Goal: Task Accomplishment & Management: Manage account settings

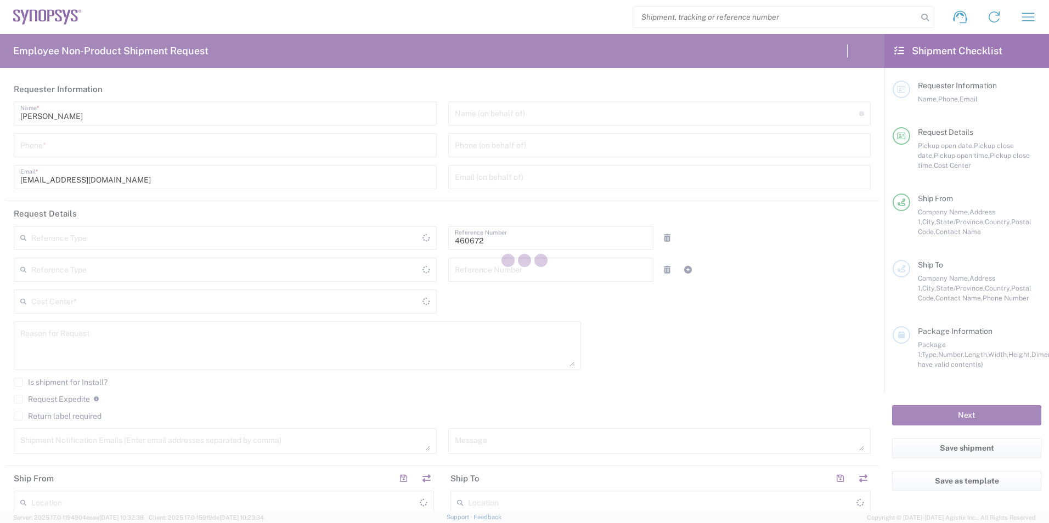
type input "Department"
type input "[GEOGRAPHIC_DATA]"
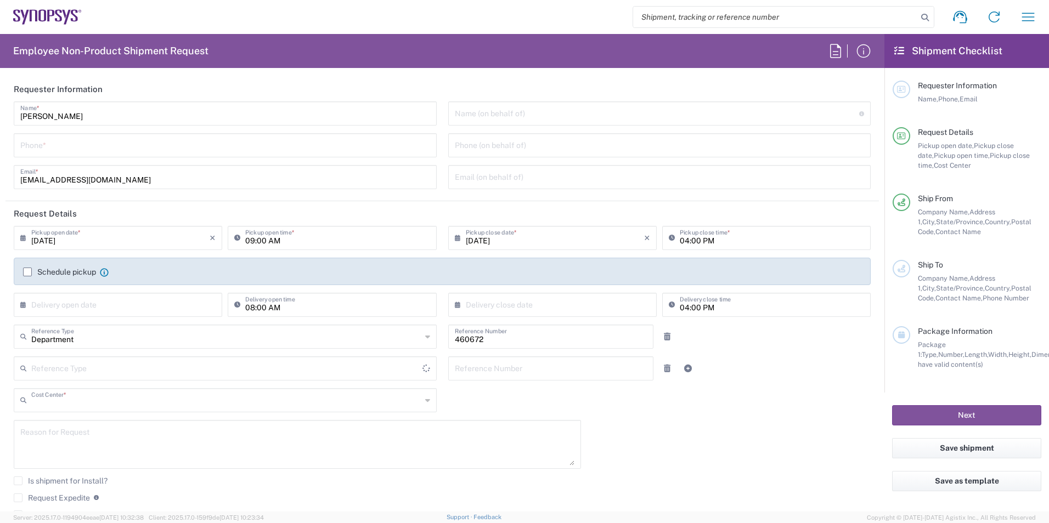
type input "US01, FIN, Distri 460672"
type input "Delivered at Place"
type input "[GEOGRAPHIC_DATA]"
type input "[US_STATE]"
type input "Headquarters USSV"
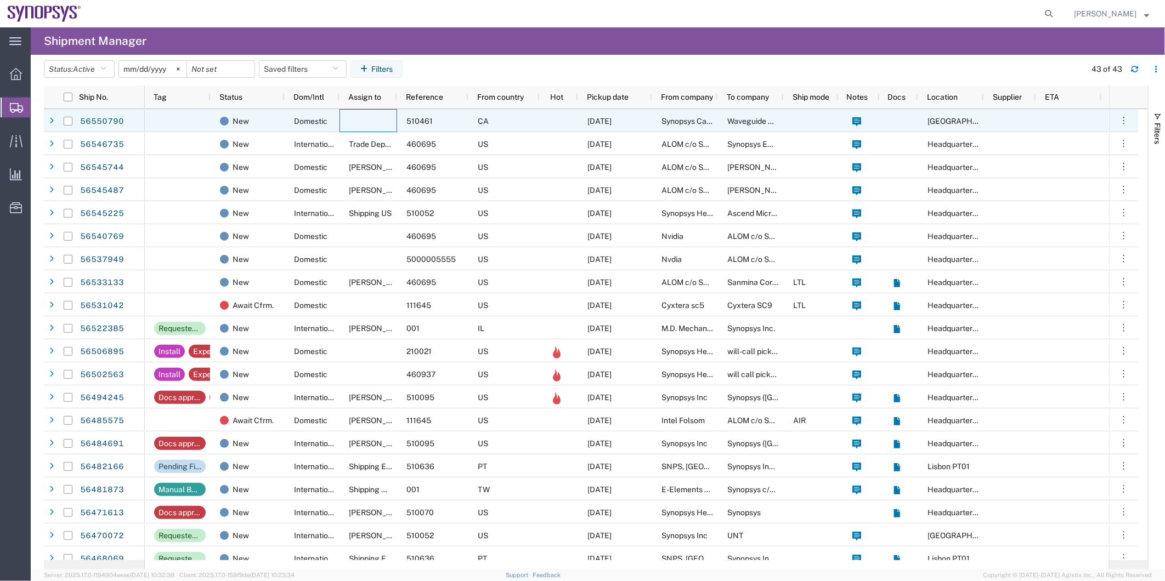
click at [364, 114] on div at bounding box center [369, 120] width 58 height 23
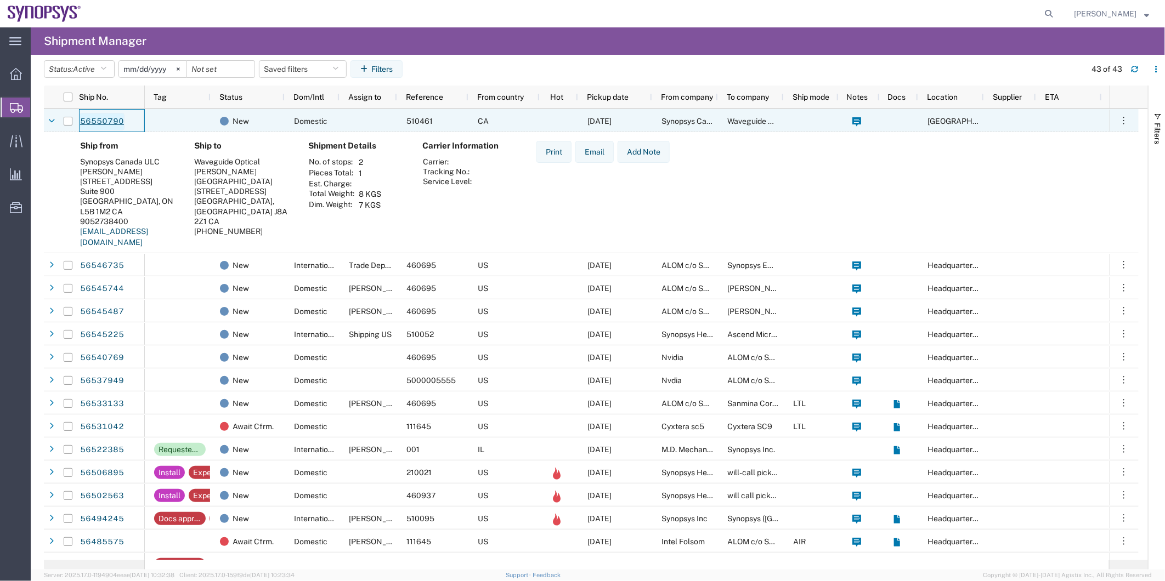
click at [103, 122] on link "56550790" at bounding box center [102, 122] width 45 height 18
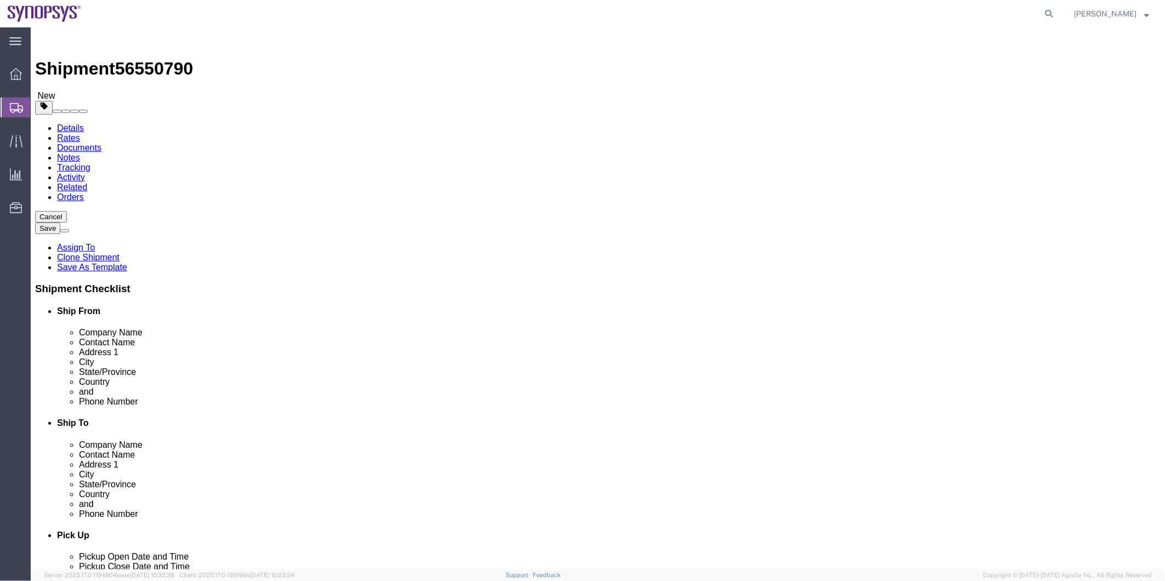
select select
click link "Package Information"
click select "Select kgs lbs"
click div "Package Type Select Bale(s) Basket(s) Bolt(s) Bottle(s) Buckets Bulk Bundle(s) …"
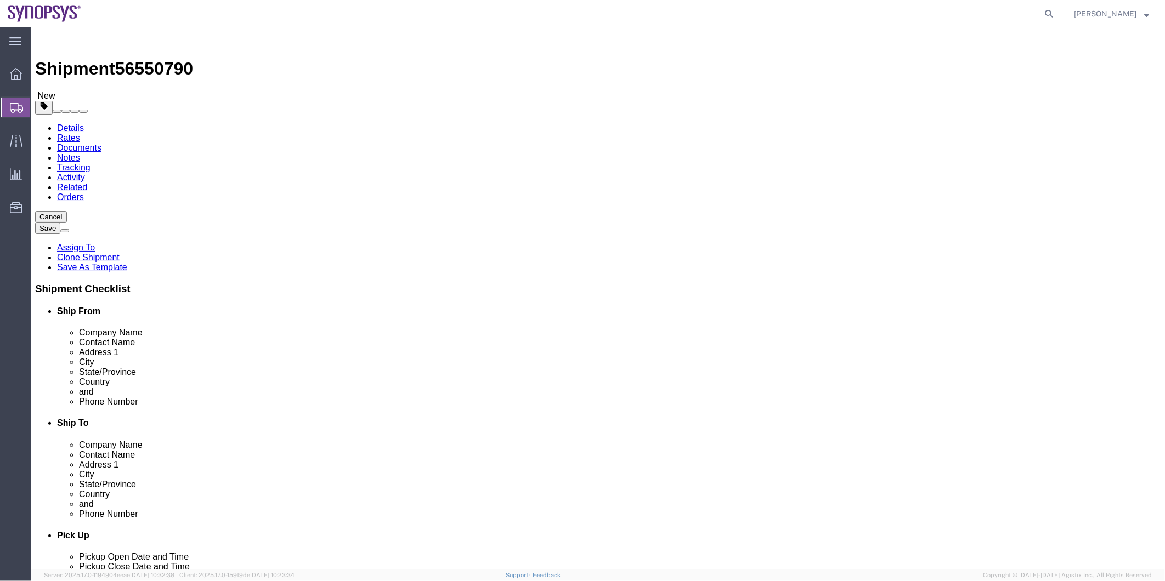
click icon
click select "Select kgs lbs"
select select "LBS"
click select "Select kgs lbs"
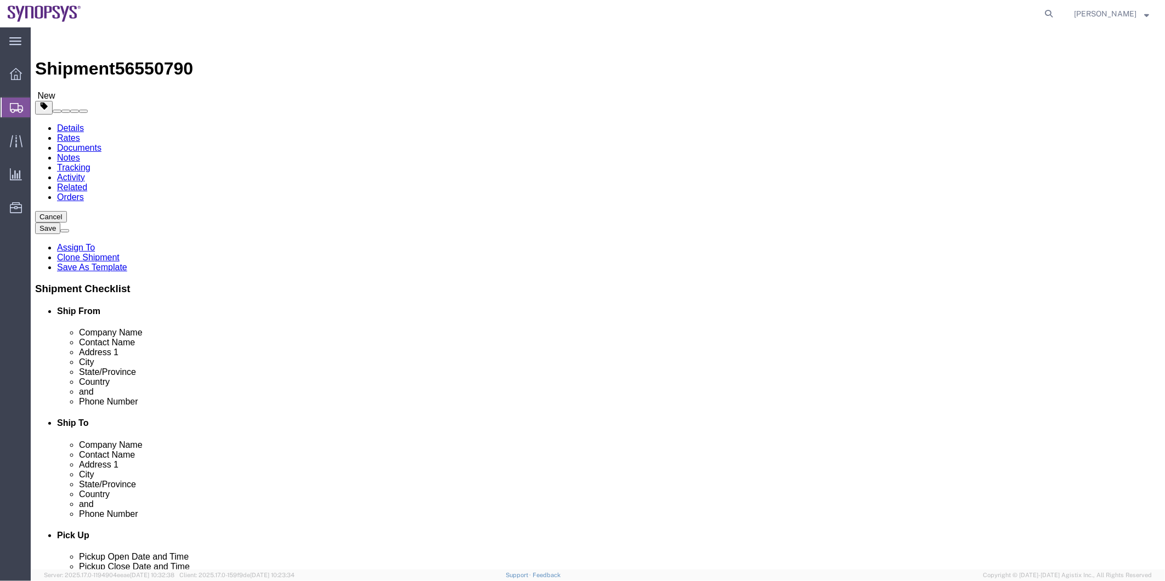
click select "Select cm ft in"
select select "IN"
click select "Select cm ft in"
click dd "1.00 Each"
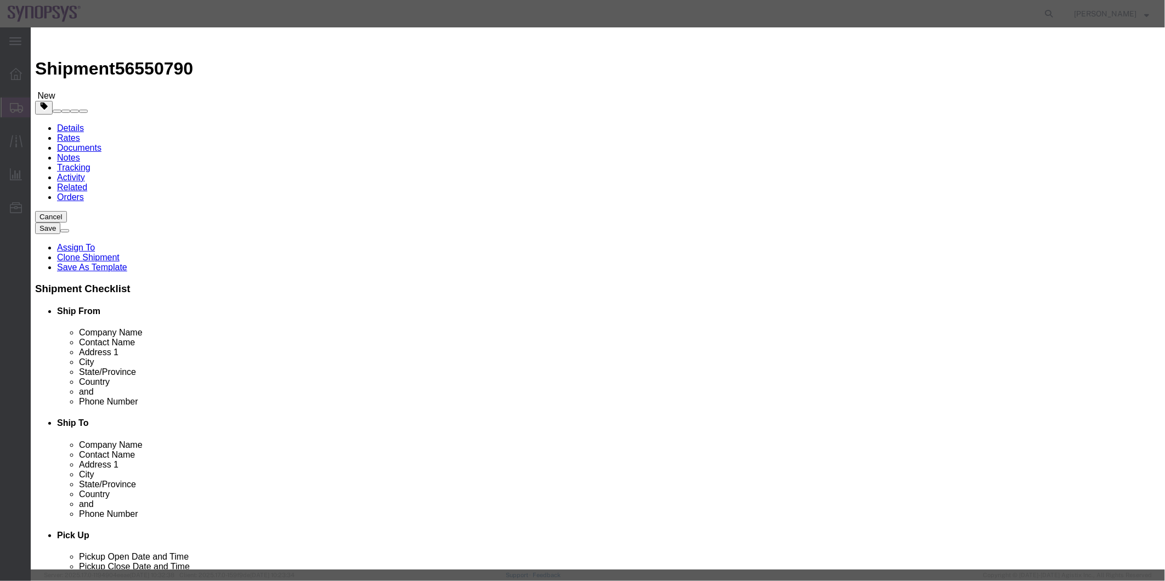
drag, startPoint x: 474, startPoint y: 81, endPoint x: 346, endPoint y: 87, distance: 128.5
click div "Product Name Viavi INX microscope"
click textarea
paste textarea "Viavi INX microscope"
type textarea "Viavi INX microscope"
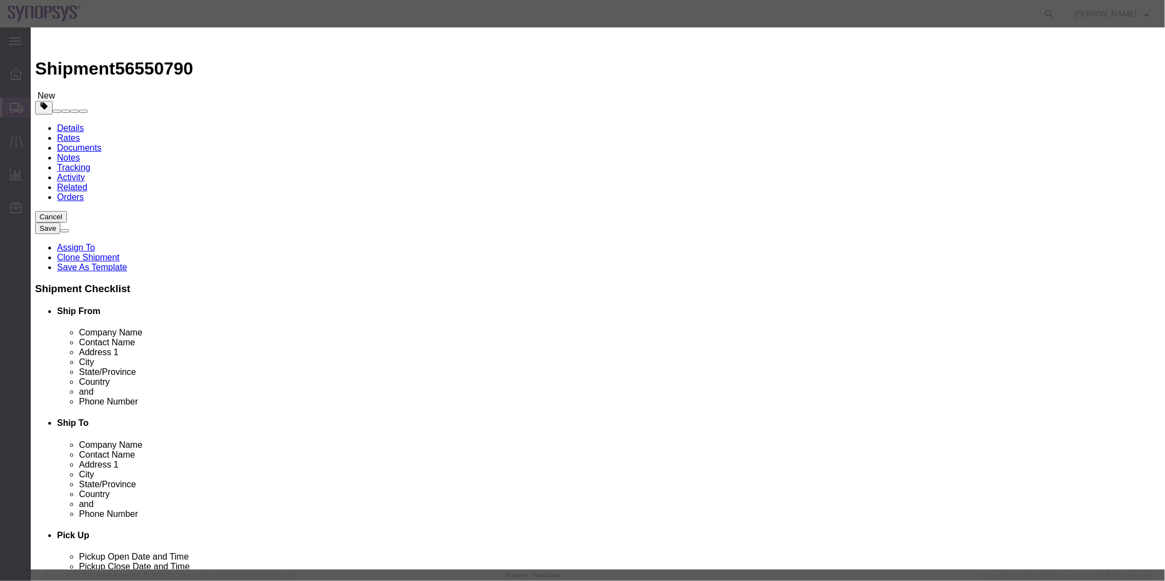
click button "Save & Close"
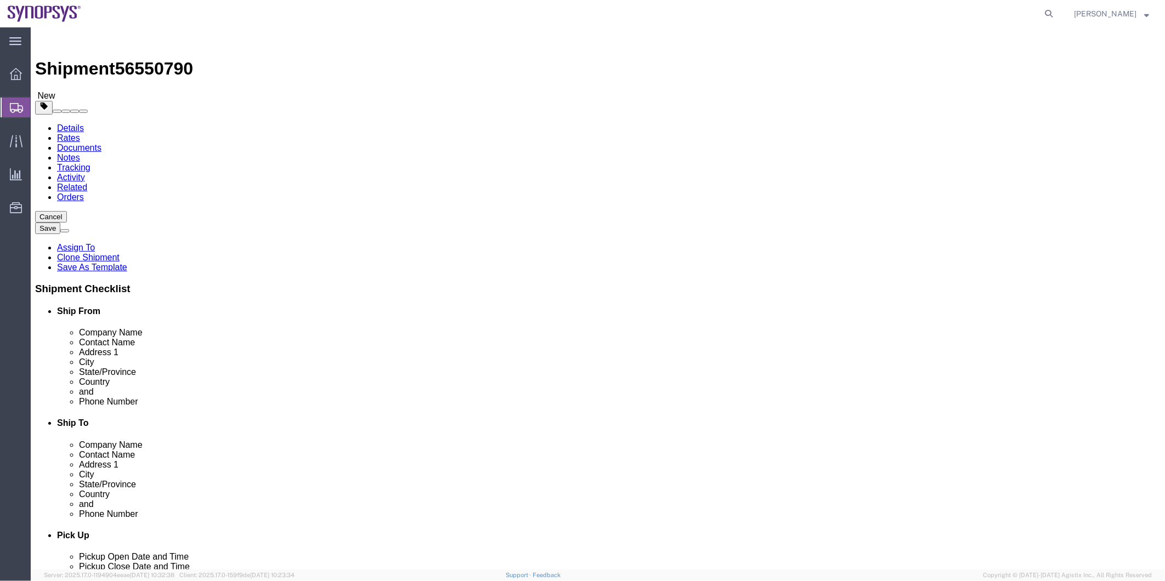
click icon
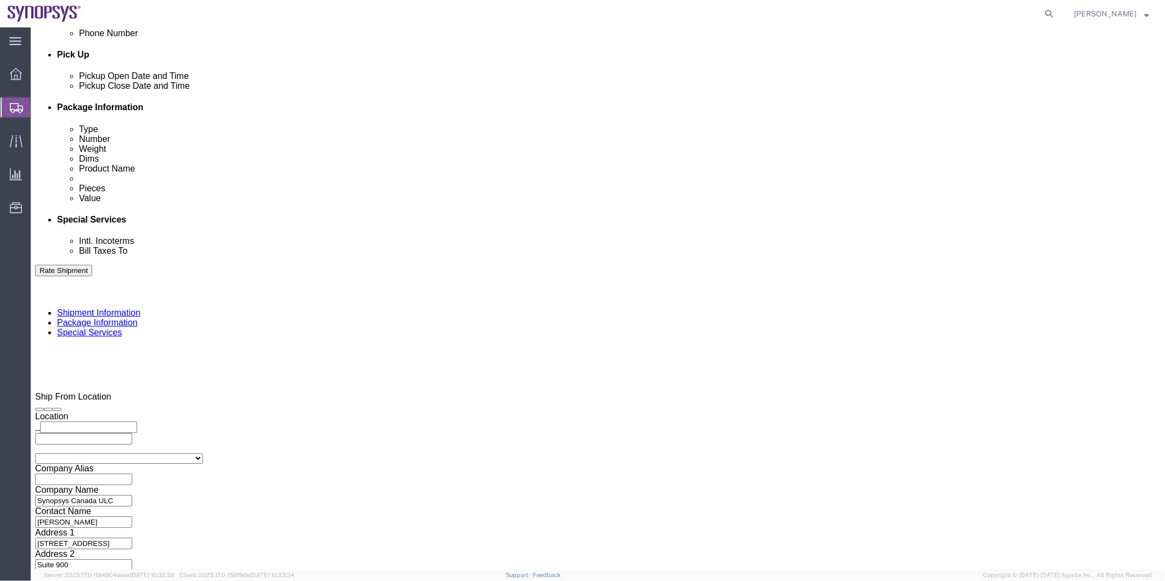
scroll to position [548, 0]
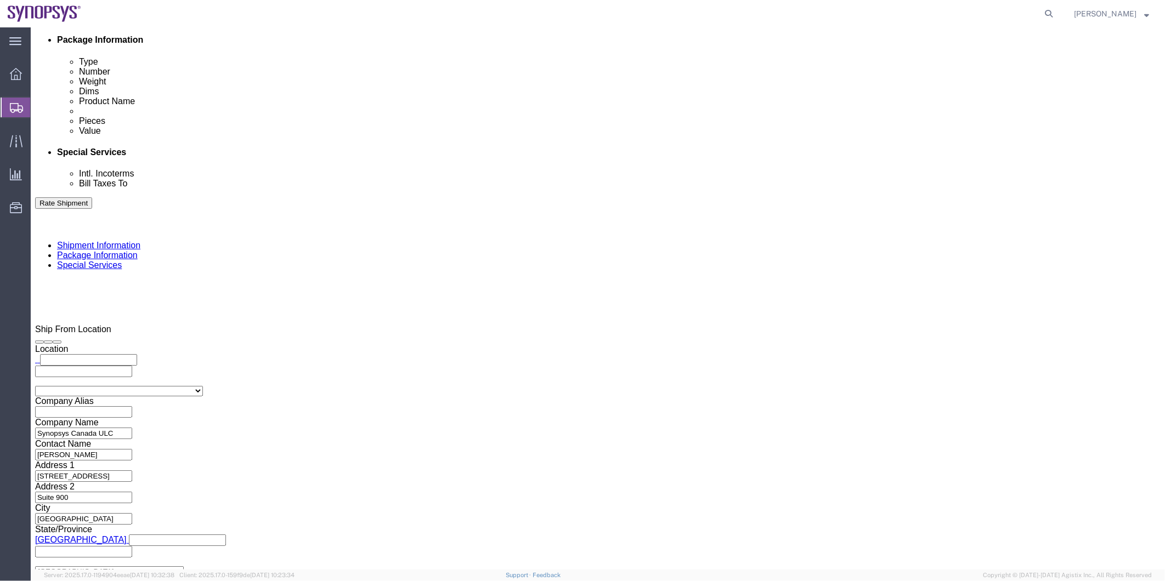
click input "Include shipping documents"
checkbox input "true"
click label "BOL"
click input "BOL"
checkbox input "true"
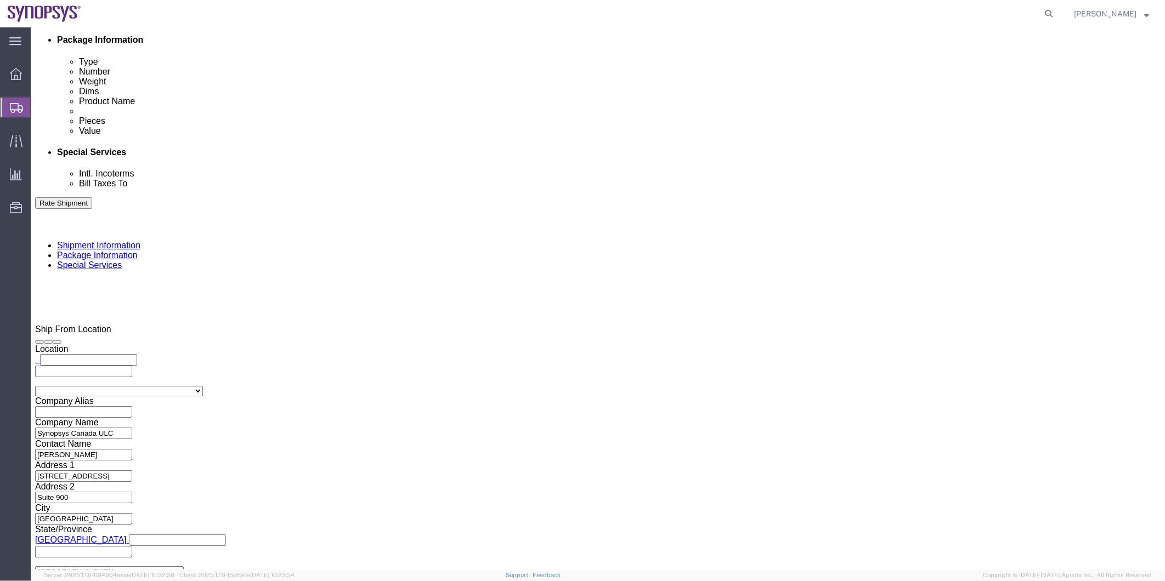
click label "Packing List"
click input "Packing List"
checkbox input "true"
click div "What documents that would like to be included with the Shipment notification em…"
click input "Shipping Label"
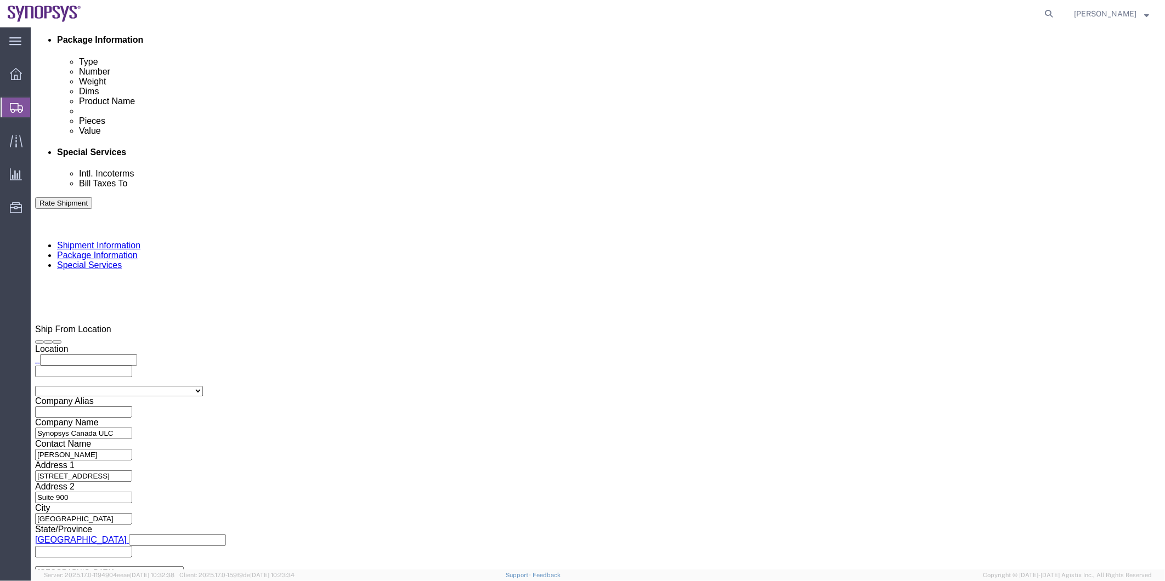
checkbox input "true"
click icon
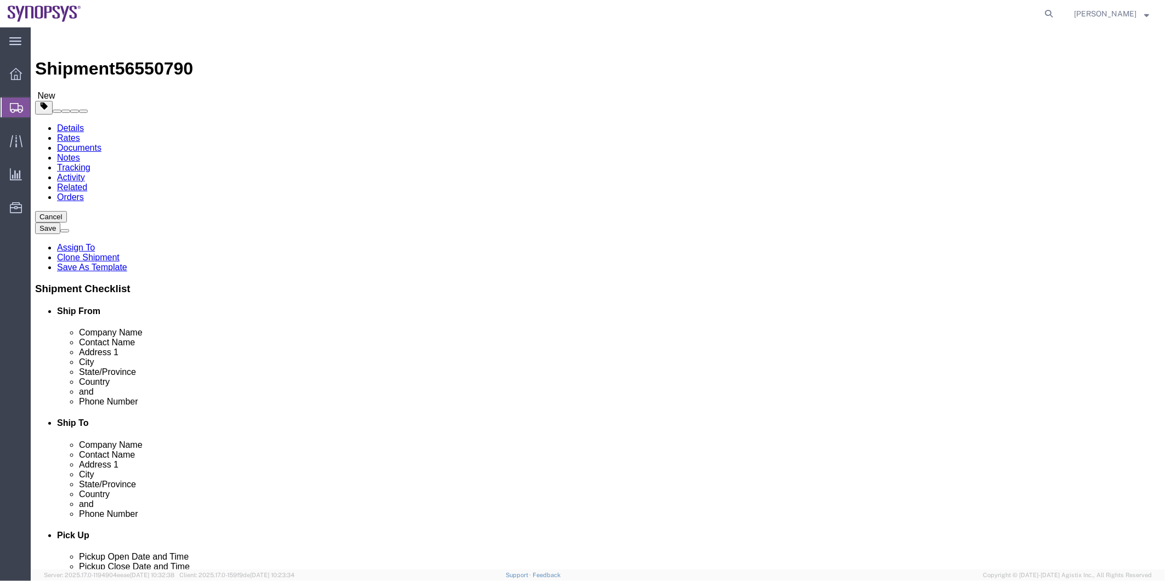
click icon
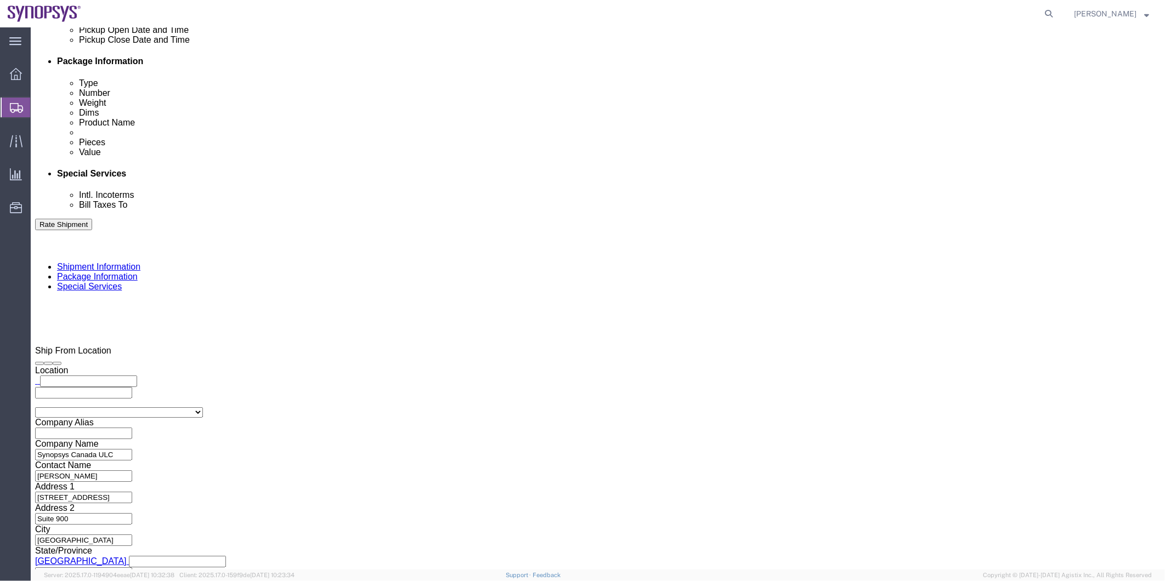
scroll to position [548, 0]
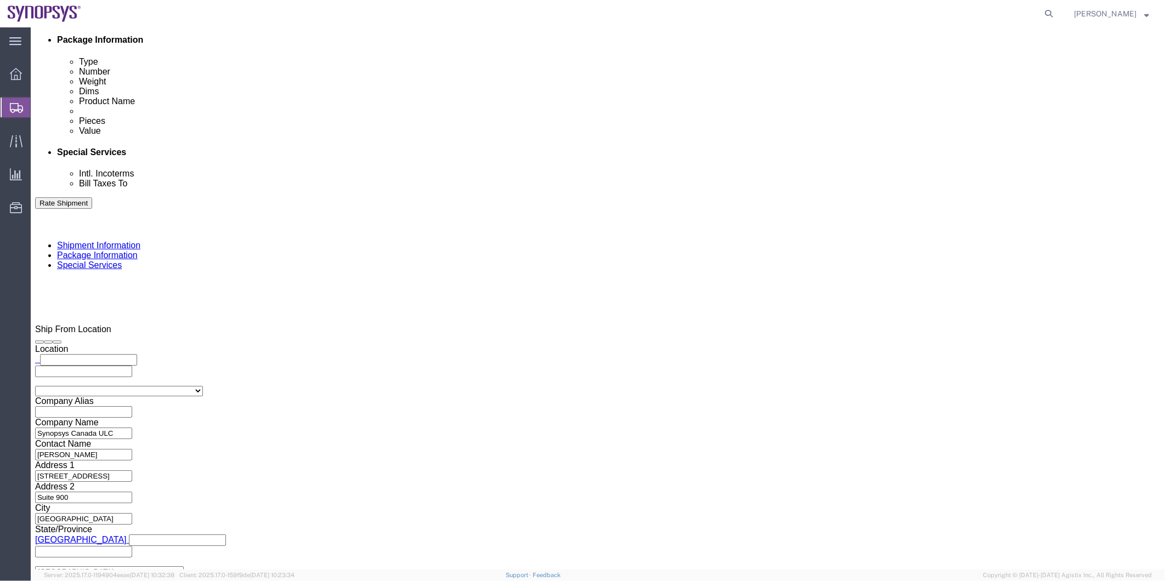
click textarea
type textarea "Please see attached. -Kaelen"
click button "Save"
click icon
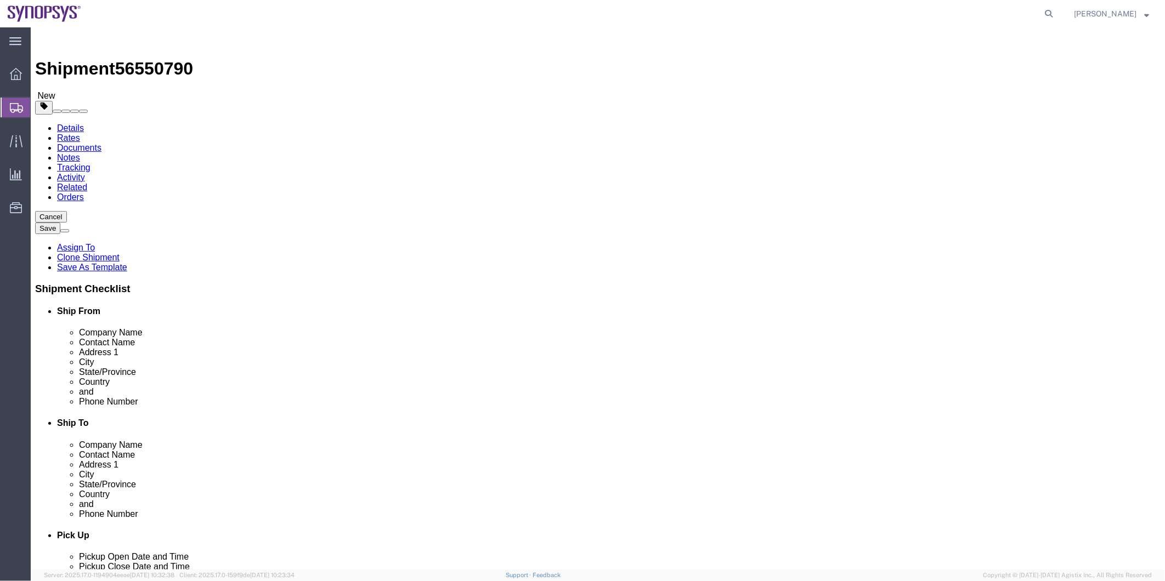
click link "Notes"
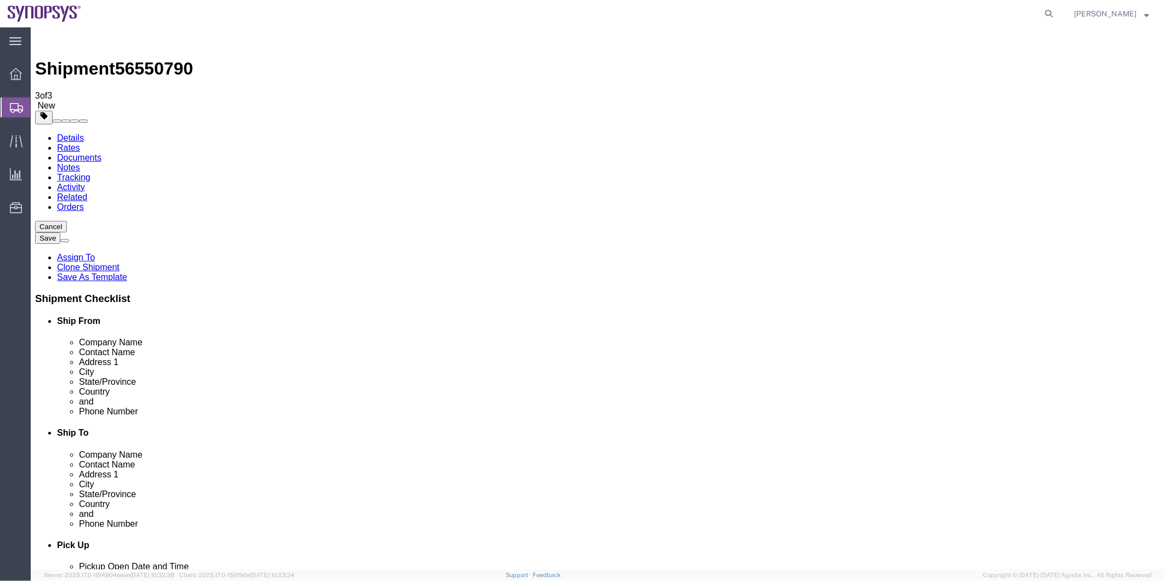
click at [71, 133] on link "Details" at bounding box center [69, 137] width 27 height 9
click icon
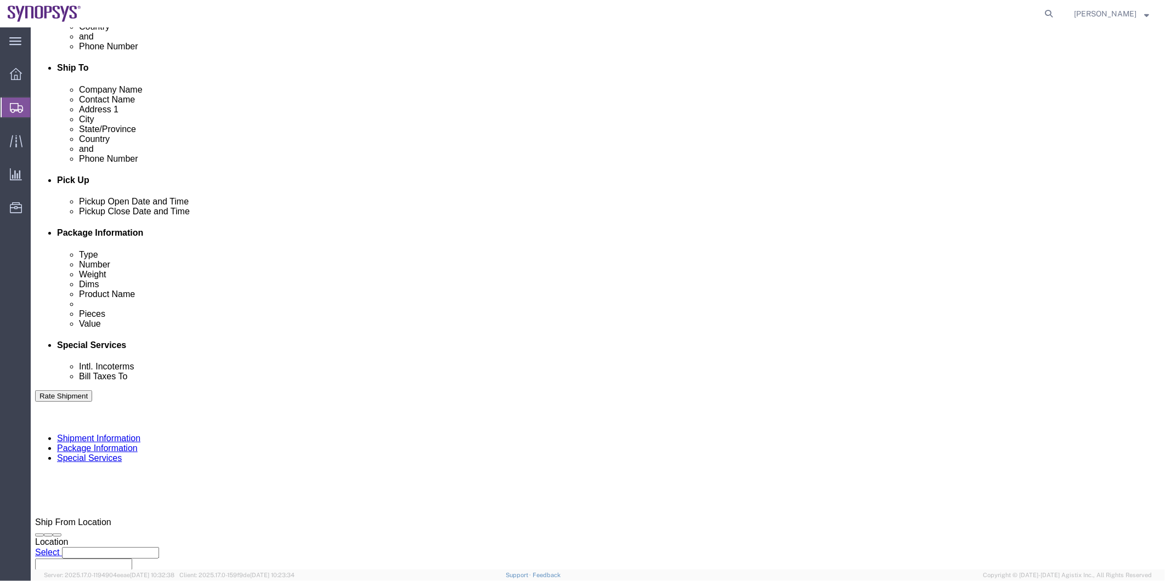
scroll to position [670, 0]
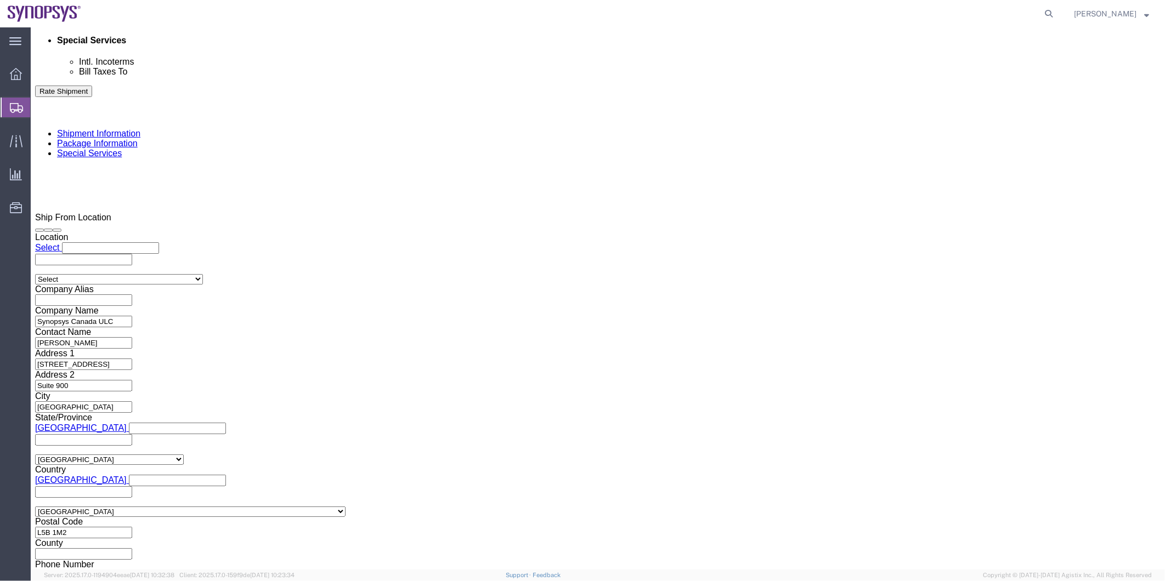
click button "Rate Shipment"
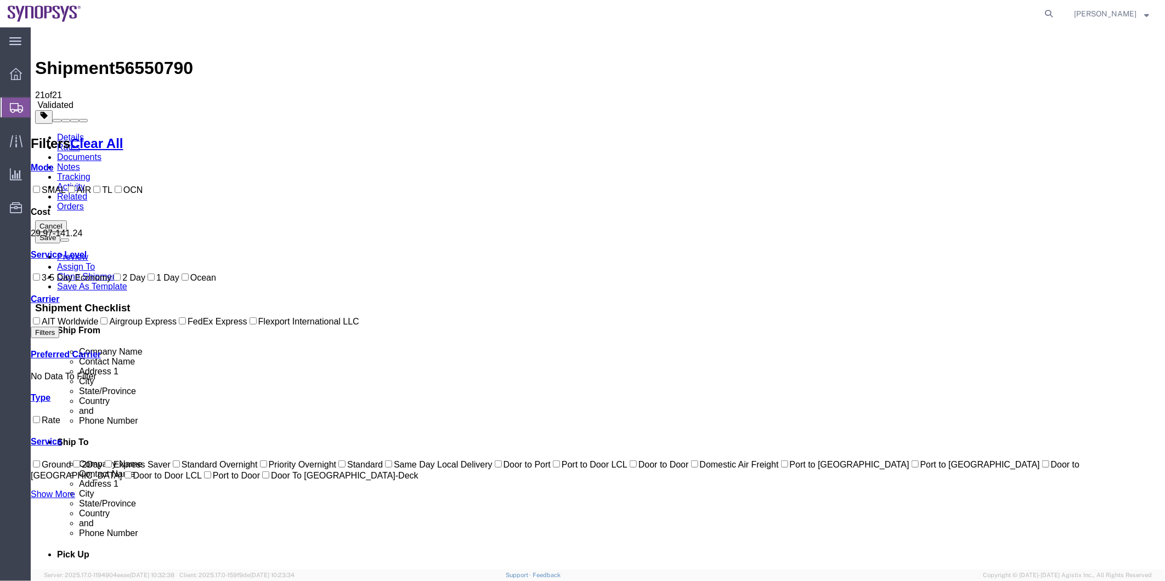
scroll to position [0, 0]
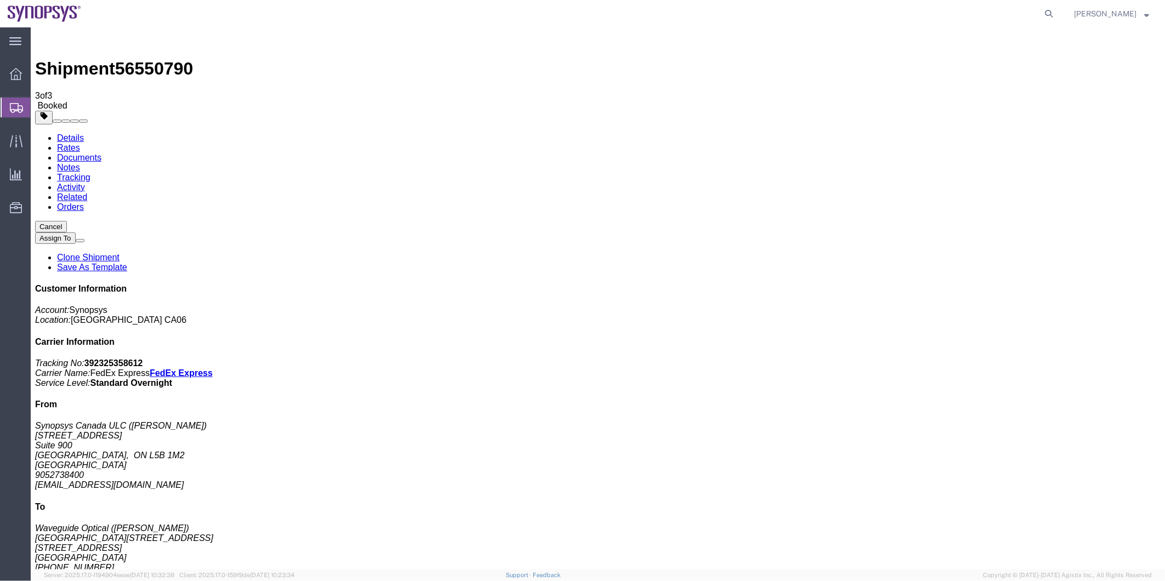
click at [0, 0] on span "Shipment Manager" at bounding box center [0, 0] width 0 height 0
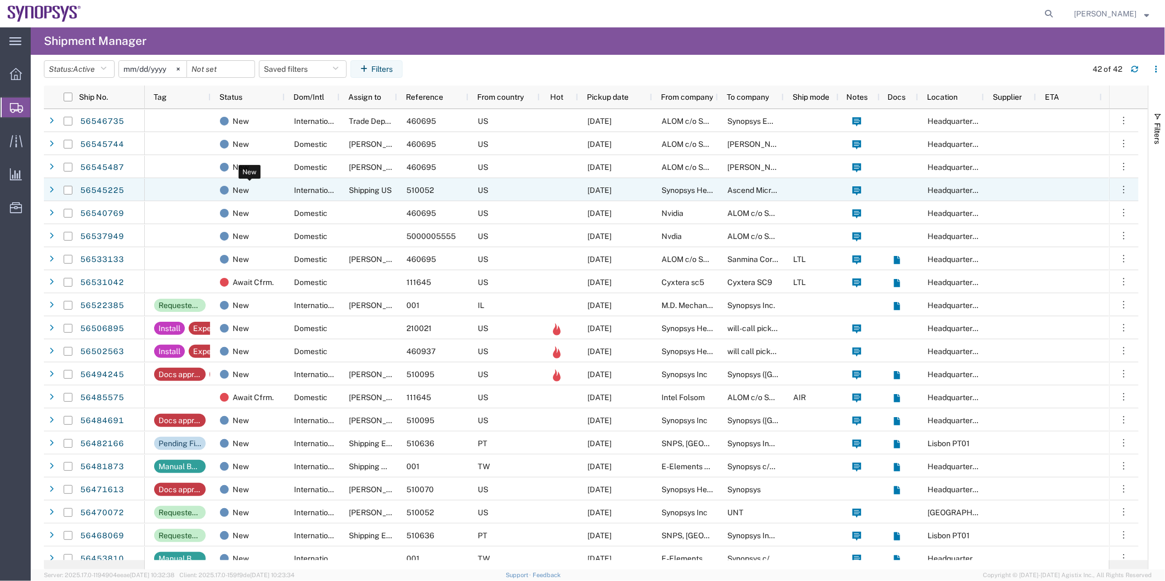
click at [277, 196] on div "New" at bounding box center [250, 190] width 60 height 23
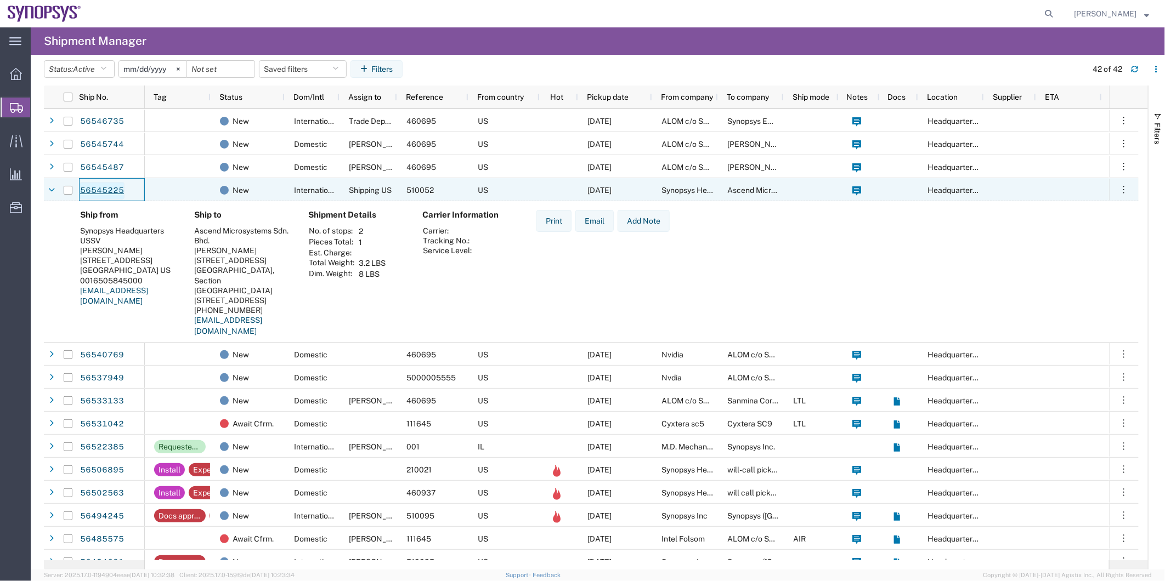
click at [108, 196] on link "56545225" at bounding box center [102, 191] width 45 height 18
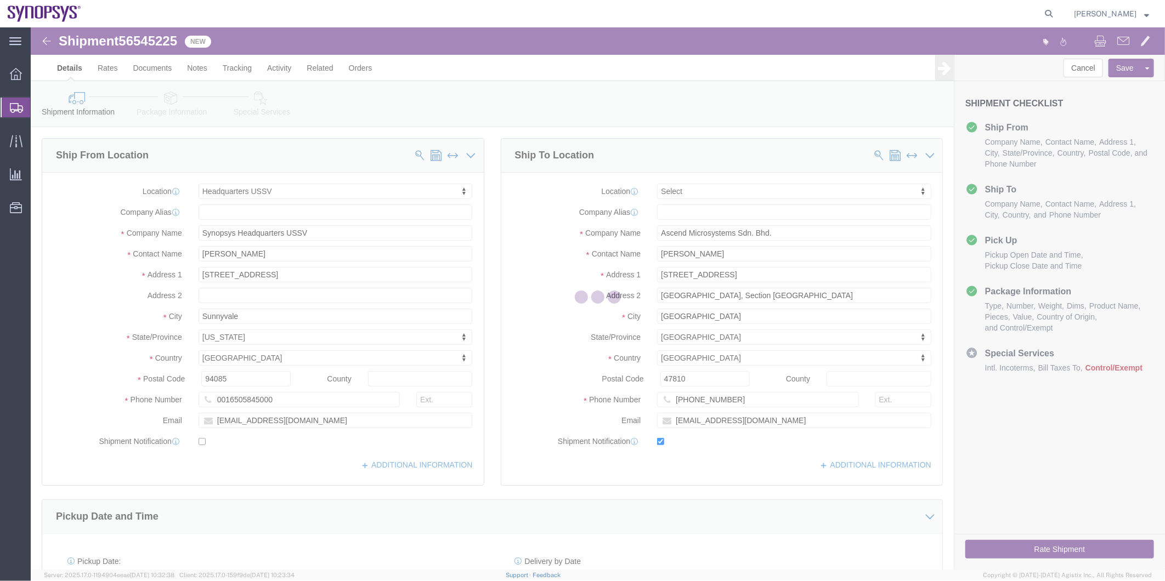
select select "63204"
select select
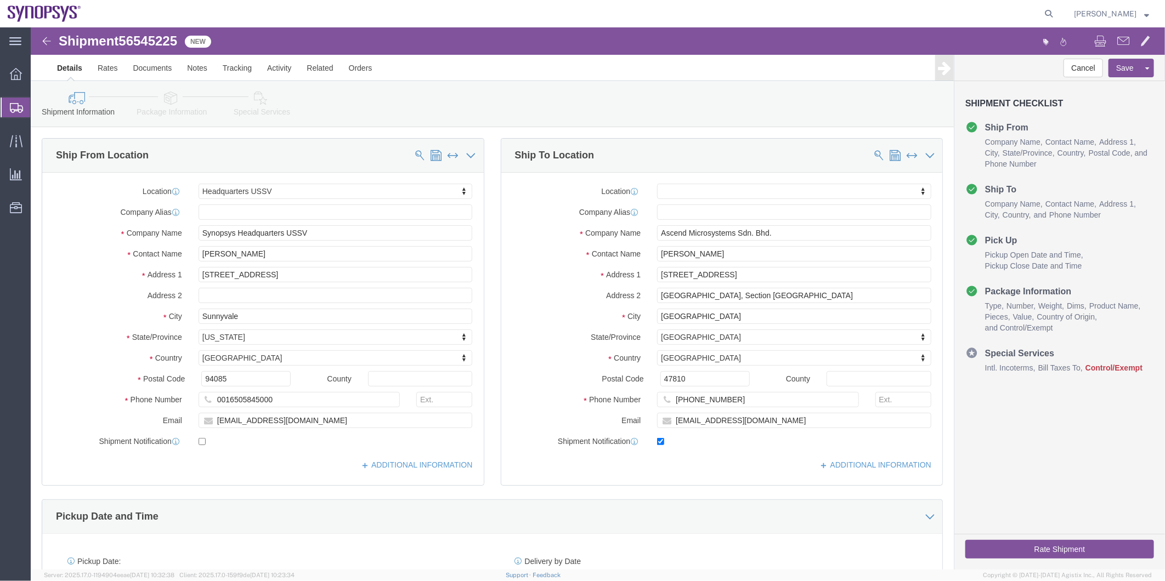
drag, startPoint x: 176, startPoint y: 104, endPoint x: 145, endPoint y: 77, distance: 41.2
click link "Package Information"
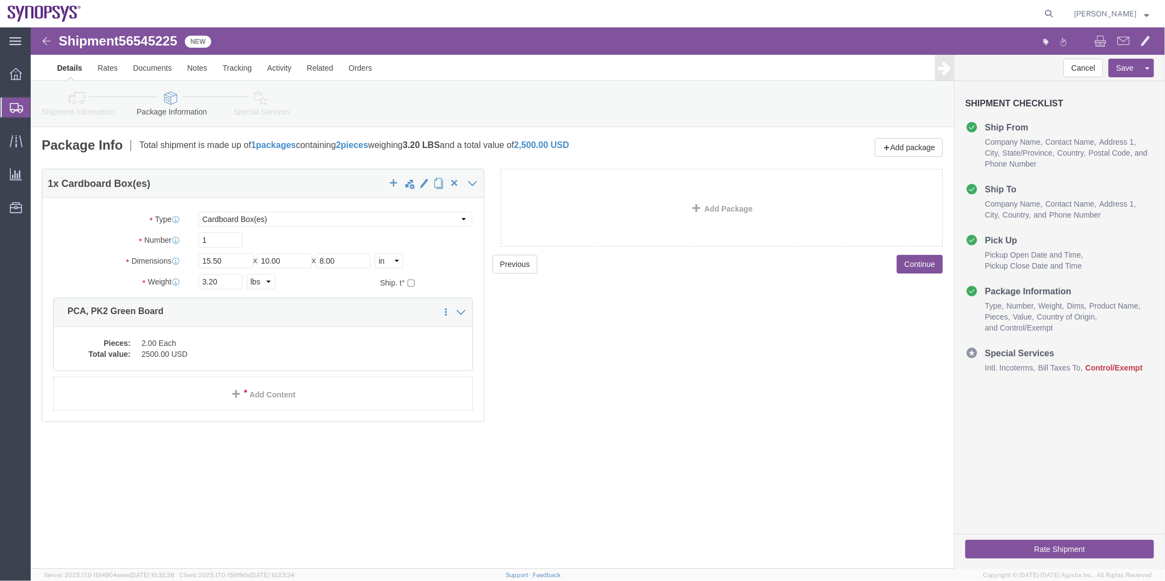
click span "56545225"
copy span "56545225"
click icon
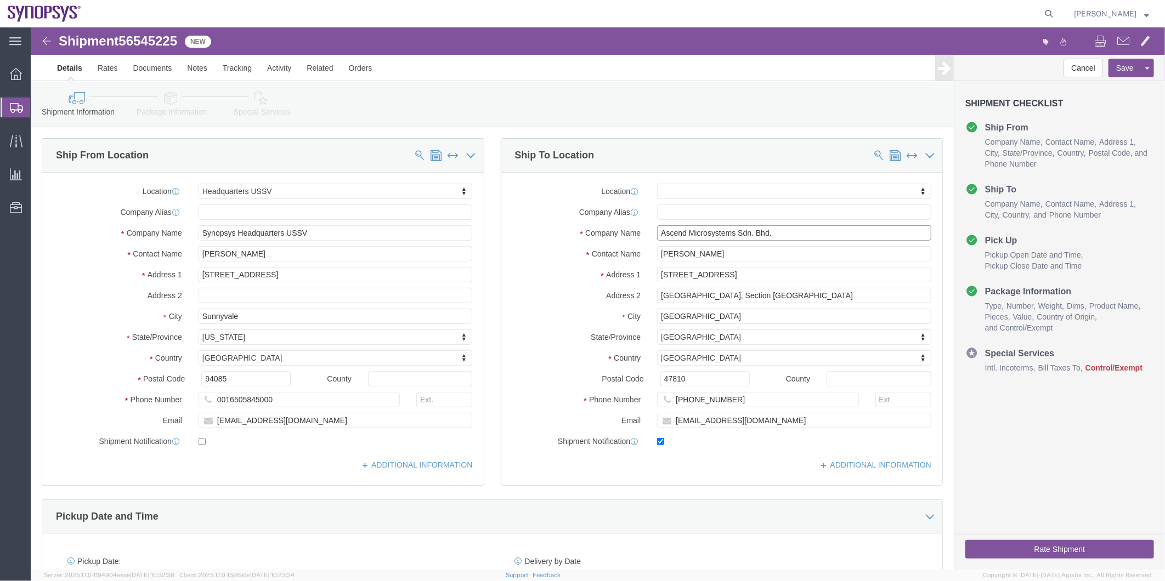
drag, startPoint x: 755, startPoint y: 205, endPoint x: 471, endPoint y: 196, distance: 284.8
click div "Location My Profile Location Aachen DE04 Agrate Brianza IT01 Aschheim DE02 Atla…"
drag, startPoint x: 706, startPoint y: 374, endPoint x: 646, endPoint y: 382, distance: 61.5
click div "+60 1680 50584"
click icon
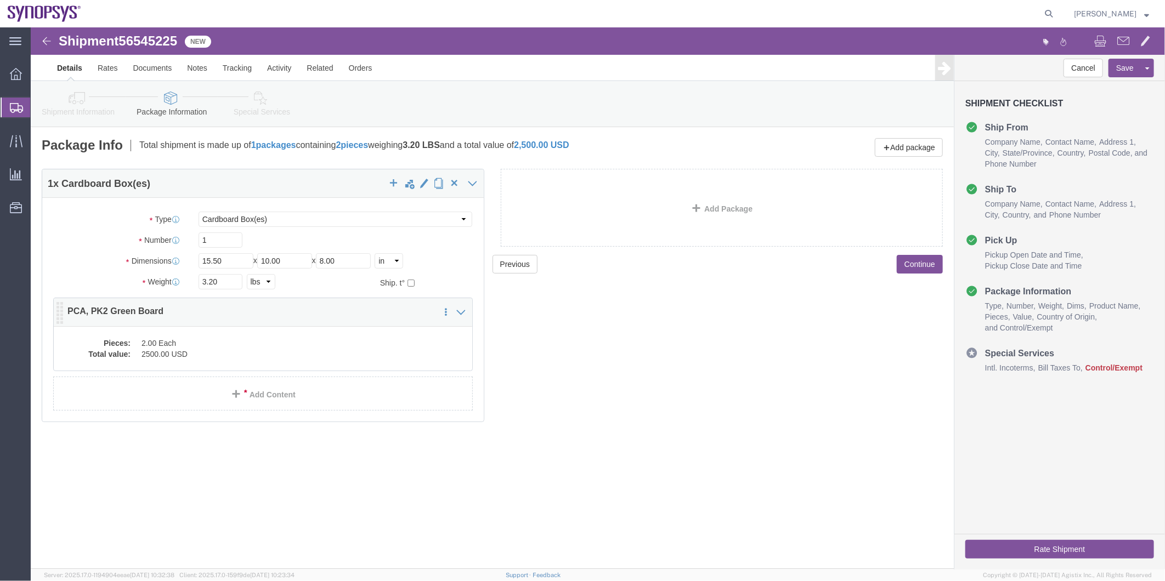
click dd "2.00 Each"
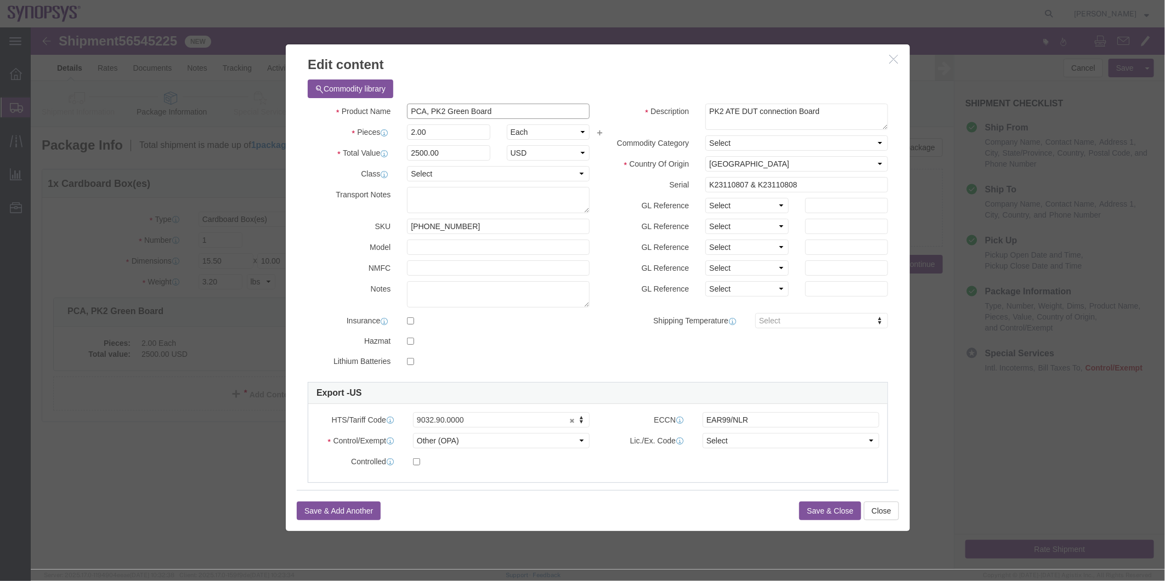
drag, startPoint x: 499, startPoint y: 88, endPoint x: 349, endPoint y: 93, distance: 149.3
click div "Product Name PCA, PK2 Green Board Pieces 2.00 Select Bag Barrels 100Board Feet …"
click input "EAR99/NLR"
type input "EAR99"
click select "Select ATF BIS DEA EPA FDA FTR ITAR OFAC Other (OPA)"
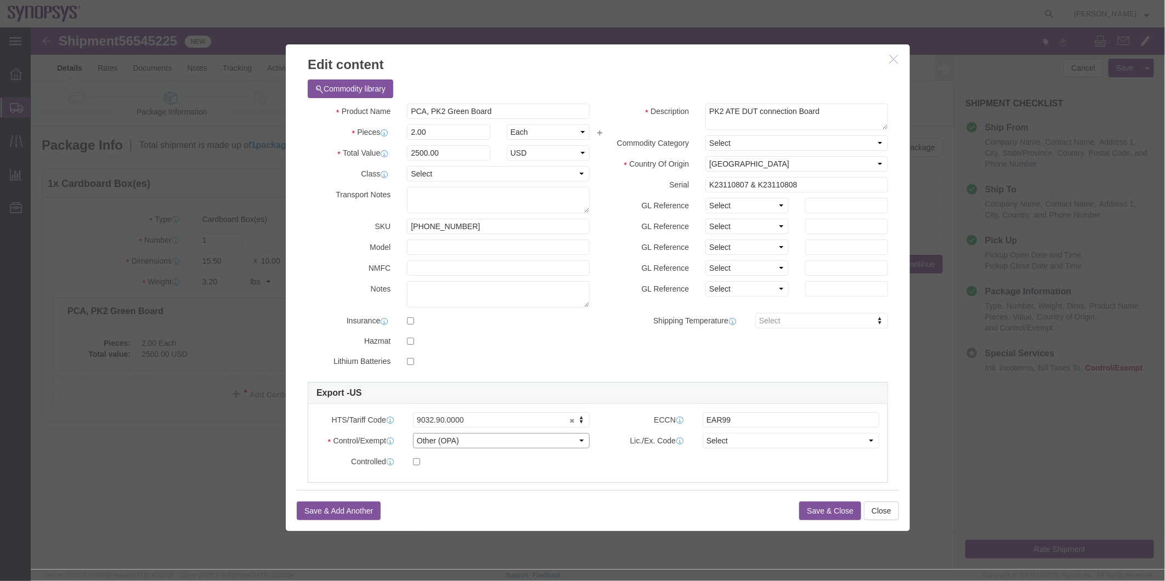
select select "BIS"
click select "Select ATF BIS DEA EPA FDA FTR ITAR OFAC Other (OPA)"
click select "Select AGR-Agricultural APP-Computers APR-Additional Permissive Exports AVS-Air…"
select select "NLR"
click select "Select AGR-Agricultural APP-Computers APR-Additional Permissive Exports AVS-Air…"
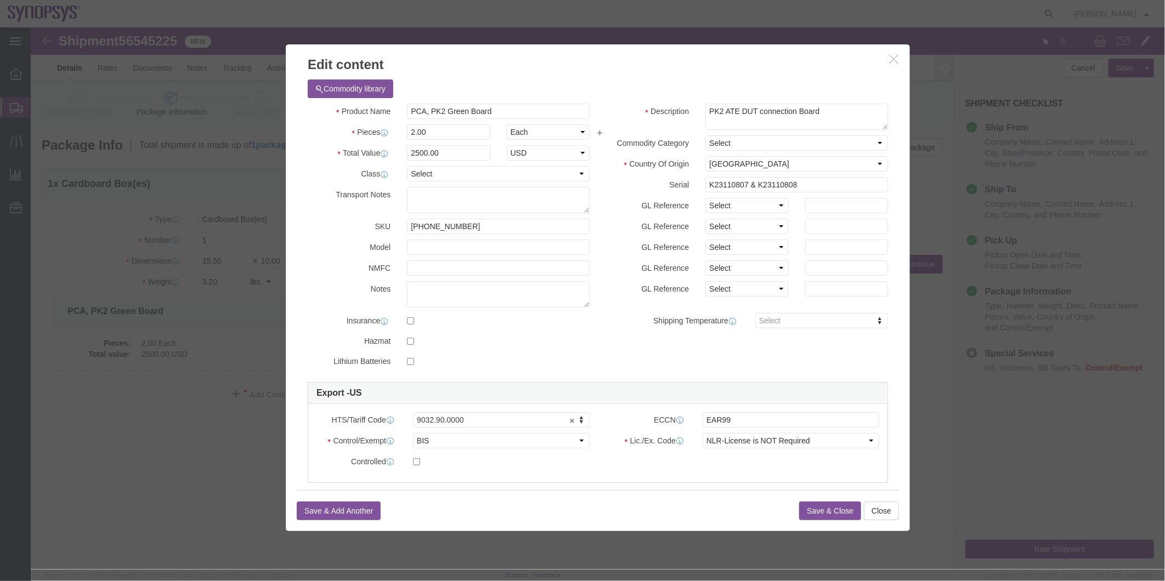
click button "Save & Close"
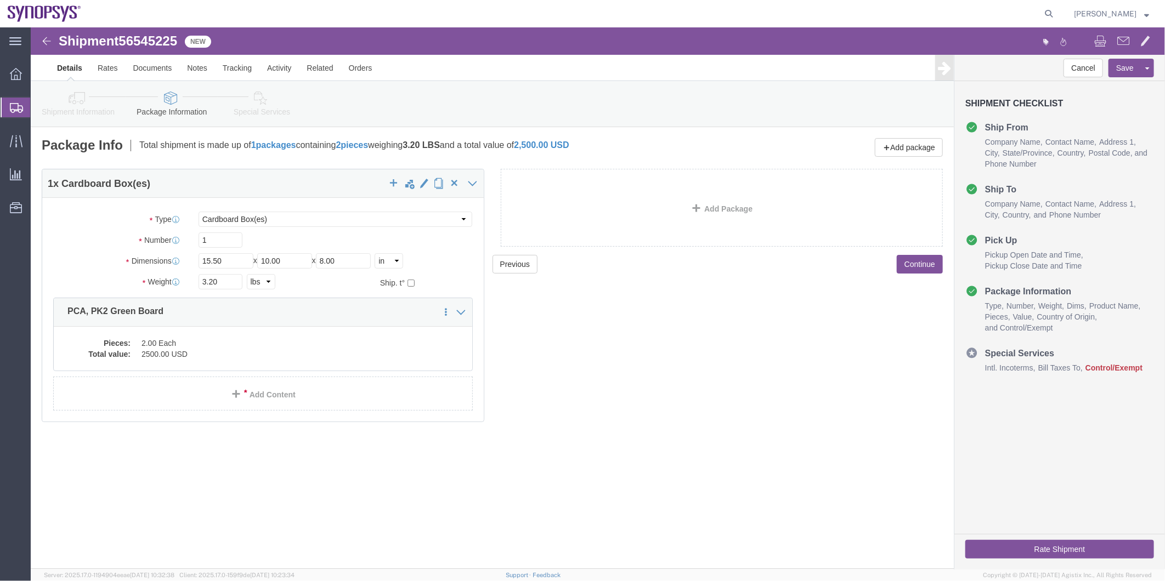
click icon
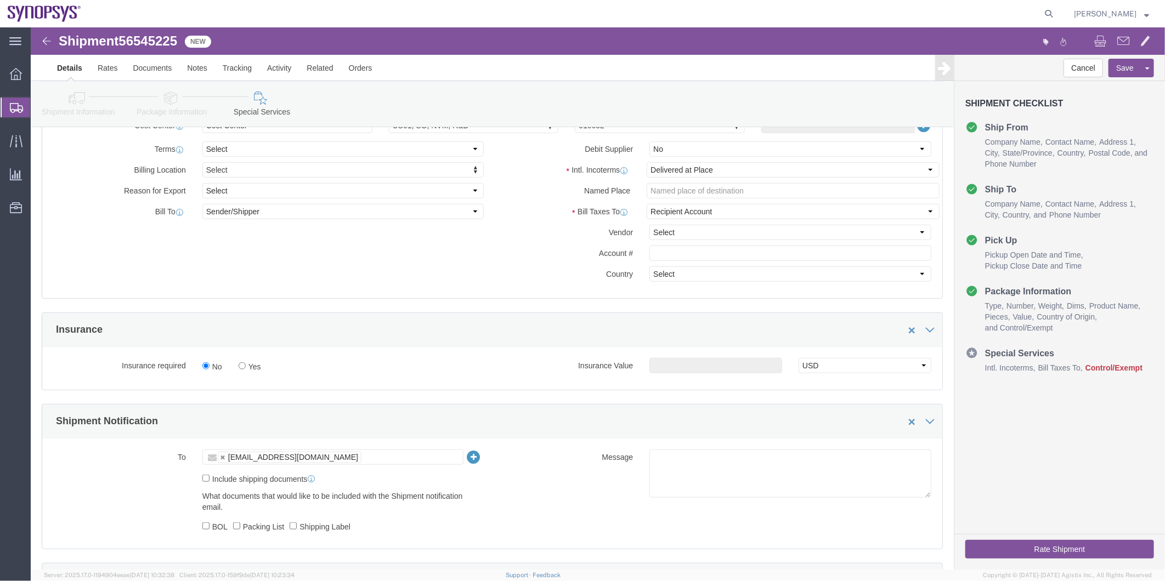
scroll to position [365, 0]
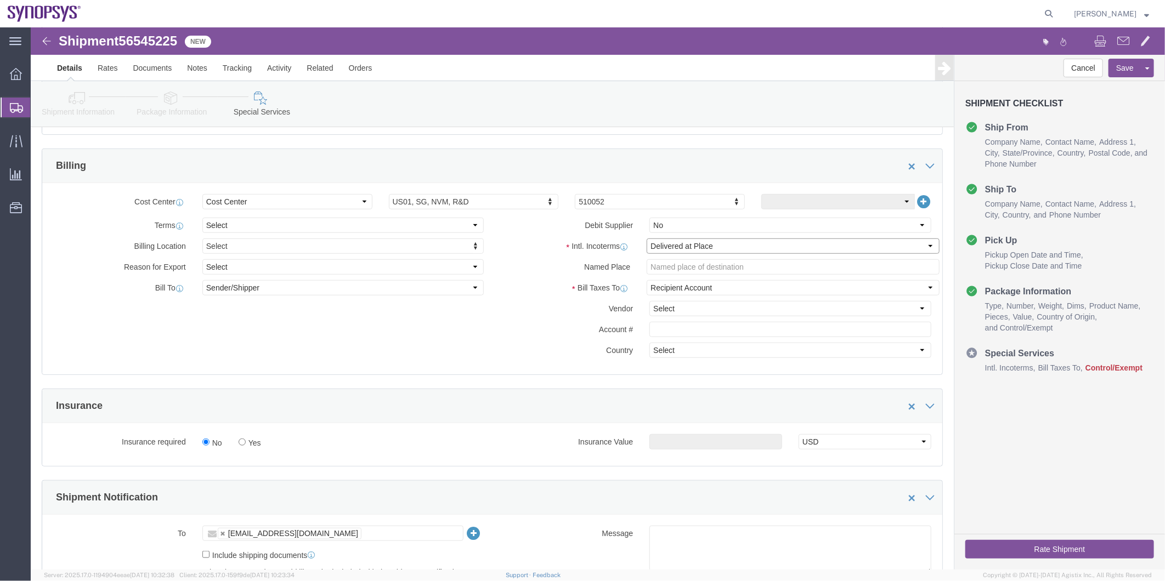
click select "Select Carriage Insurance Paid Carriage Paid To Cost and Freight Cost Insurance…"
select select "DDP"
click select "Select Carriage Insurance Paid Carriage Paid To Cost and Freight Cost Insurance…"
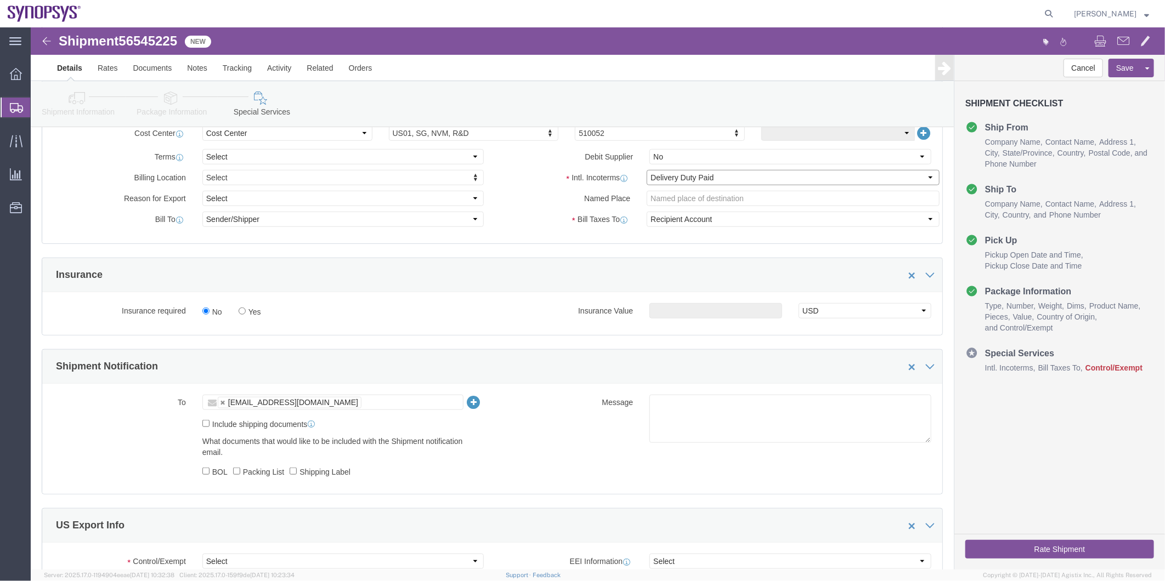
scroll to position [548, 0]
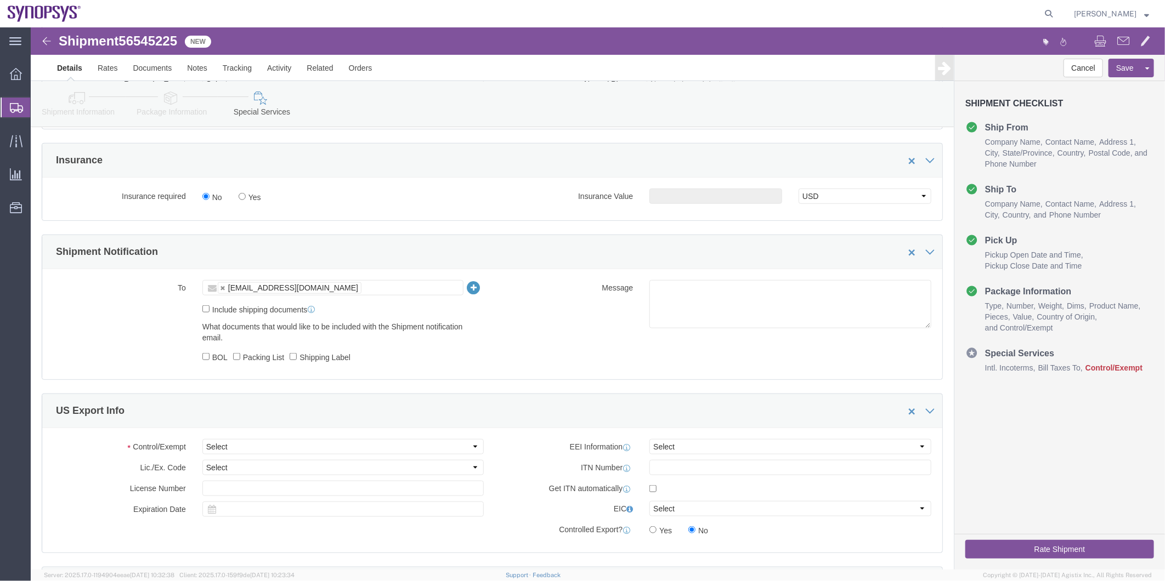
click label "Include shipping documents"
click input "Include shipping documents"
checkbox input "true"
click input "BOL"
click label "BOL"
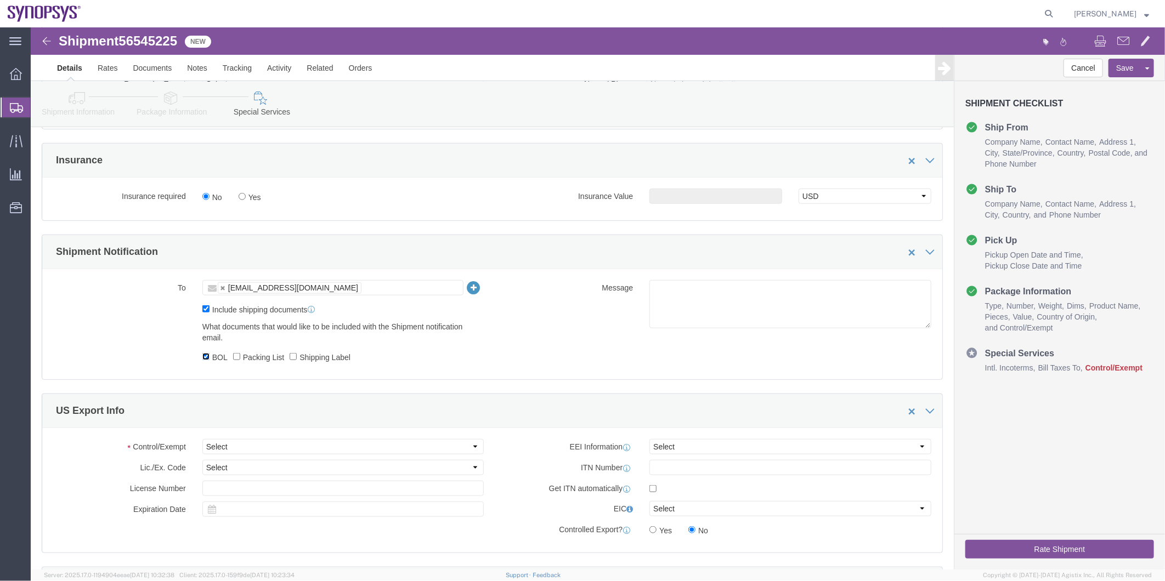
click input "BOL"
checkbox input "true"
click input "Packing List"
checkbox input "true"
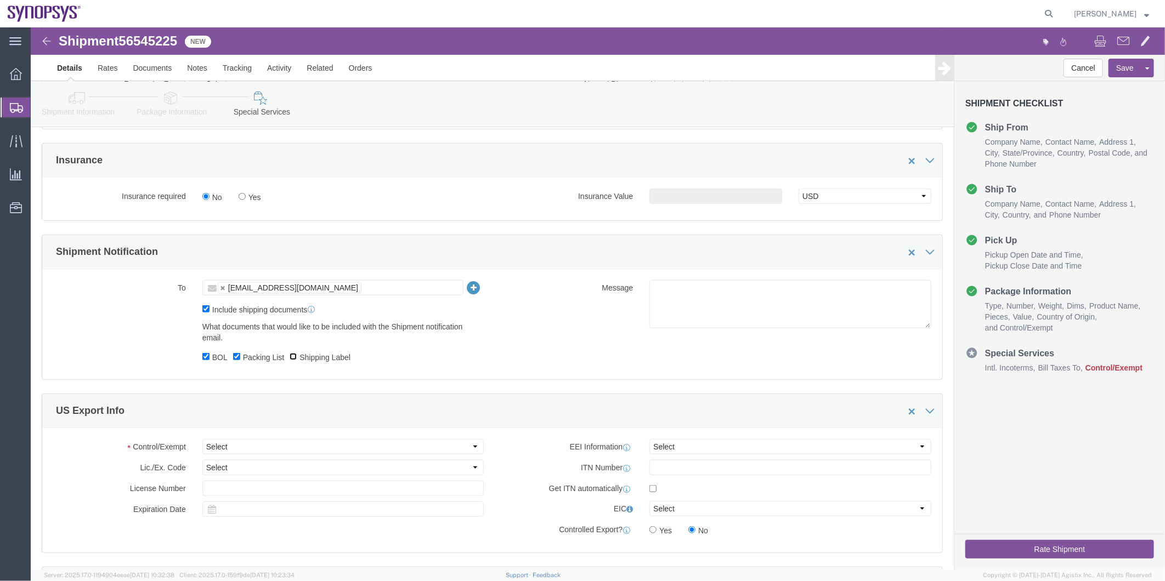
drag, startPoint x: 266, startPoint y: 337, endPoint x: 310, endPoint y: 335, distance: 44.5
click input "Shipping Label"
checkbox input "true"
click textarea
type textarea "Please see attached. -Kaelen"
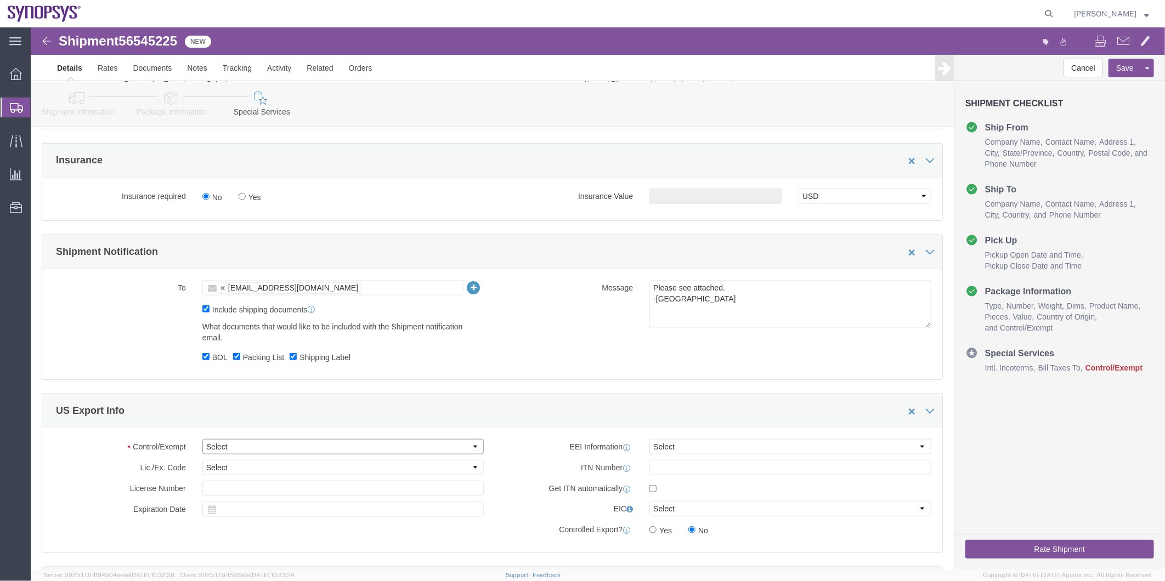
click select "Select ATF BIS DEA EPA FDA FTR ITAR OFAC Other (OPA)"
select select "BIS"
click select "Select ATF BIS DEA EPA FDA FTR ITAR OFAC Other (OPA)"
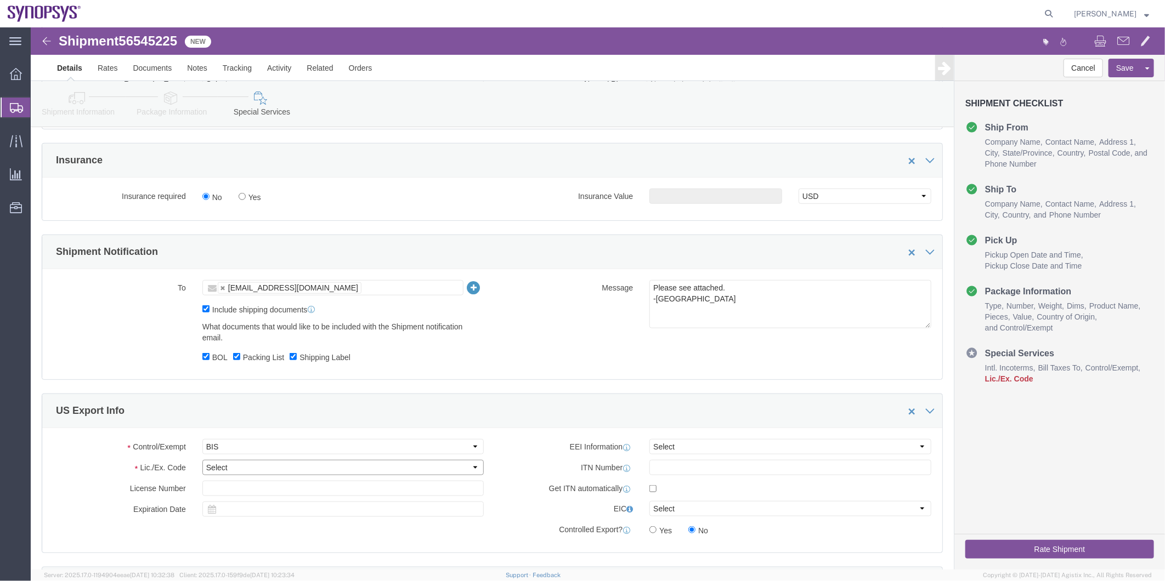
click select "Select AGR-Agricultural APP-Computers APR-Additional Permissive Exports AVS-Air…"
select select "NLR"
click select "Select AGR-Agricultural APP-Computers APR-Additional Permissive Exports AVS-Air…"
click select "Select AES-Direct EEI Carrier File EEI EEI Exempt"
select select "AESD"
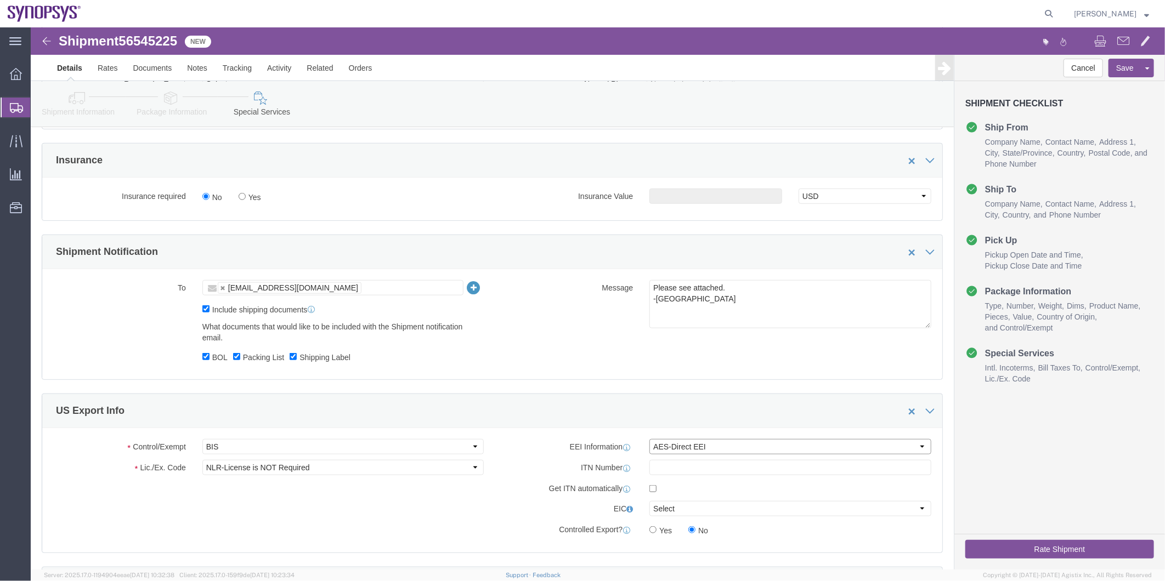
click select "Select AES-Direct EEI Carrier File EEI EEI Exempt"
click input "text"
paste input "X20250820045420"
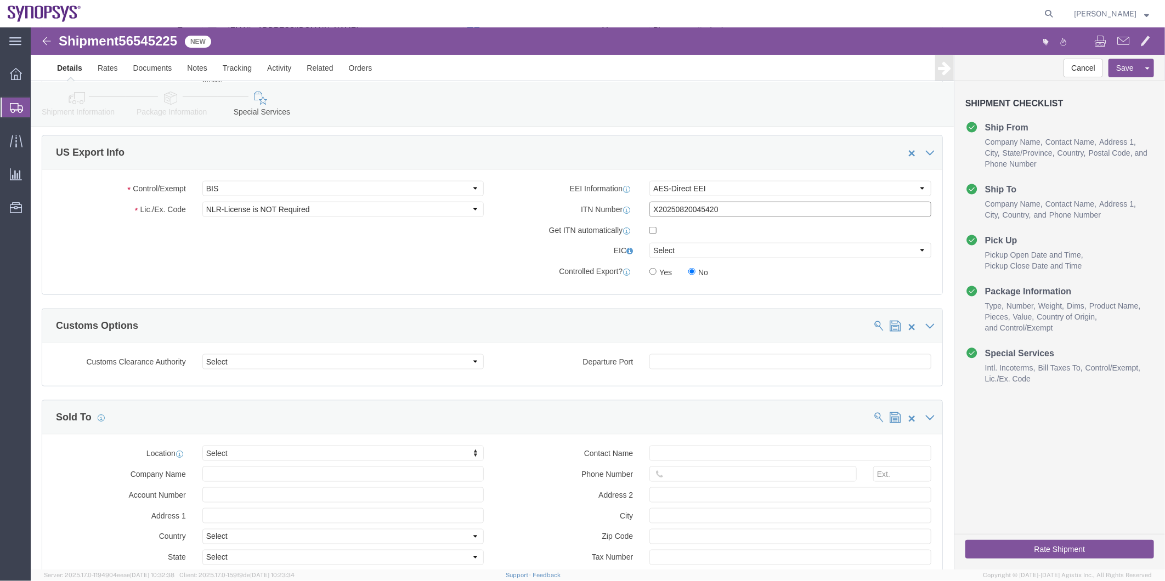
scroll to position [914, 0]
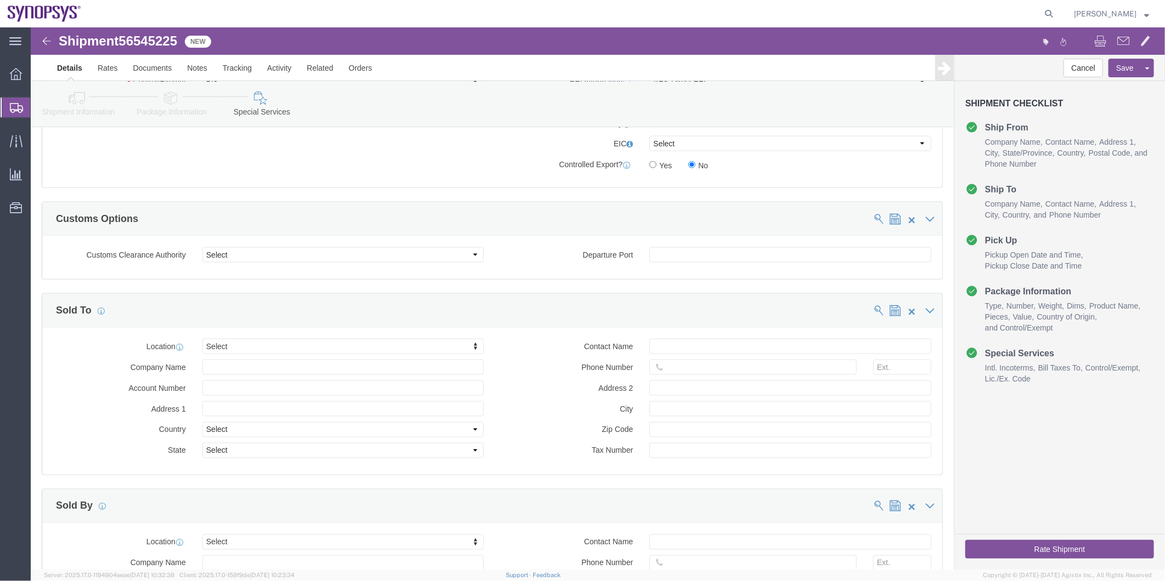
type input "X20250820045420"
click button "Rate Shipment"
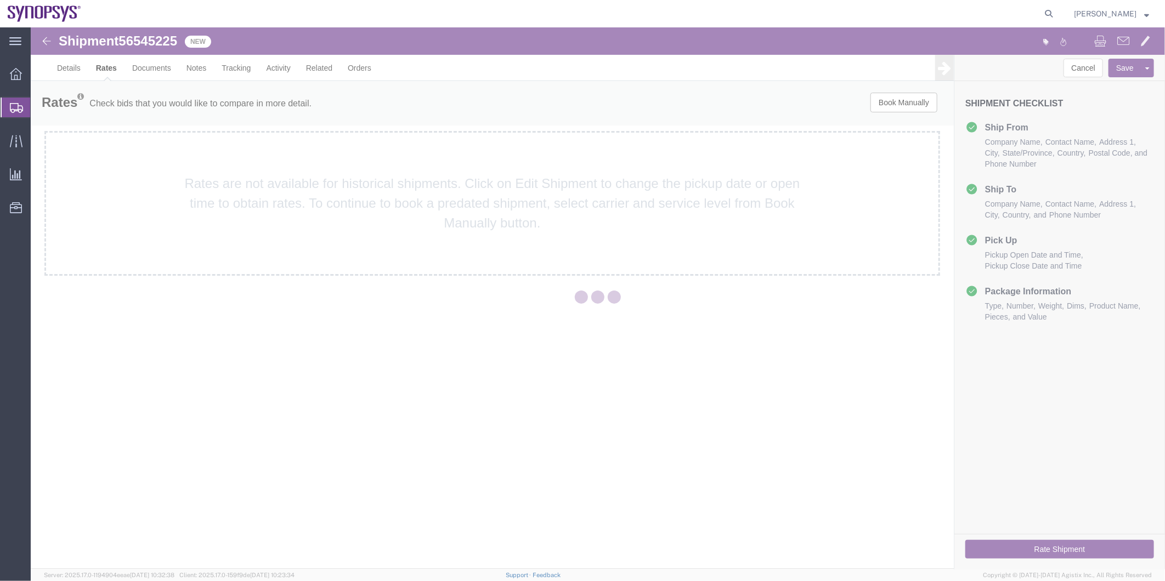
scroll to position [0, 0]
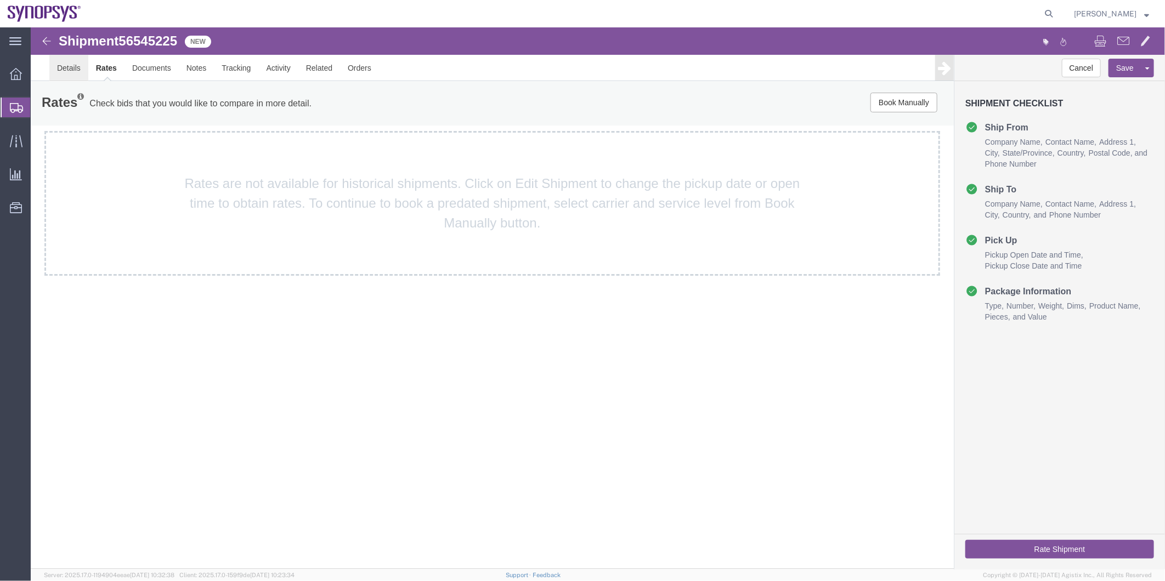
click at [76, 71] on link "Details" at bounding box center [68, 67] width 39 height 26
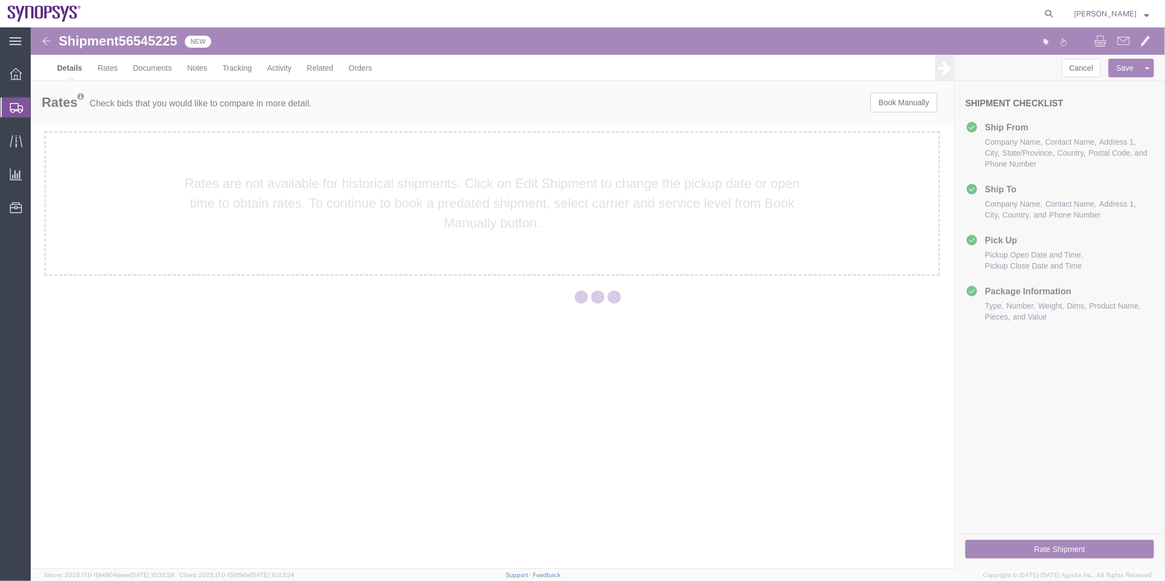
select select "63204"
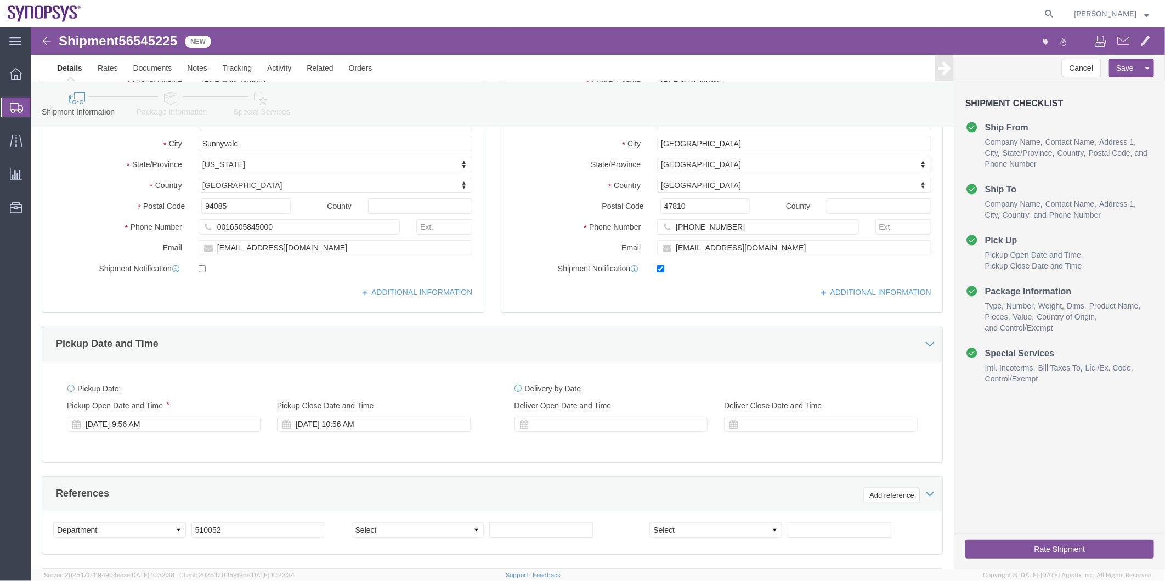
scroll to position [244, 0]
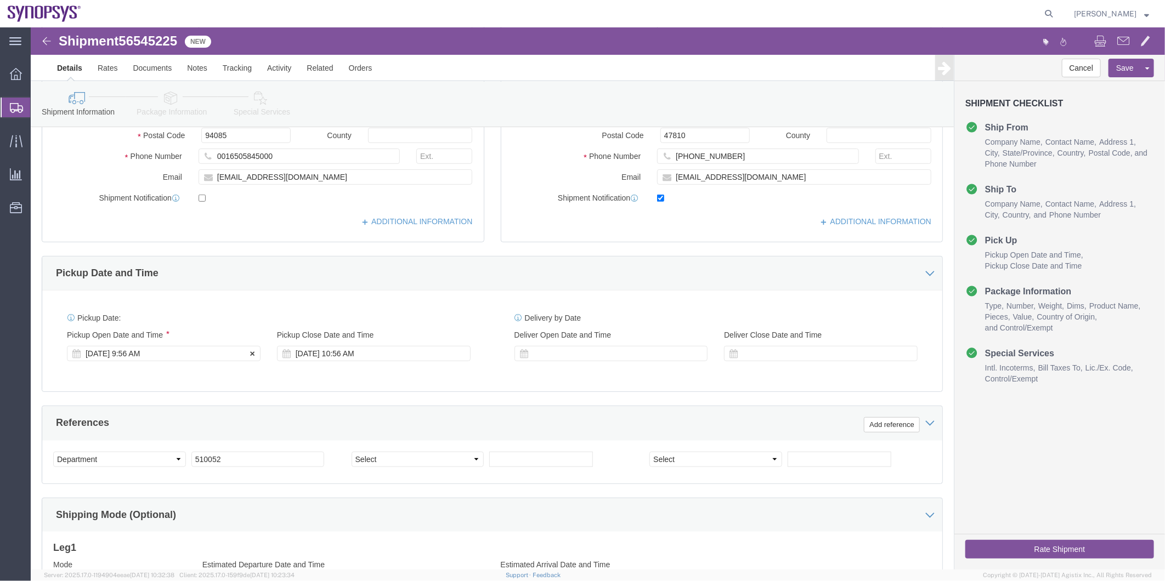
click div "Aug 20 2025 9:56 AM"
click div "Pickup Date: Pickup Start Date Pickup Start Time Pickup Open Date and Time Aug …"
click icon
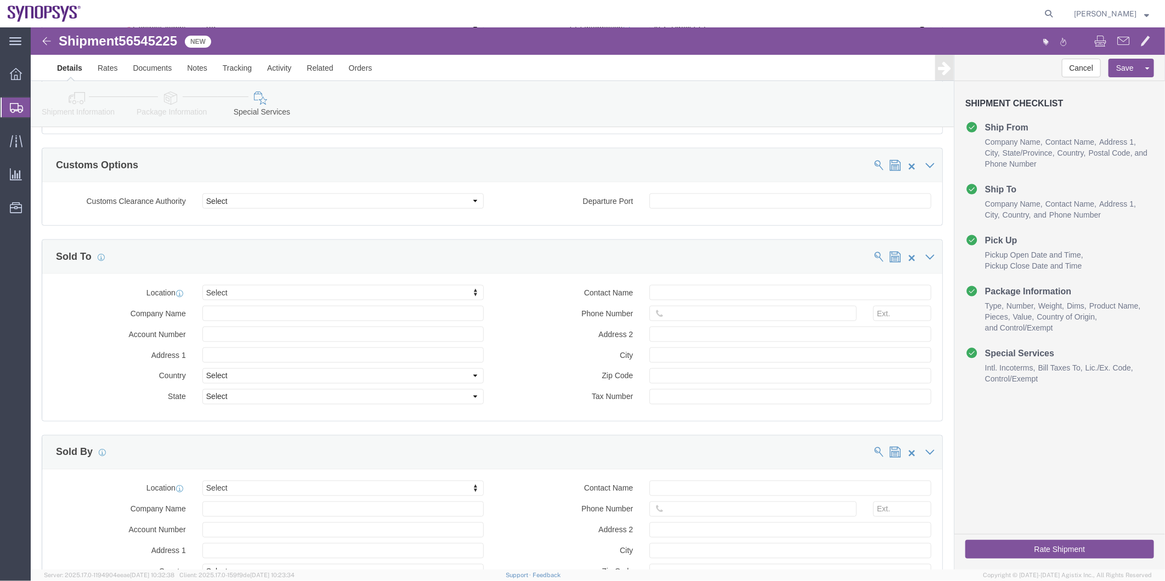
scroll to position [1097, 0]
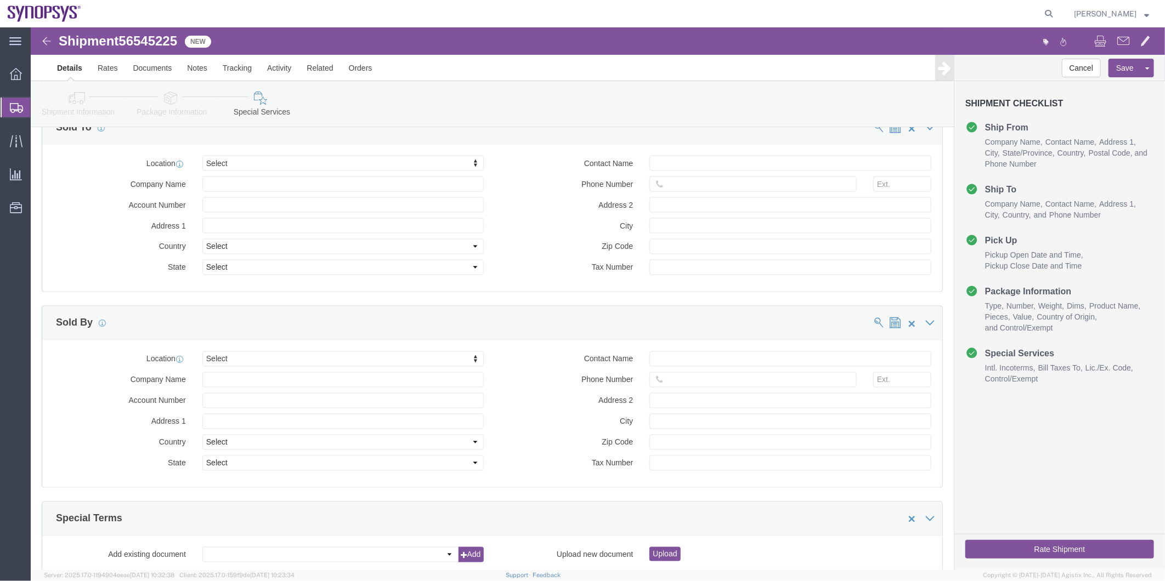
click button "Rate Shipment"
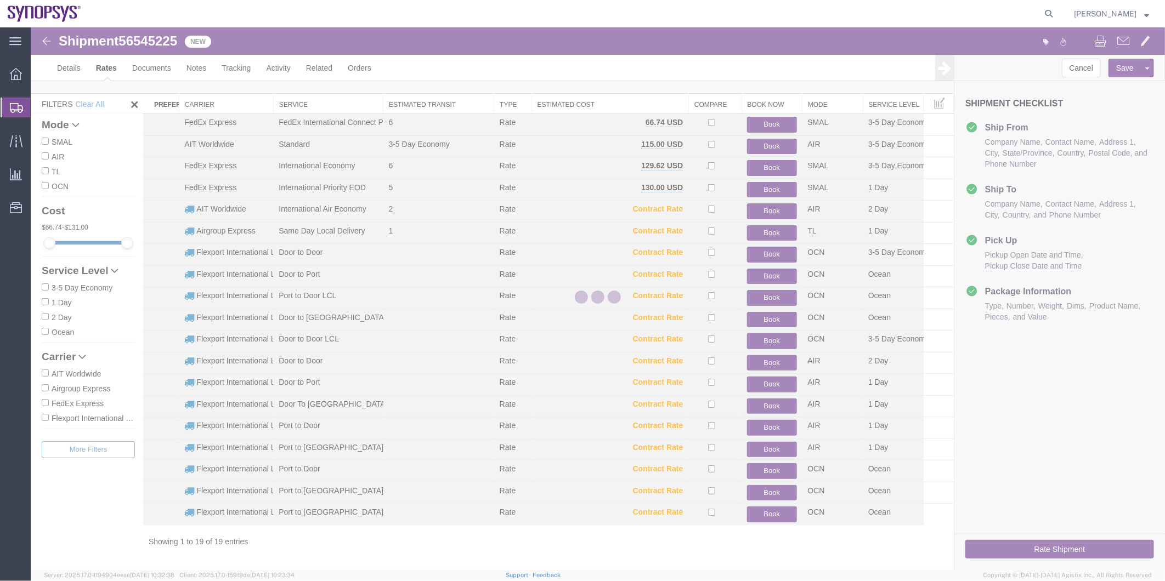
scroll to position [12, 0]
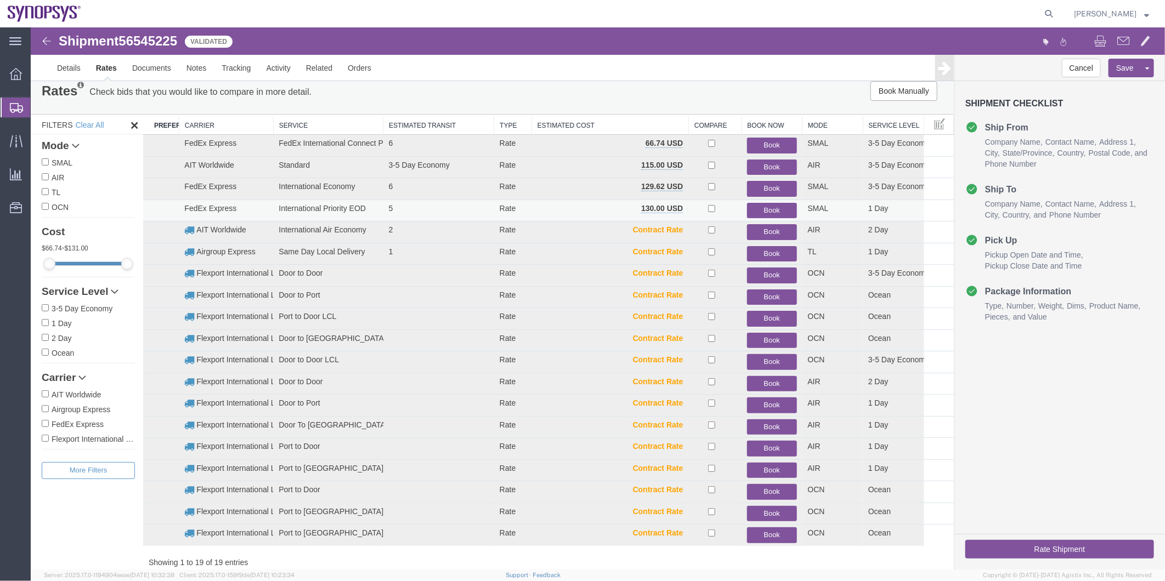
click at [760, 210] on button "Book" at bounding box center [770, 210] width 49 height 16
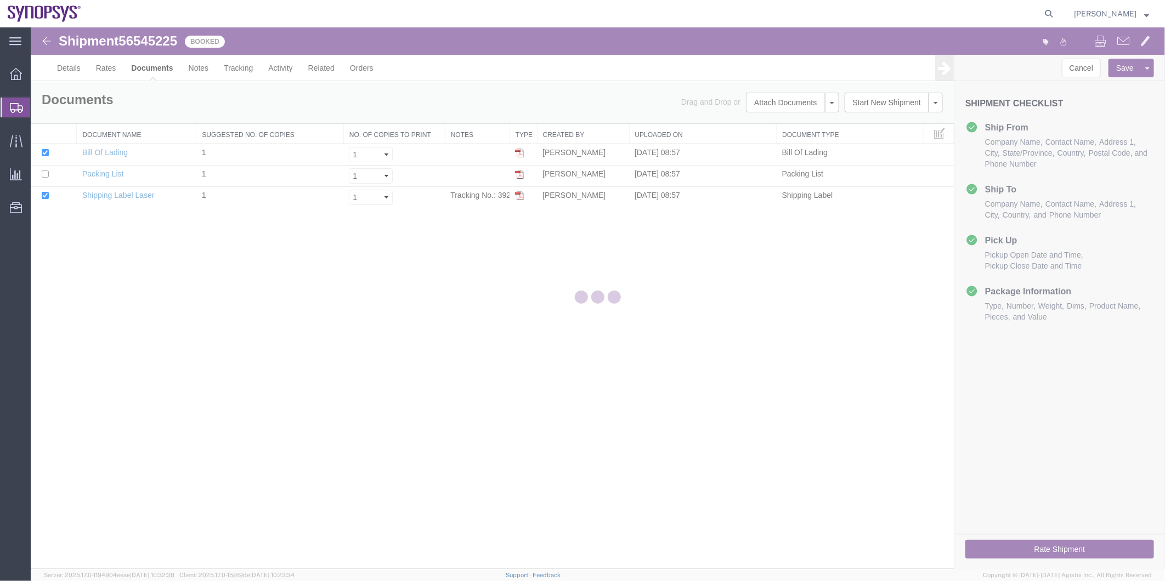
scroll to position [0, 0]
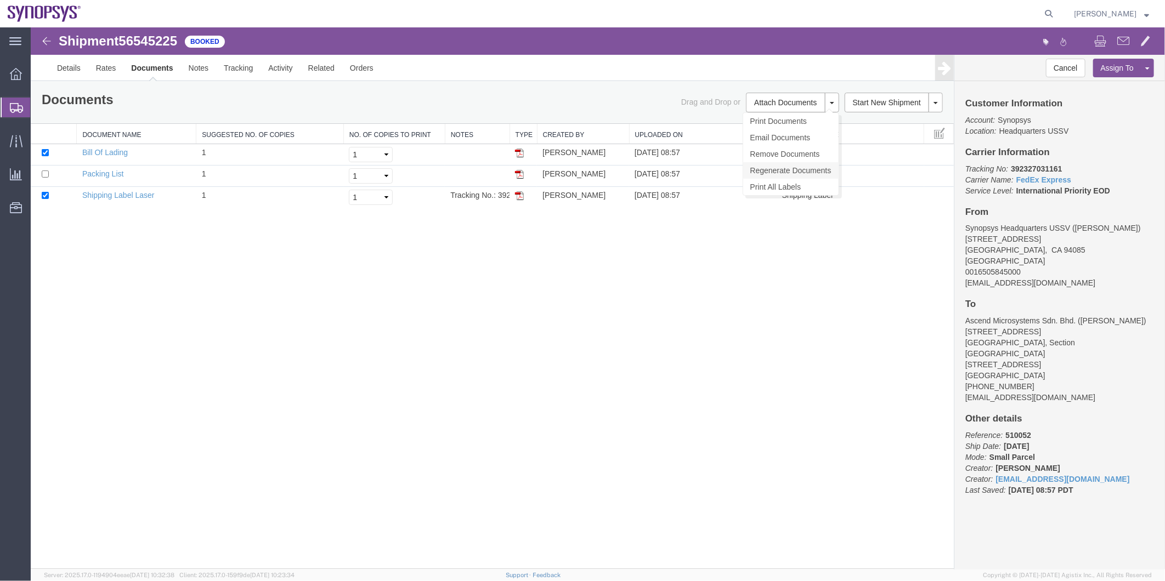
click at [790, 165] on link "Regenerate Documents" at bounding box center [790, 170] width 95 height 16
click at [66, 67] on link "Details" at bounding box center [68, 67] width 39 height 26
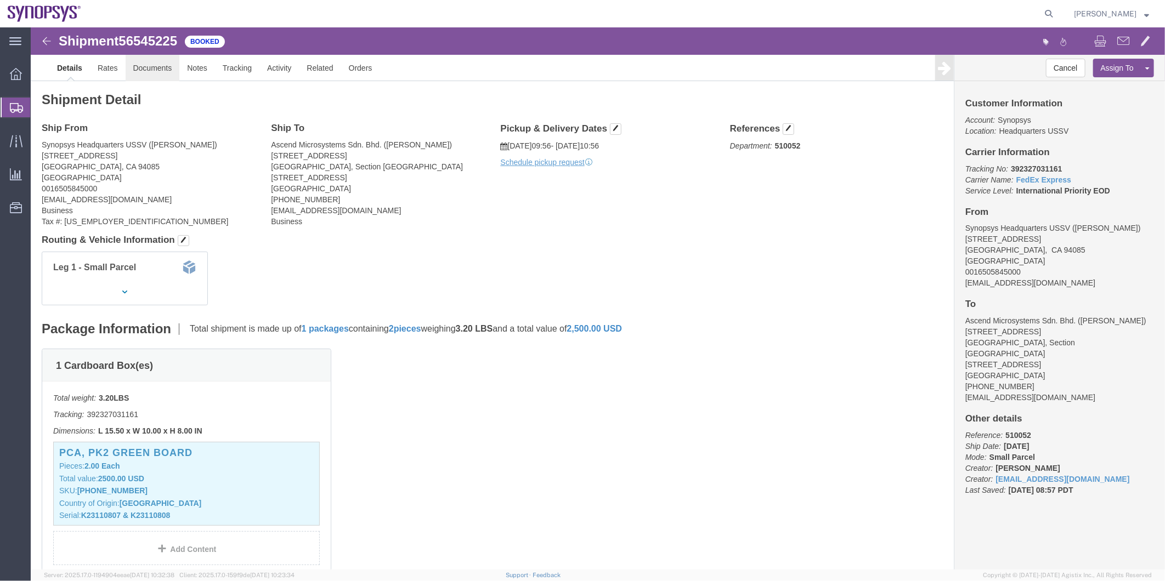
click link "Documents"
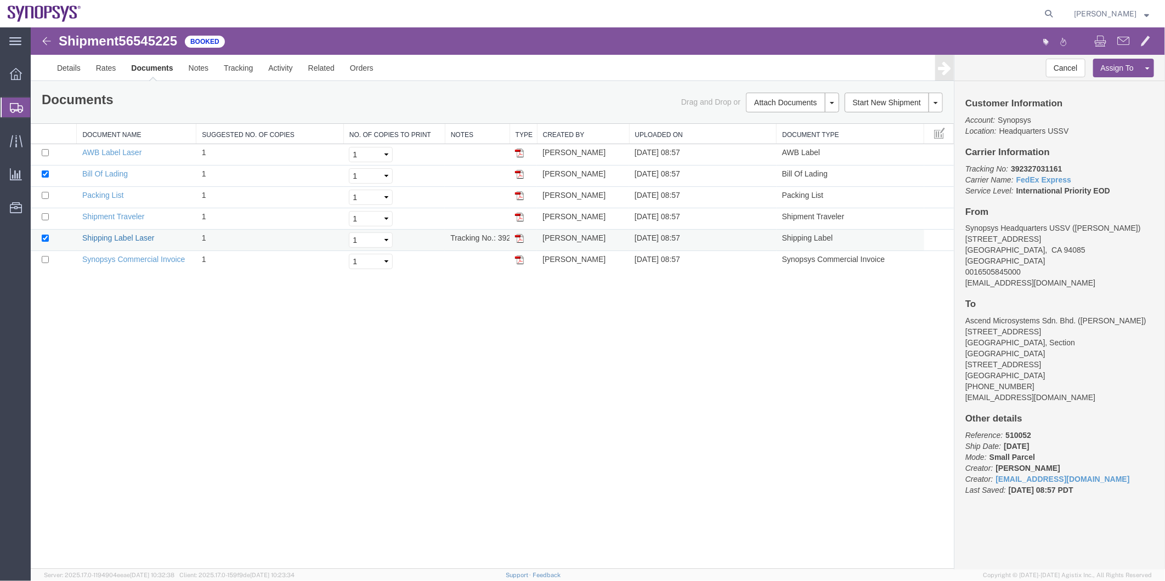
click at [132, 238] on link "Shipping Label Laser" at bounding box center [118, 237] width 72 height 9
click at [132, 256] on link "Synopsys Commercial Invoice" at bounding box center [133, 259] width 103 height 9
drag, startPoint x: 106, startPoint y: 198, endPoint x: 111, endPoint y: 193, distance: 7.0
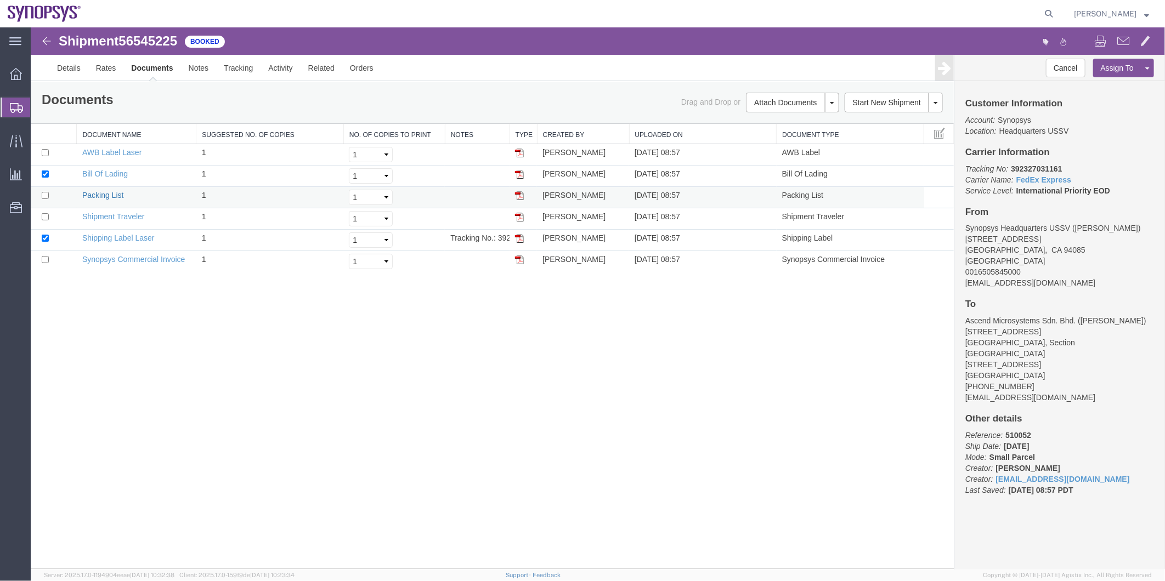
click at [106, 198] on link "Packing List" at bounding box center [102, 194] width 41 height 9
click at [111, 193] on link "Packing List" at bounding box center [102, 194] width 41 height 9
click at [0, 0] on span "Shipment Manager" at bounding box center [0, 0] width 0 height 0
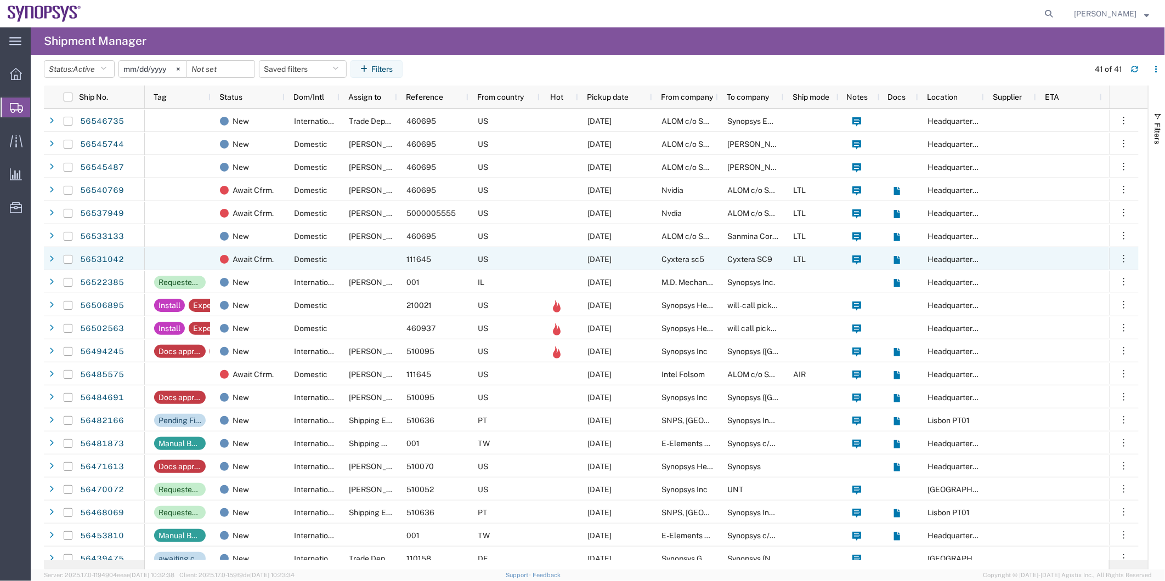
click at [371, 260] on div at bounding box center [369, 258] width 58 height 23
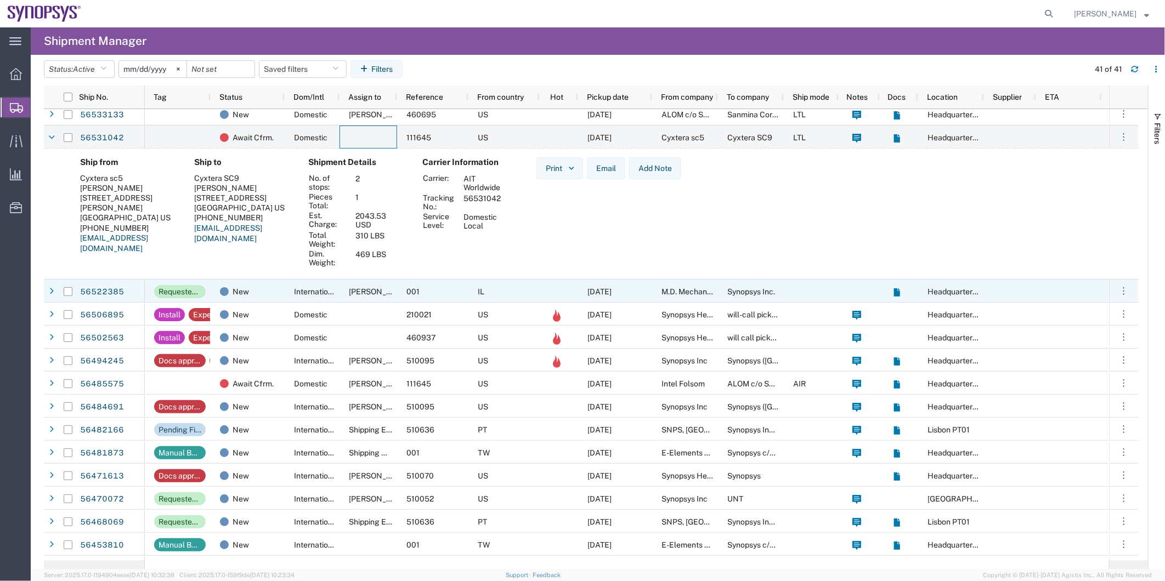
scroll to position [183, 0]
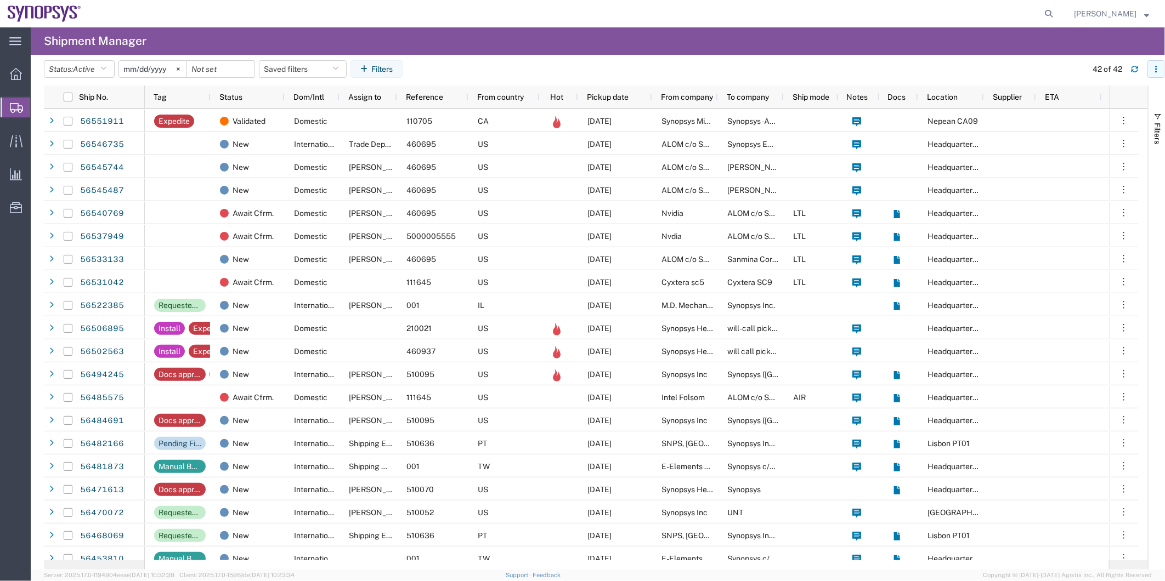
click at [1044, 195] on div "56551911 56546735 56545744 56545487 56540769 56537949 56533133 56531042 5652238…" at bounding box center [591, 334] width 1095 height 451
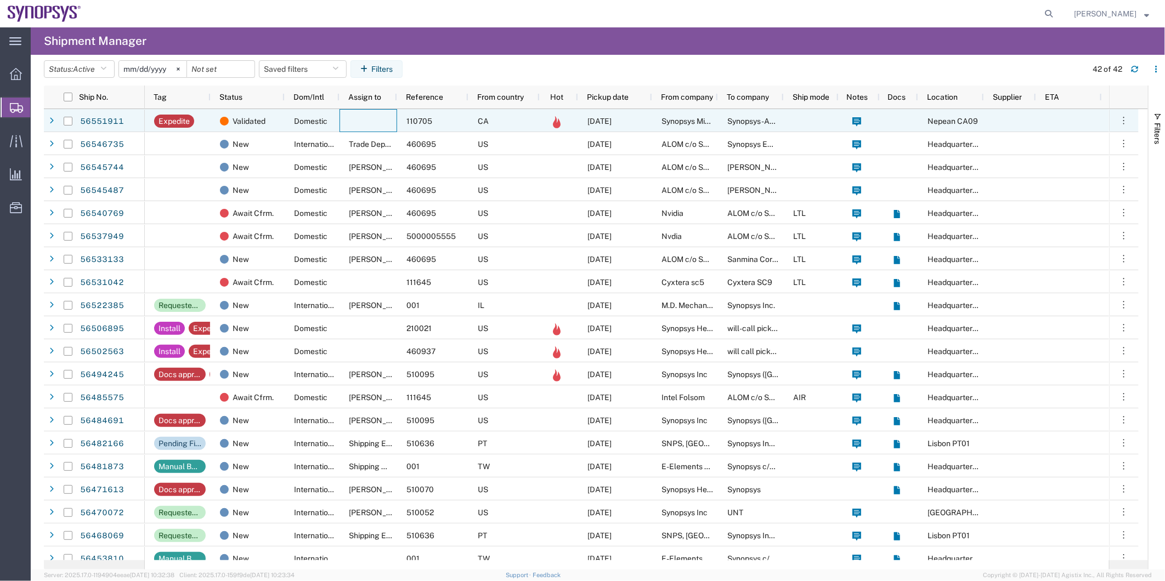
click at [385, 128] on div at bounding box center [369, 120] width 58 height 23
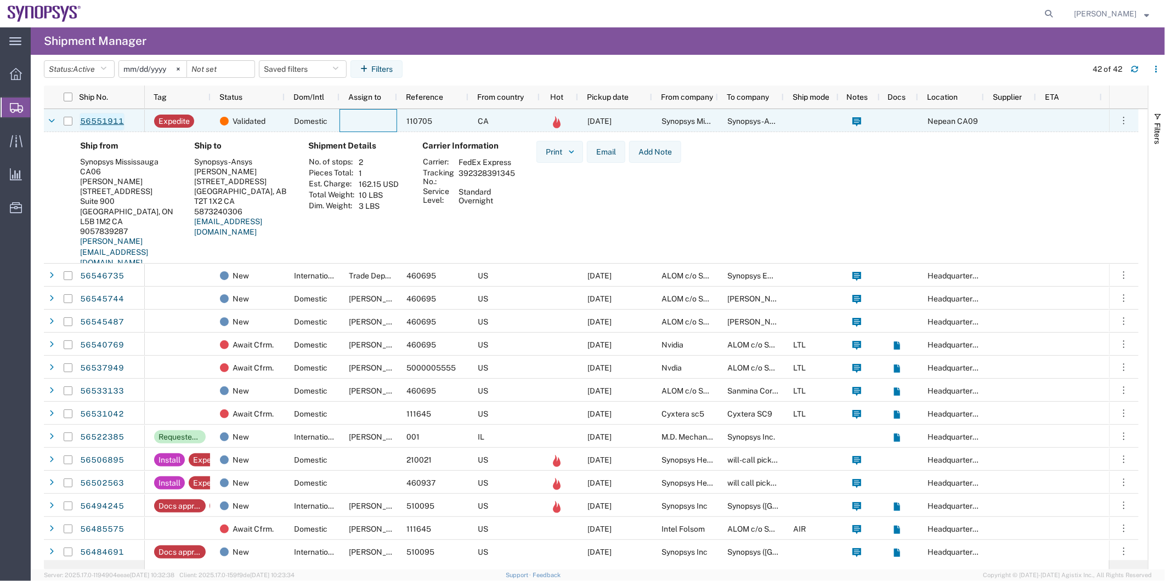
click at [84, 117] on link "56551911" at bounding box center [102, 122] width 45 height 18
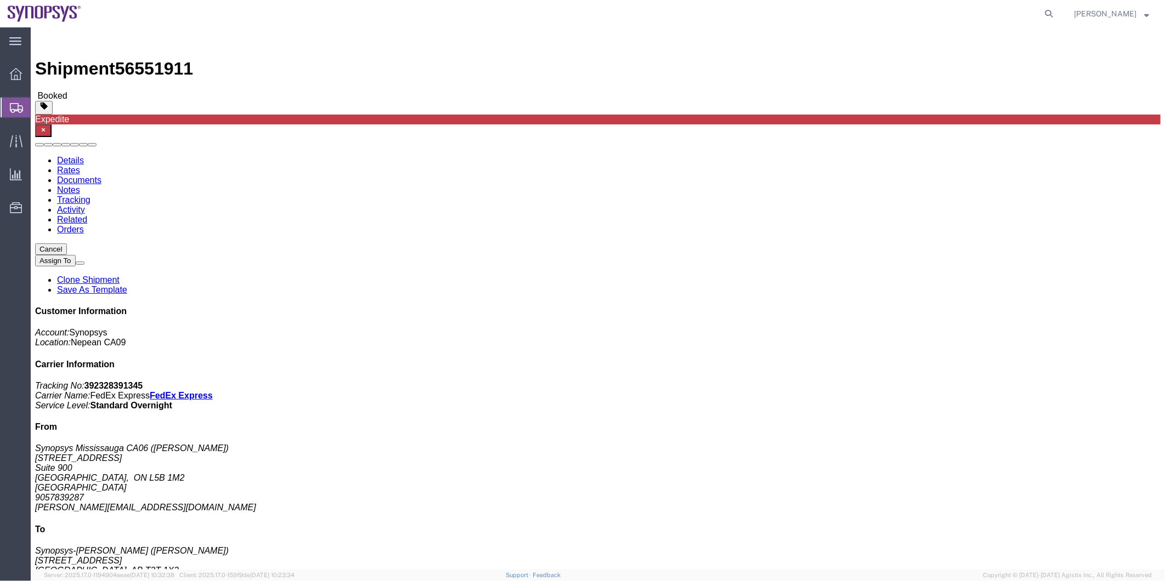
click at [0, 0] on span "Shipment Manager" at bounding box center [0, 0] width 0 height 0
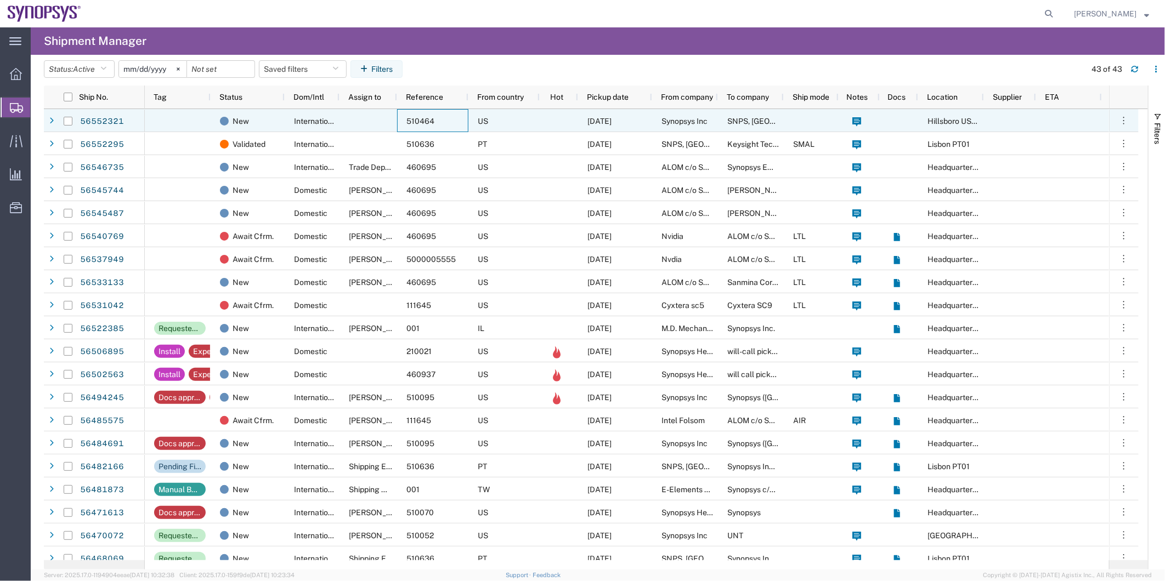
click at [467, 120] on div "510464" at bounding box center [432, 120] width 71 height 23
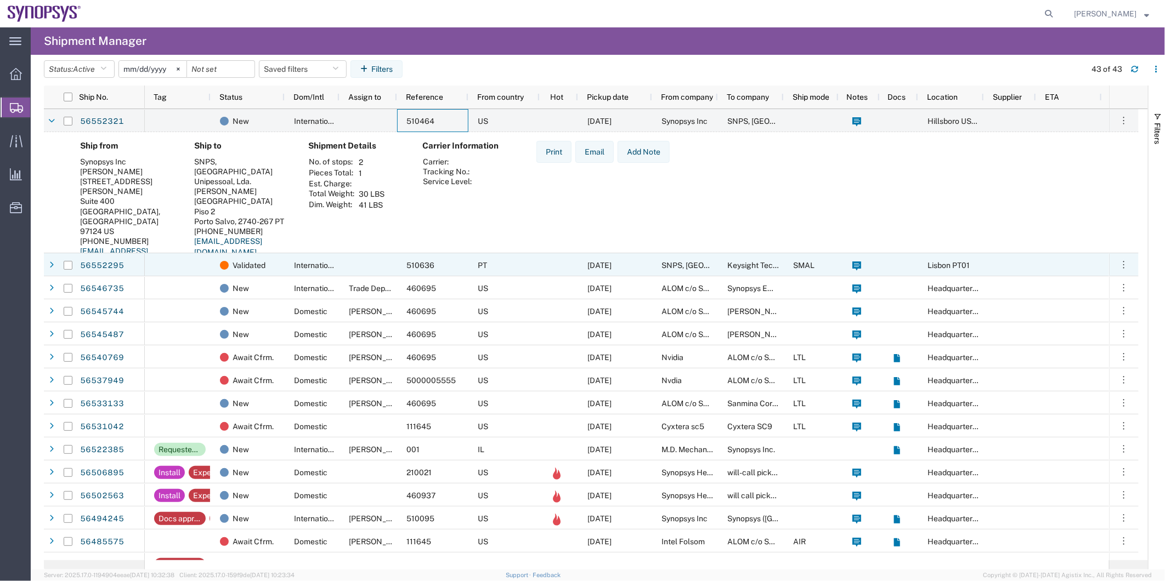
click at [280, 266] on div "Validated" at bounding box center [248, 264] width 74 height 23
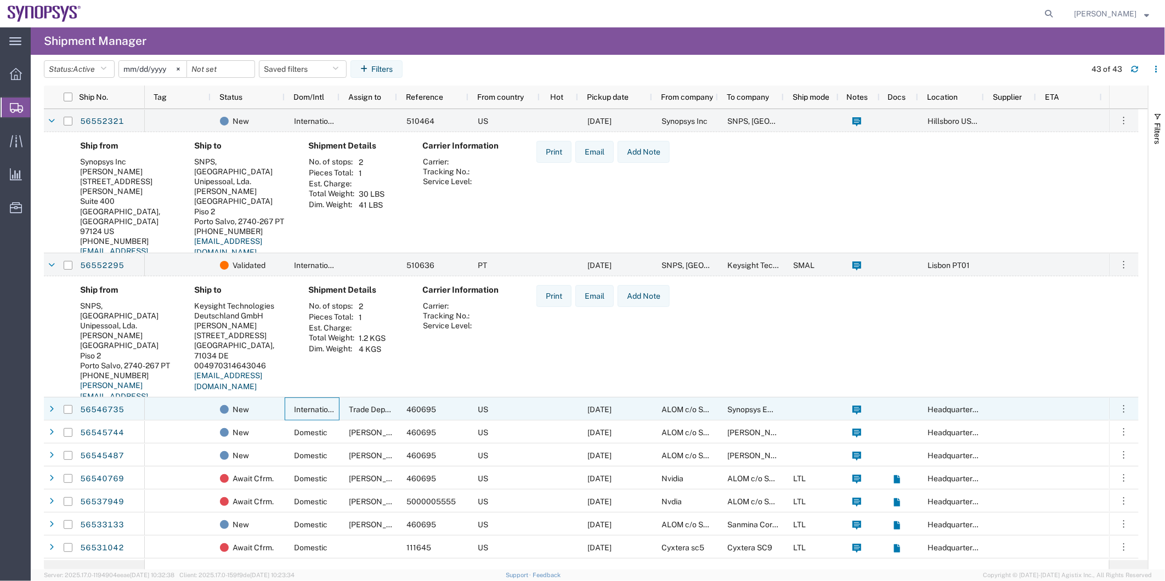
click at [285, 414] on div "International" at bounding box center [312, 409] width 55 height 23
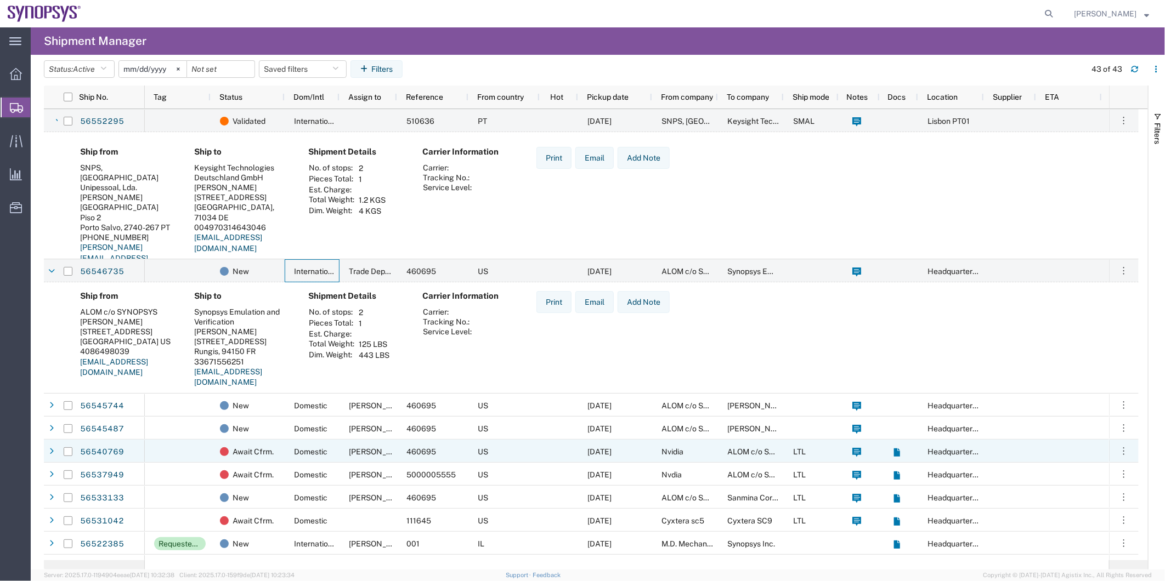
scroll to position [183, 0]
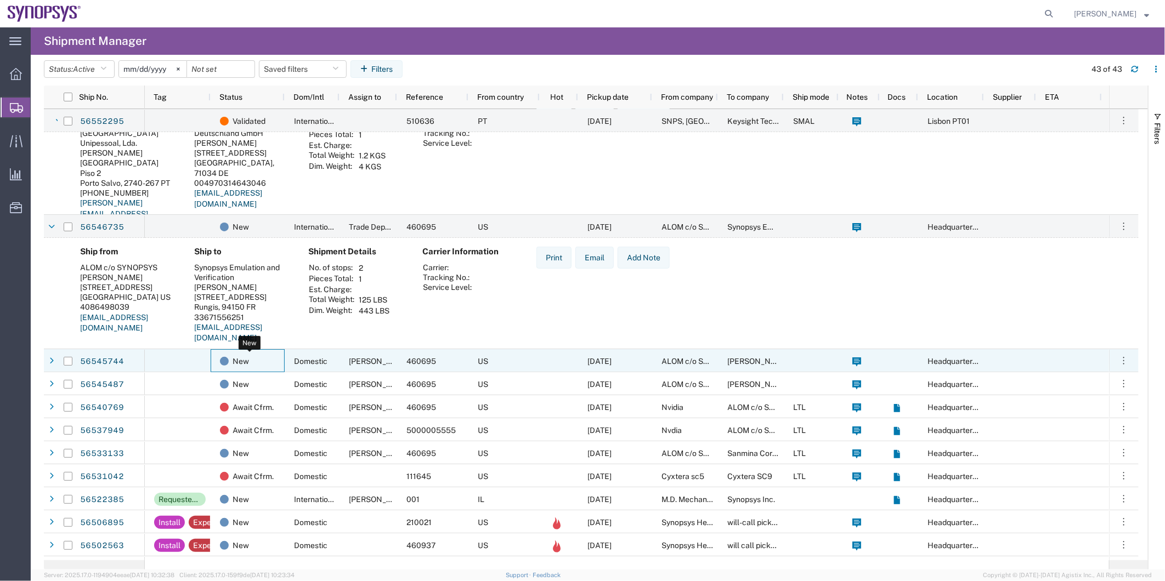
click at [275, 365] on div "New" at bounding box center [250, 361] width 60 height 23
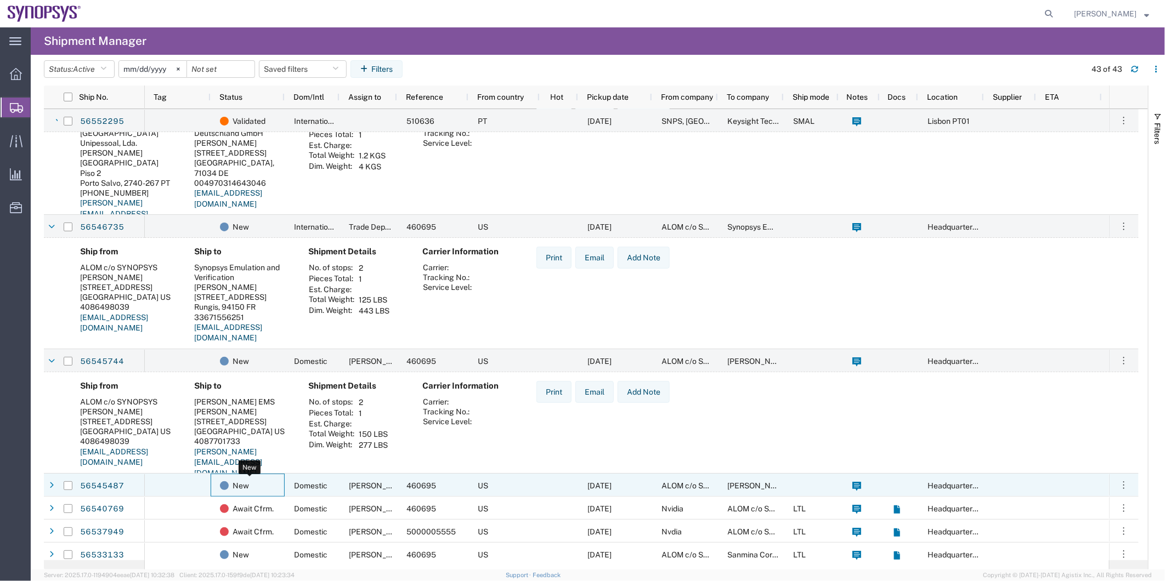
click at [262, 479] on div "New" at bounding box center [250, 485] width 60 height 23
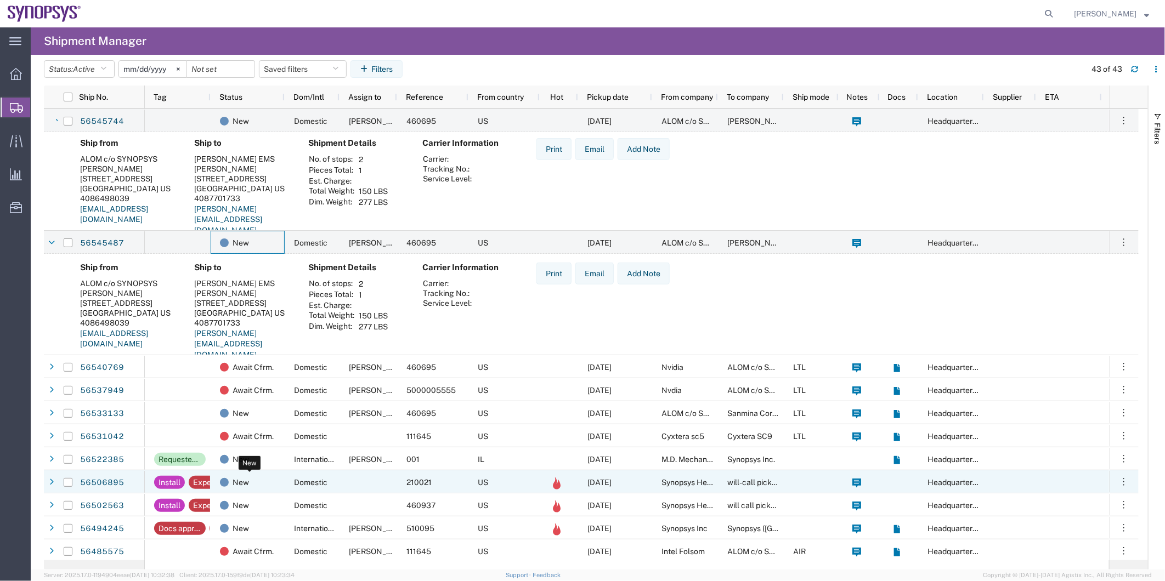
scroll to position [426, 0]
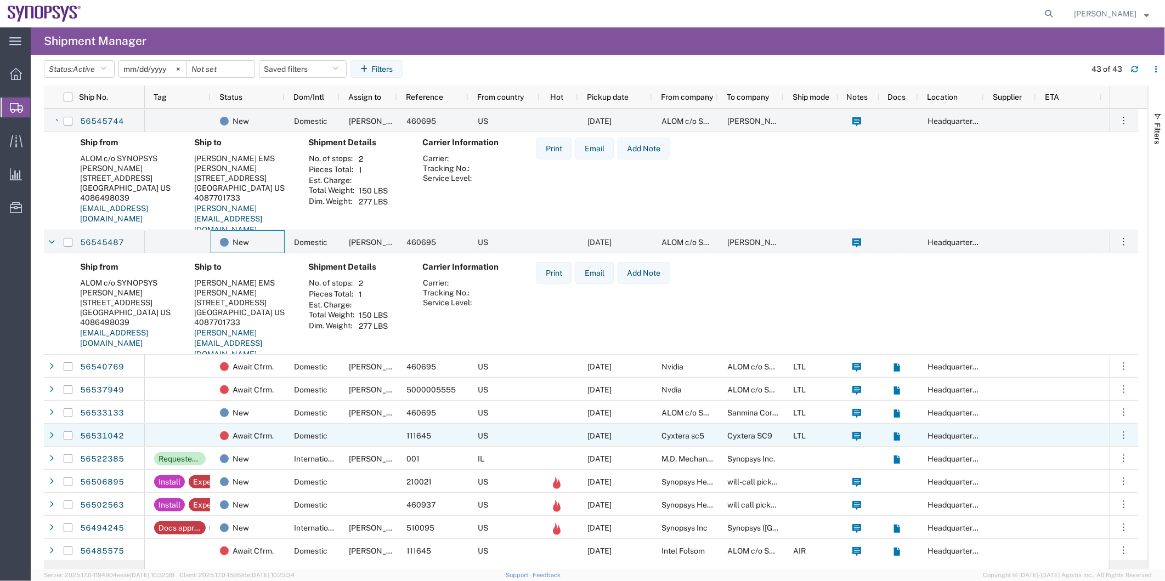
click at [300, 434] on span "Domestic" at bounding box center [310, 436] width 33 height 9
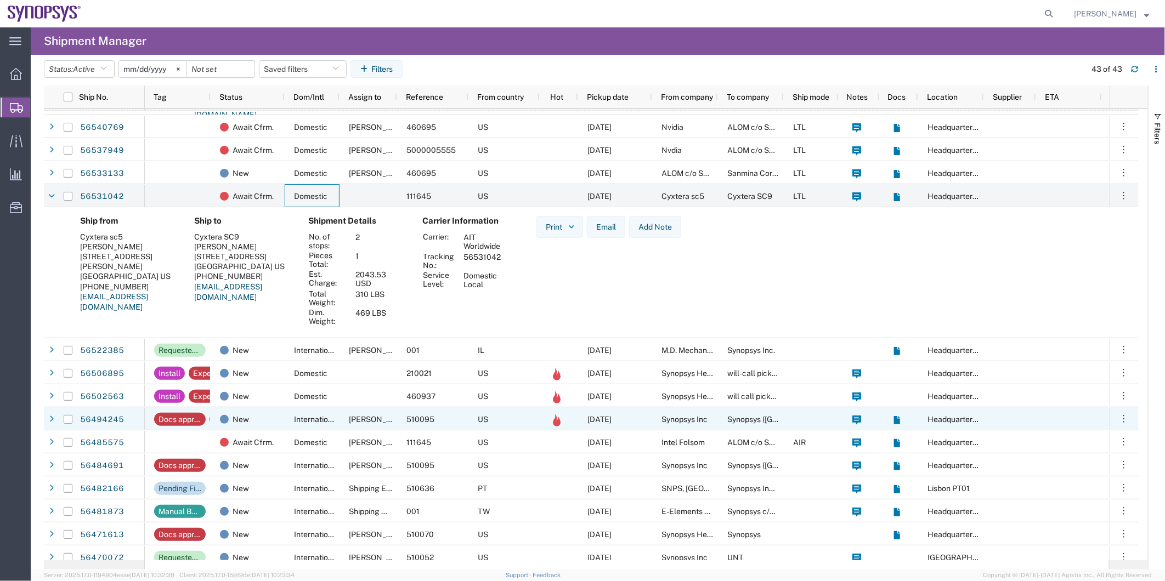
scroll to position [670, 0]
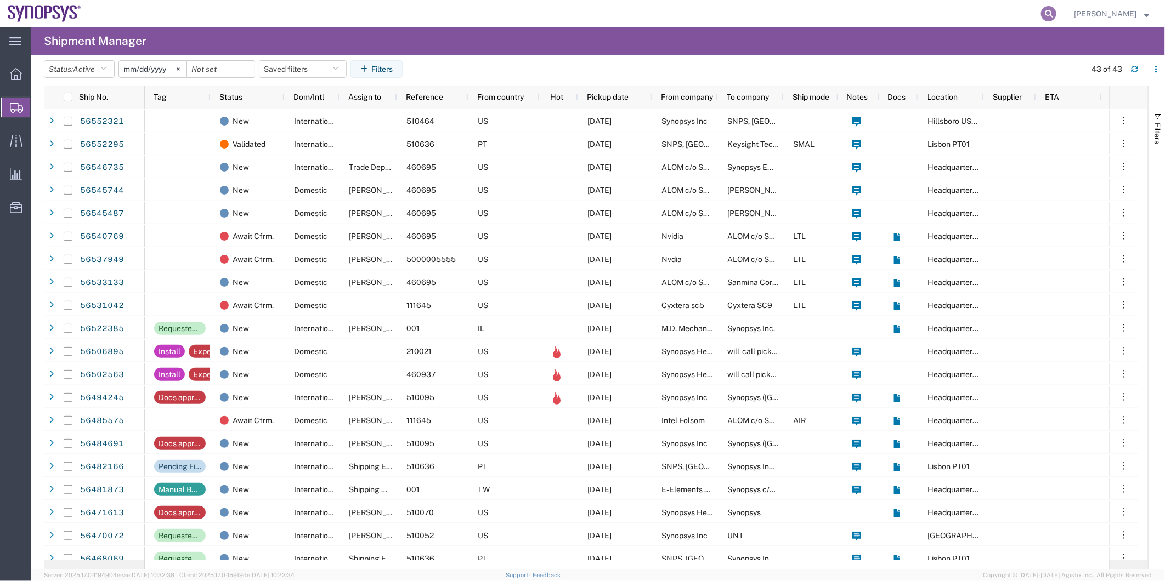
click at [1047, 15] on icon at bounding box center [1048, 13] width 15 height 15
paste input "56484691"
type input "56484691"
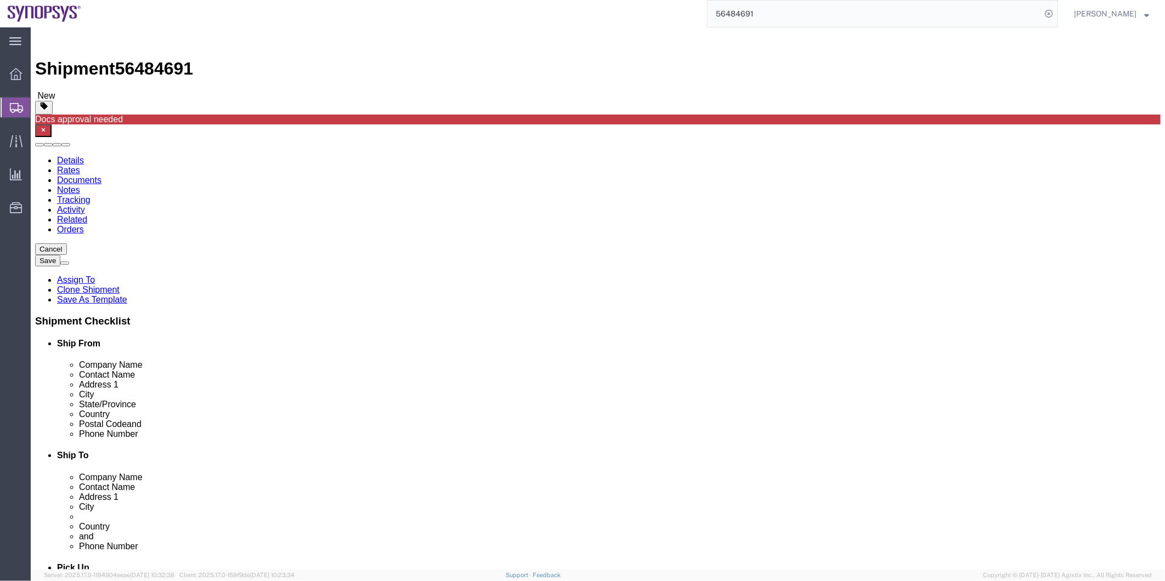
select select "63204"
select select
click icon
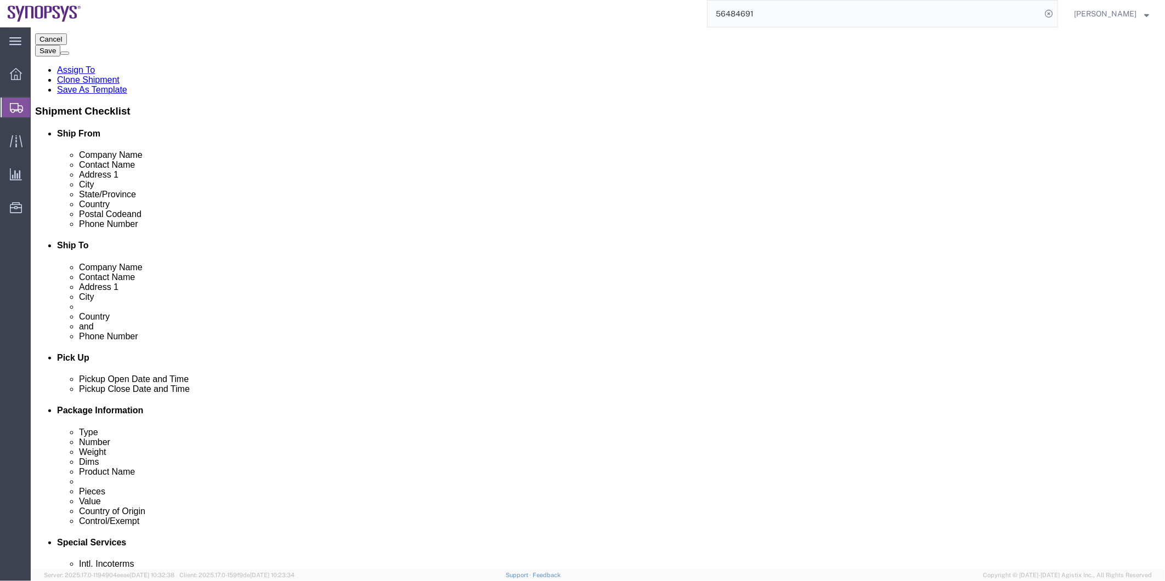
scroll to position [244, 0]
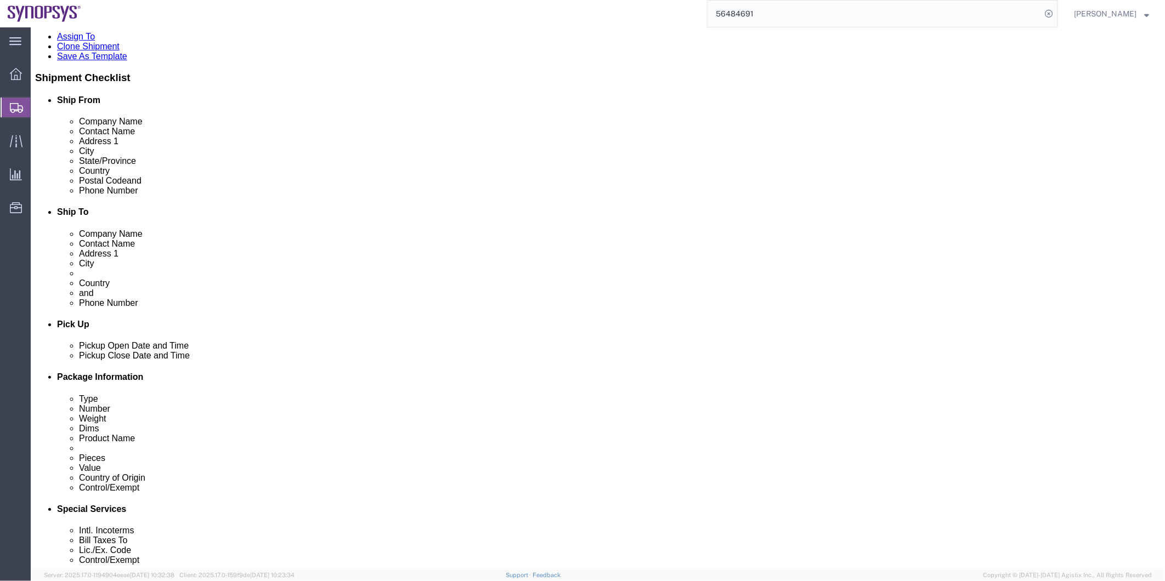
click link "Special Services"
click icon
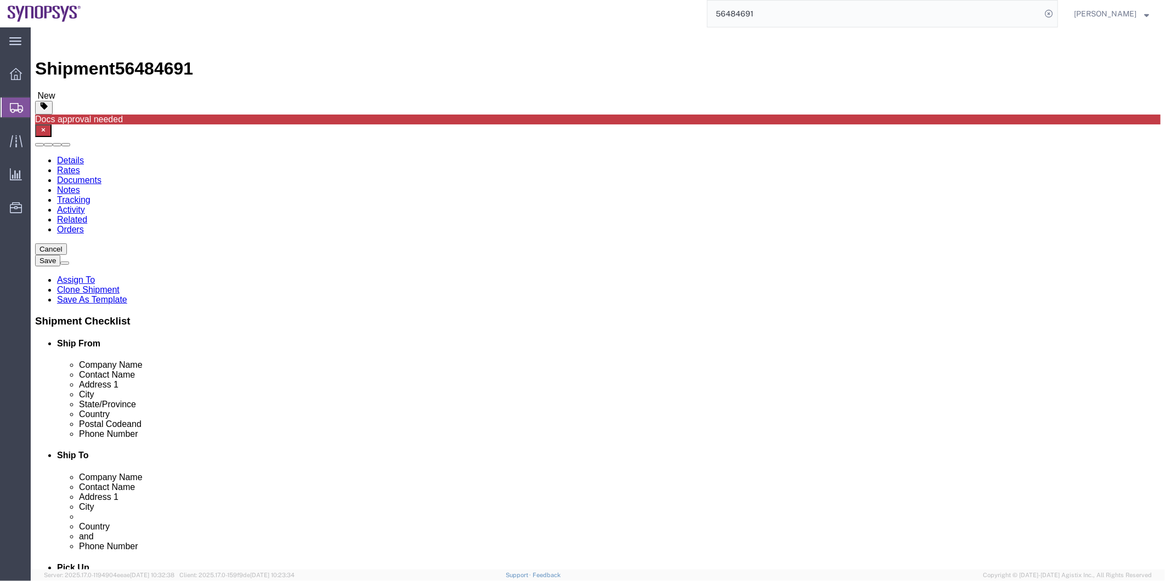
click at [0, 0] on span "Shipment Manager" at bounding box center [0, 0] width 0 height 0
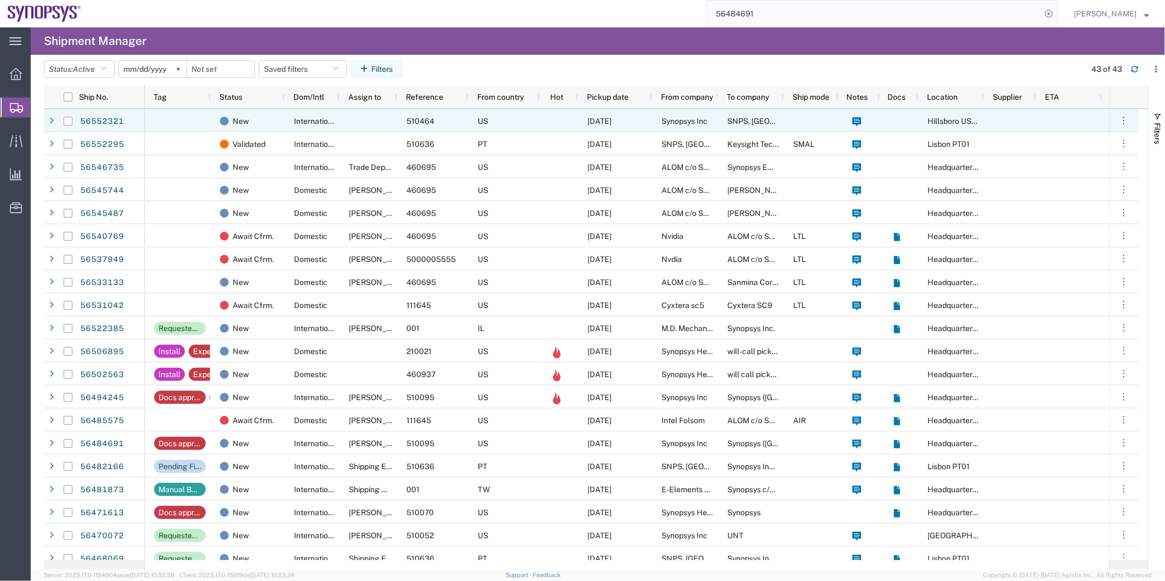
click at [524, 118] on div "US" at bounding box center [503, 120] width 71 height 23
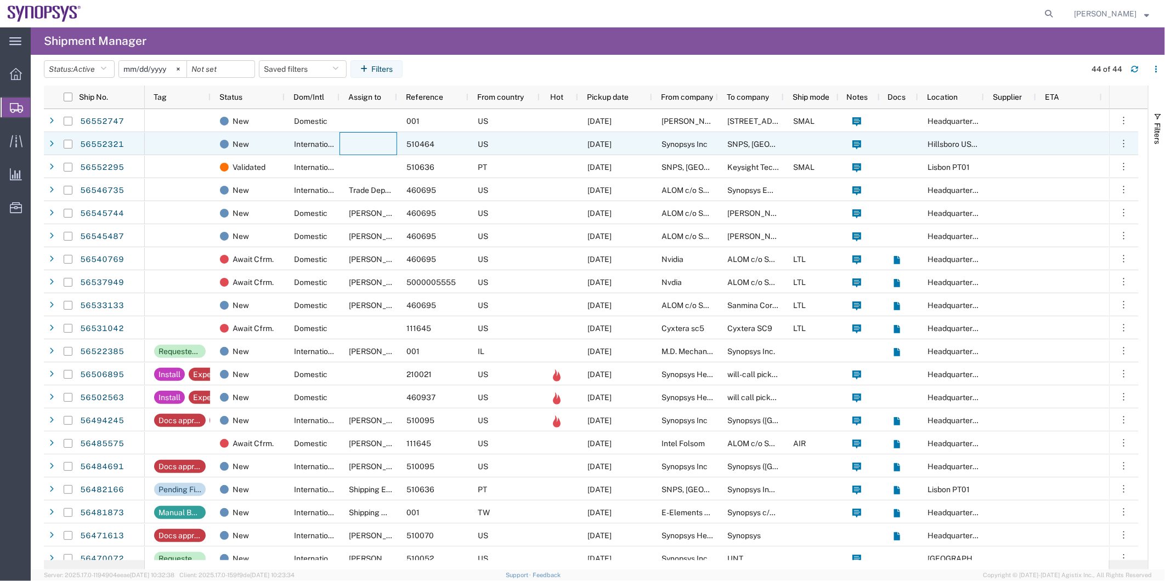
click at [347, 148] on div at bounding box center [369, 143] width 58 height 23
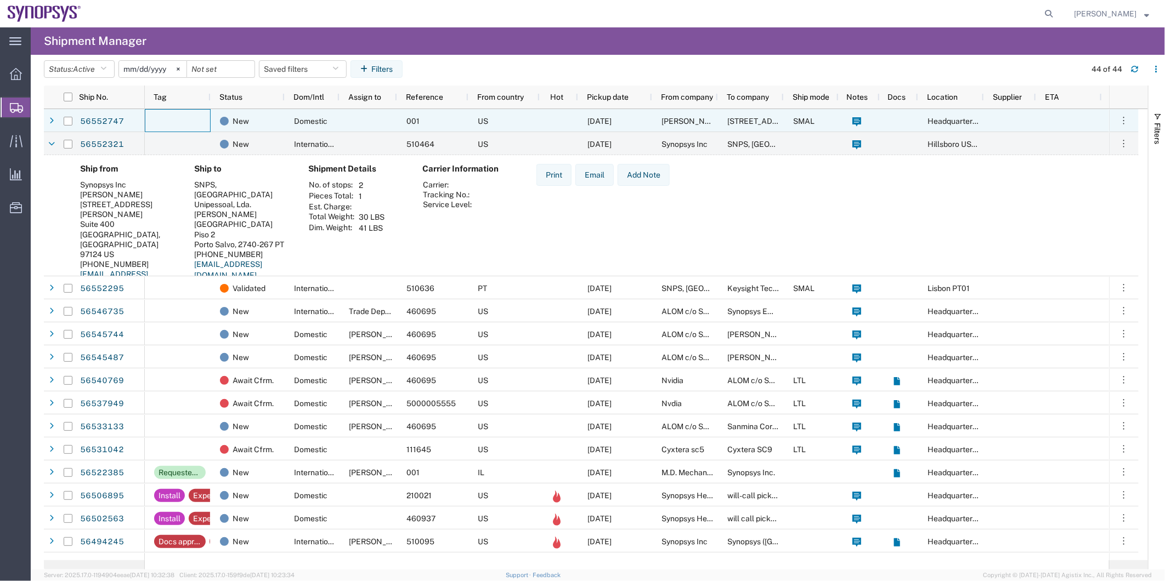
click at [198, 122] on div at bounding box center [178, 120] width 66 height 23
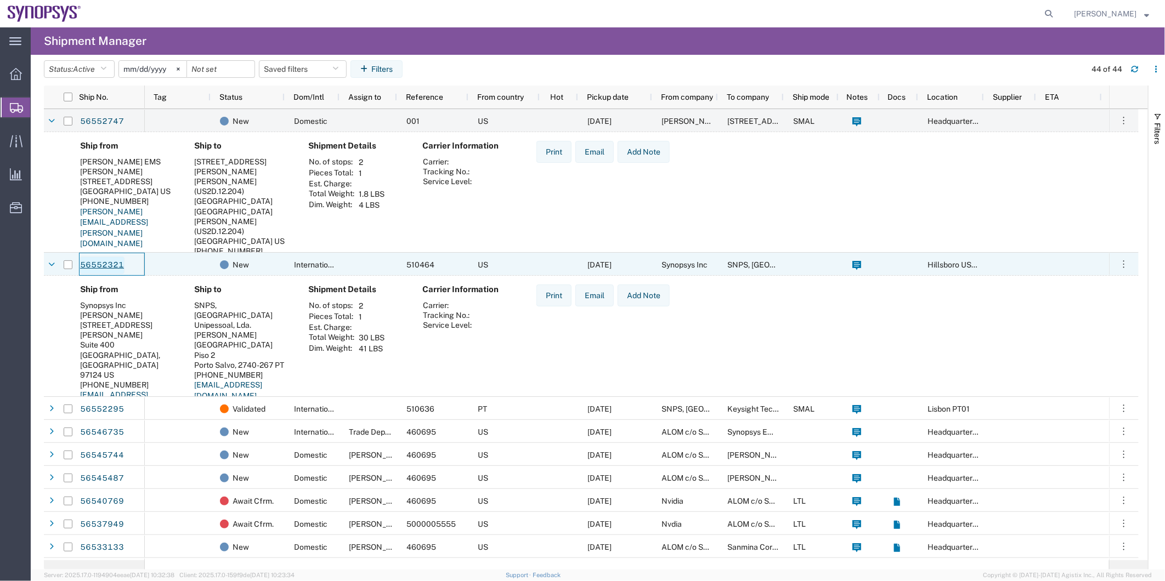
click at [108, 264] on link "56552321" at bounding box center [102, 266] width 45 height 18
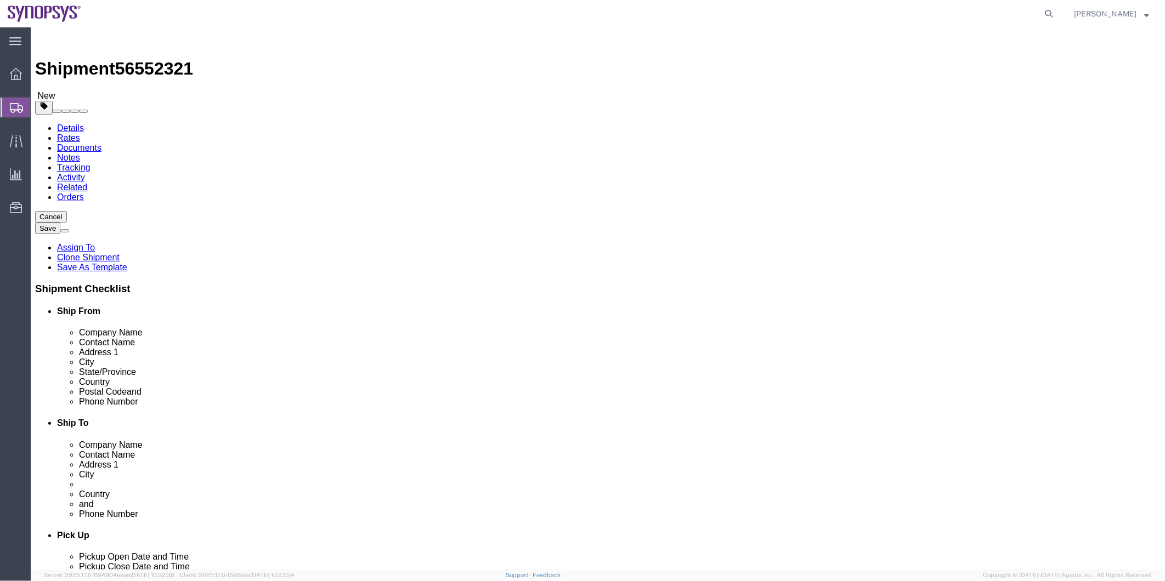
select select "63190"
select select "63152"
click link "Activity"
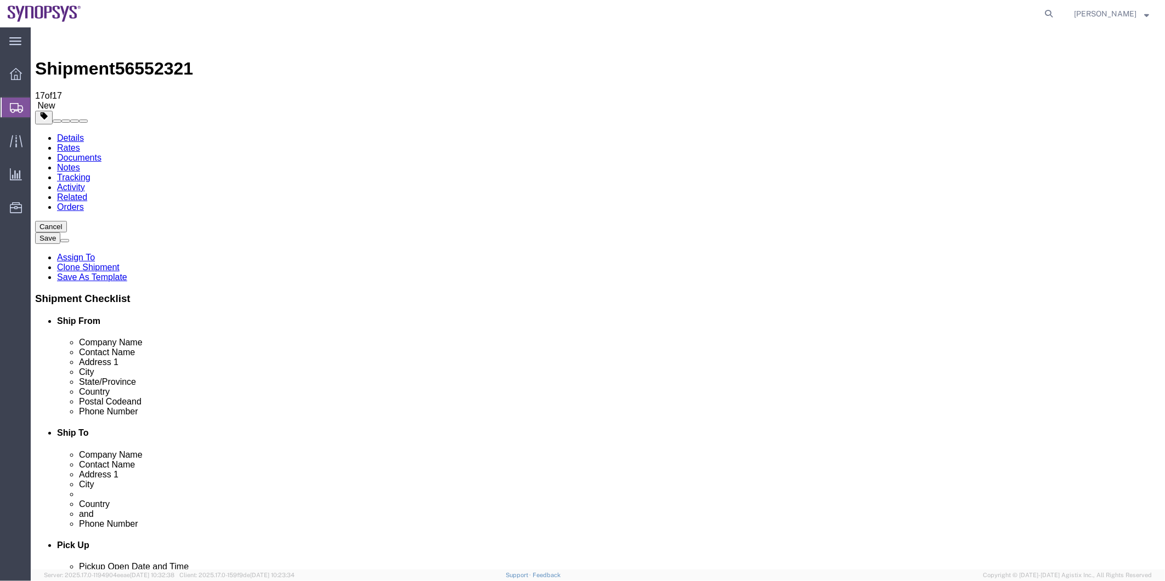
click at [94, 252] on link "Assign To" at bounding box center [75, 256] width 38 height 9
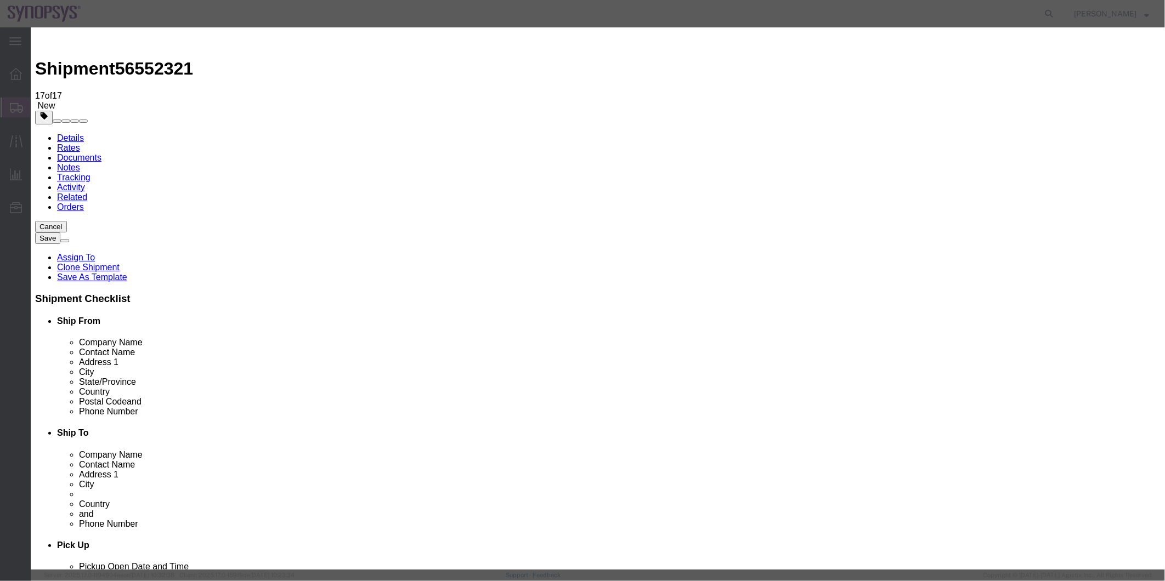
select select "117156"
select select
drag, startPoint x: 607, startPoint y: 137, endPoint x: 576, endPoint y: 110, distance: 41.2
type input "trade"
select select "112062"
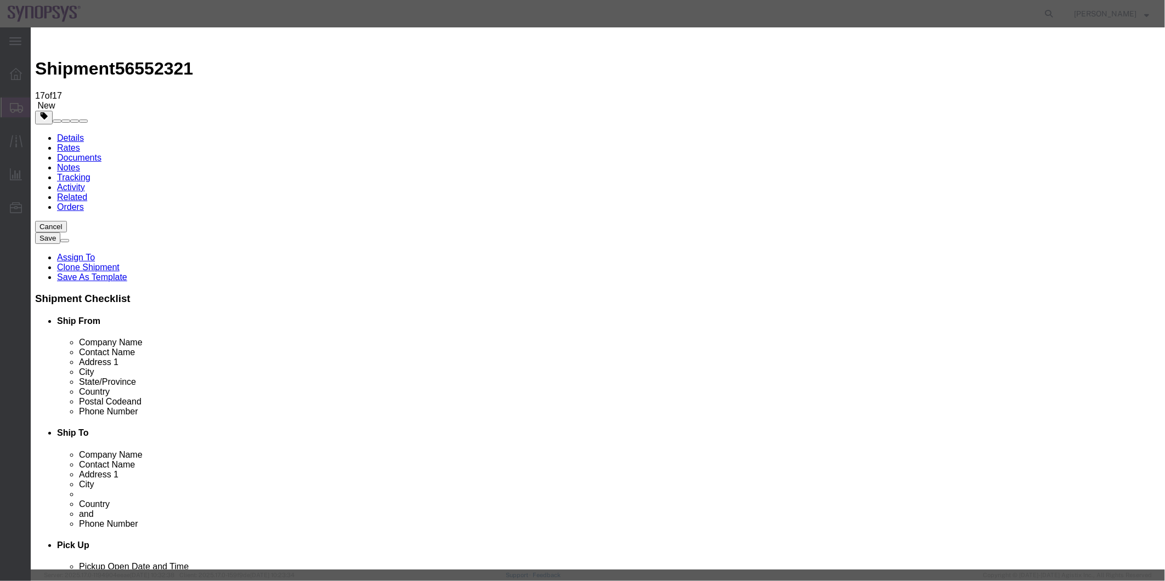
type textarea "Hello Trade team, Please check this shipment and let me know if it is good to g…"
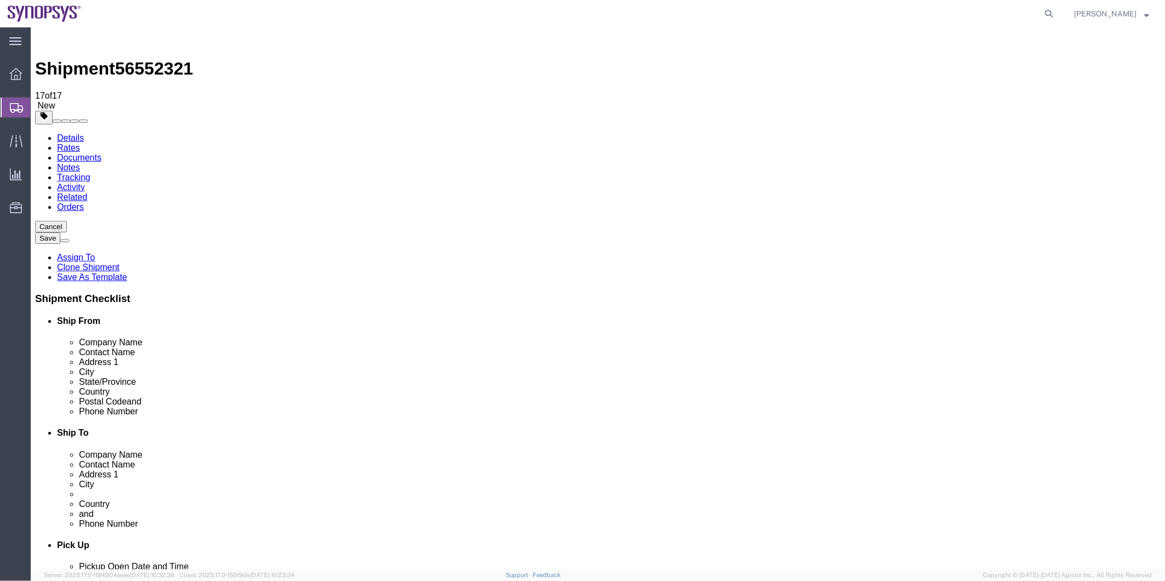
click at [0, 0] on span "Shipment Manager" at bounding box center [0, 0] width 0 height 0
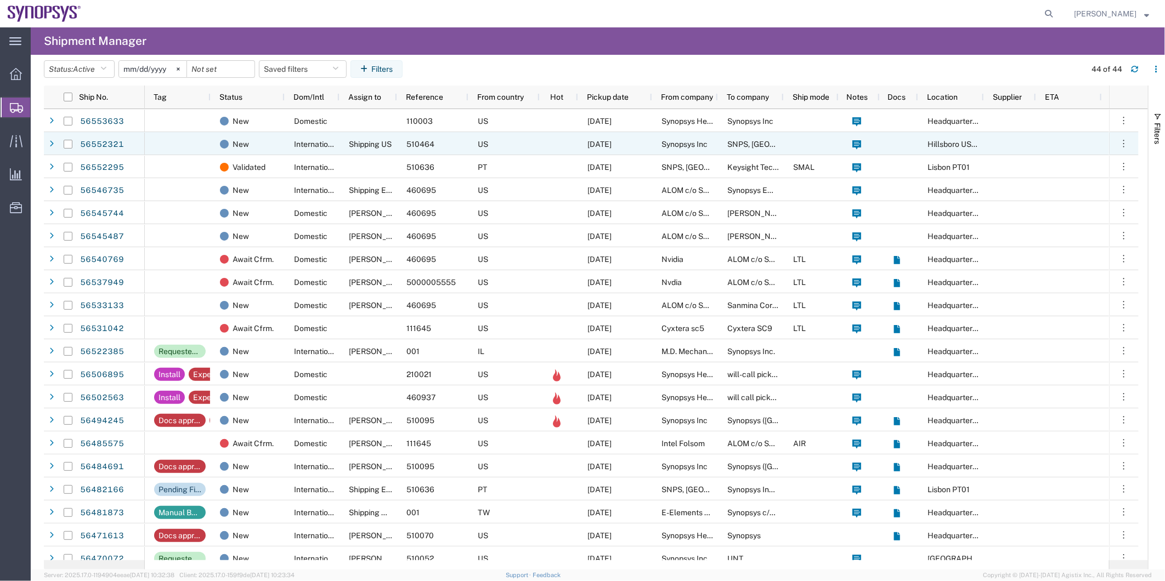
click at [448, 139] on div "510464" at bounding box center [432, 143] width 71 height 23
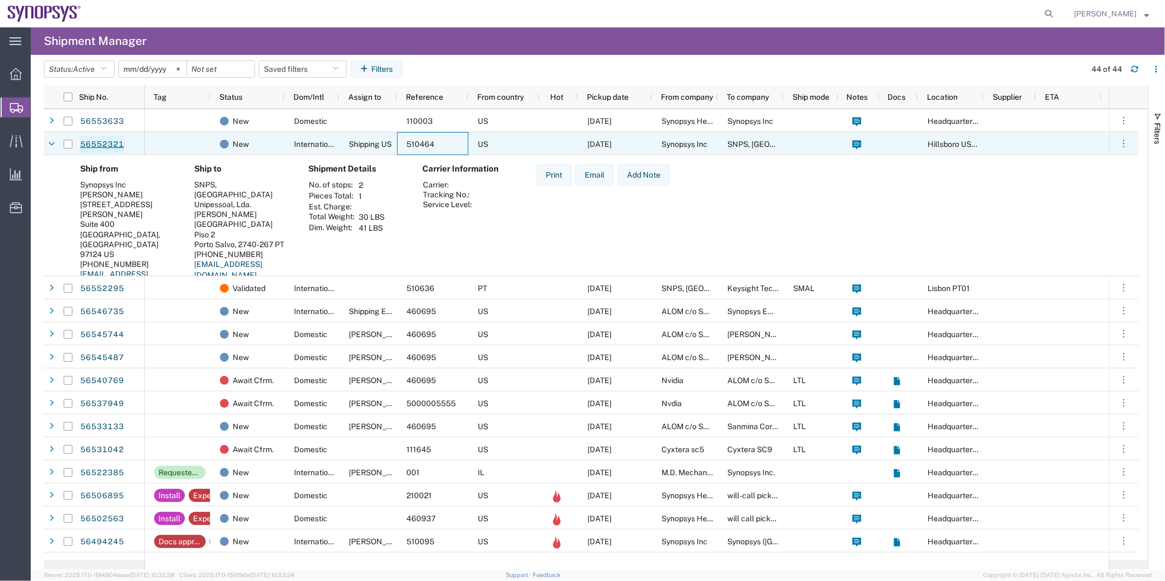
click at [81, 145] on link "56552321" at bounding box center [102, 145] width 45 height 18
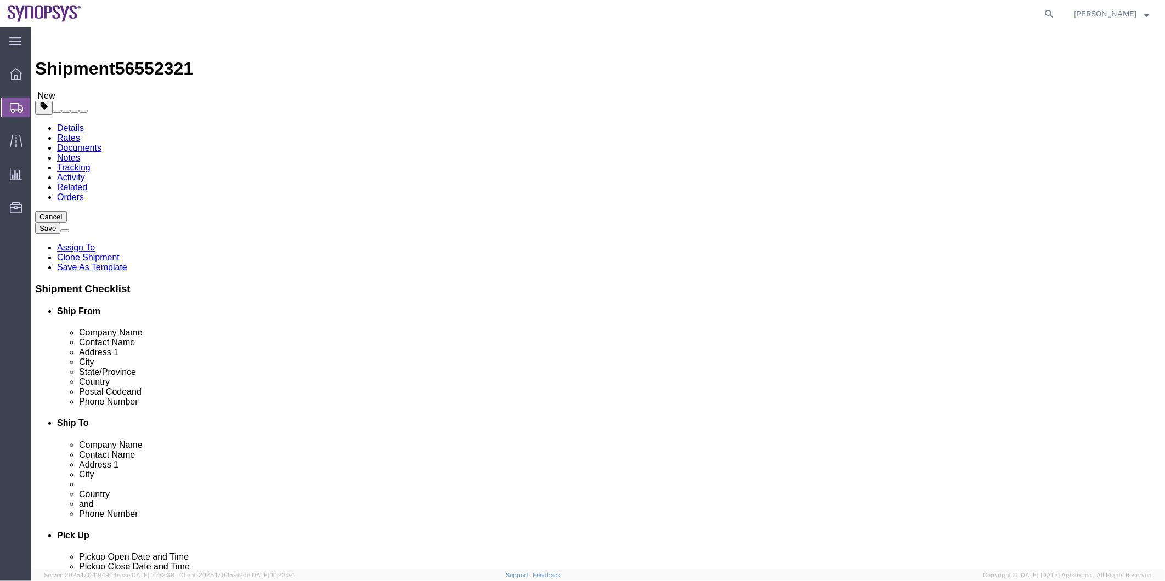
select select "63190"
select select "63152"
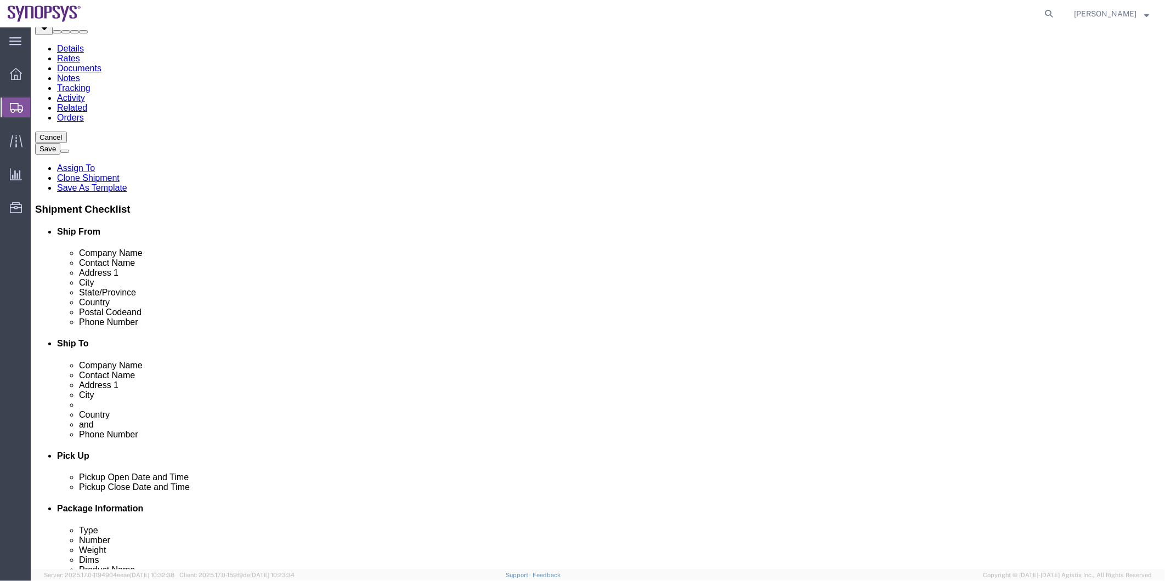
scroll to position [183, 0]
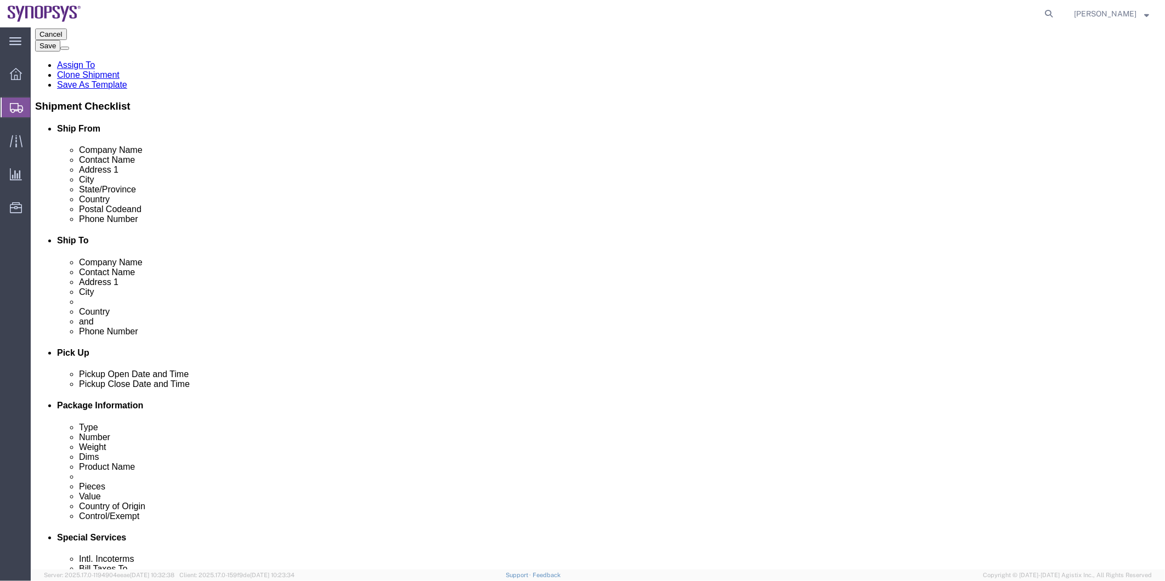
click input "503-939-9670"
click input "503939-9670"
type input "5039399670"
click input "351-21-125-1025"
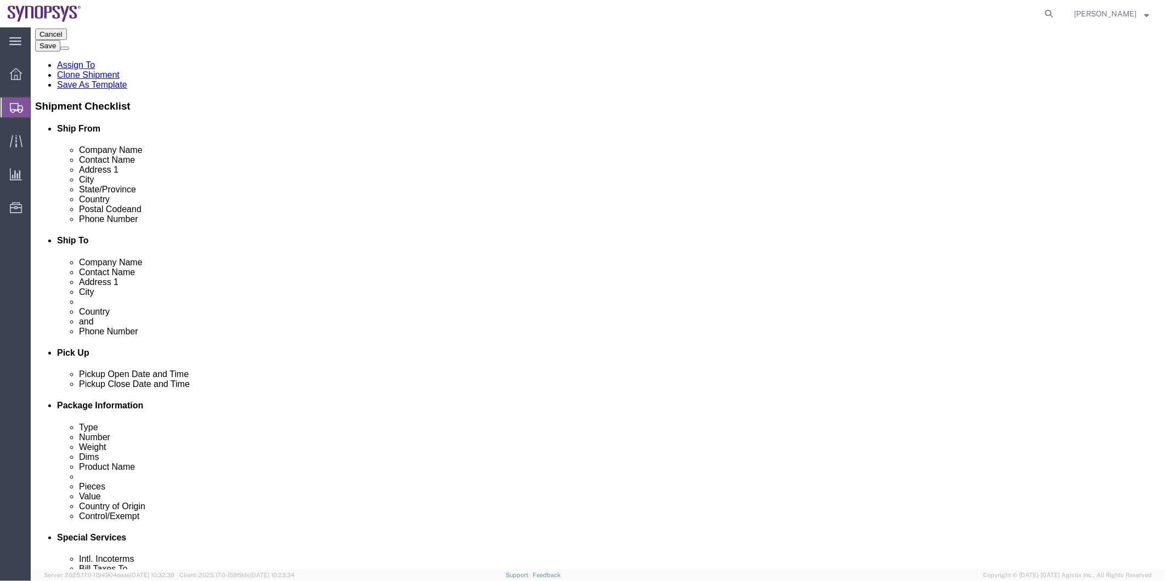
click input "35121-125-1025"
click input "35121125-1025"
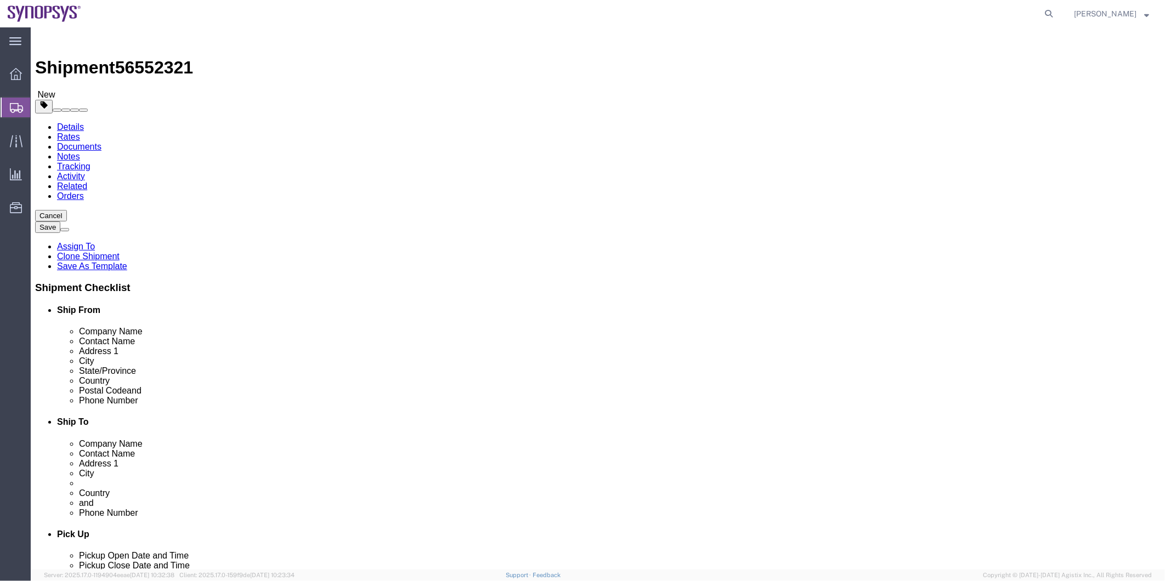
scroll to position [0, 0]
type input "351211251025"
click icon
click dd "8208.00 USD"
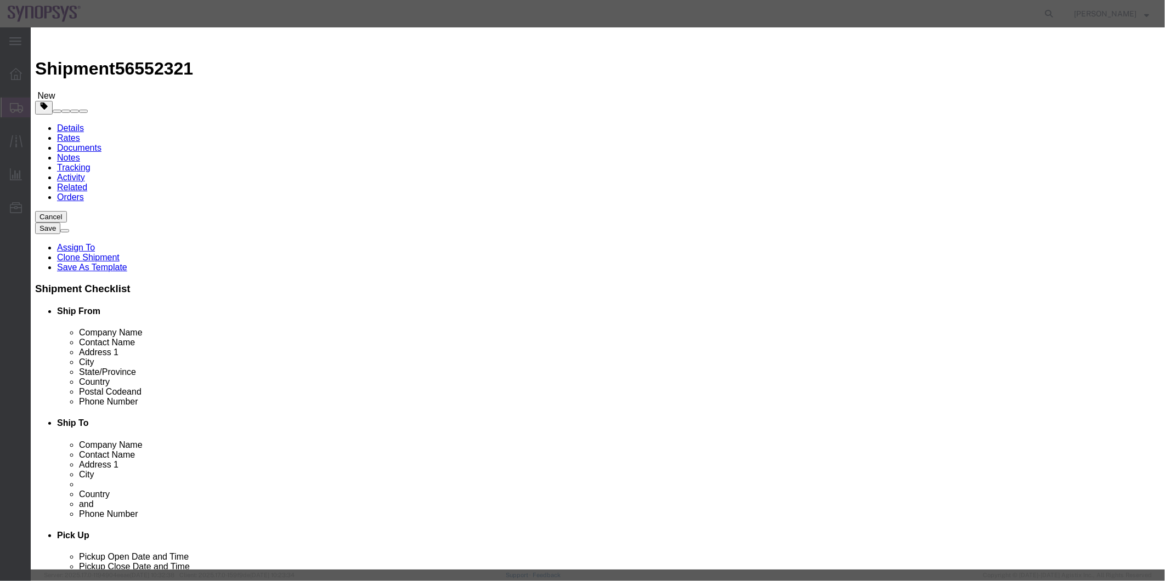
click icon
click div
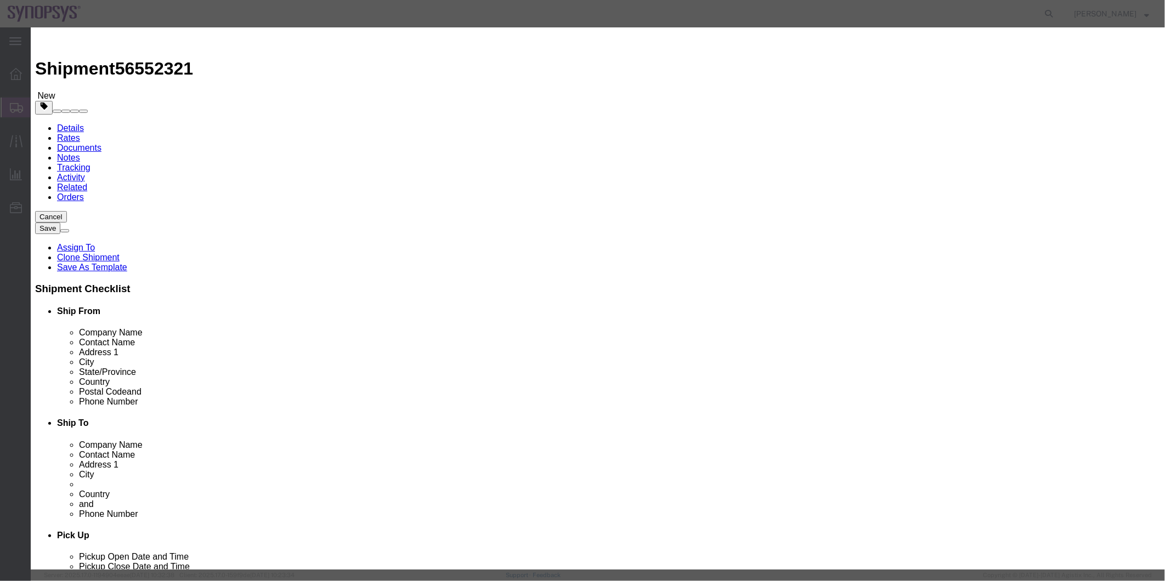
click button "Save & Close"
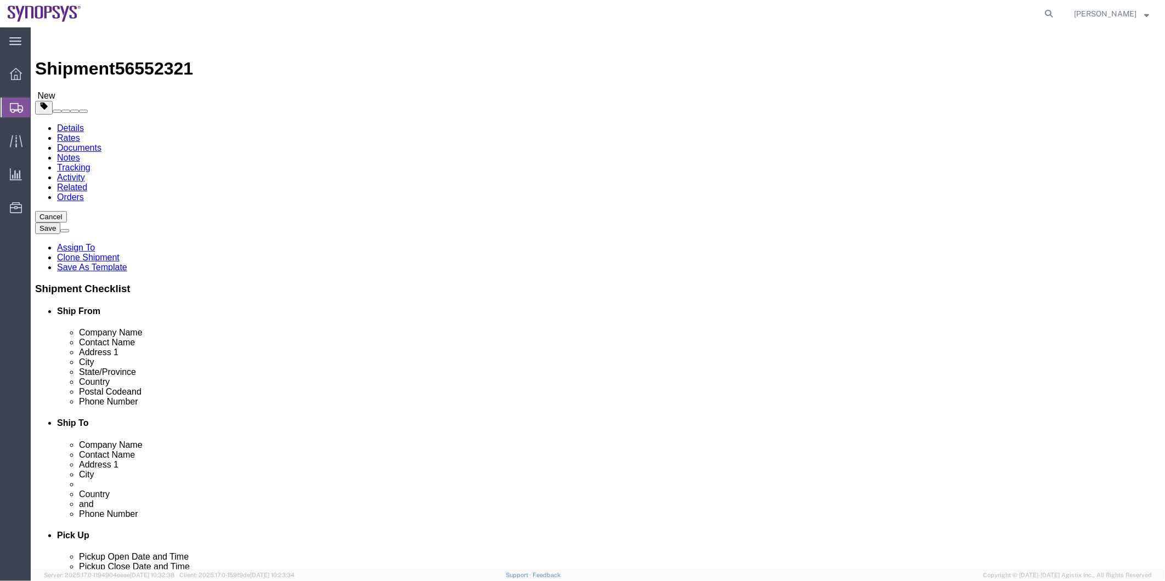
click link "Special Services"
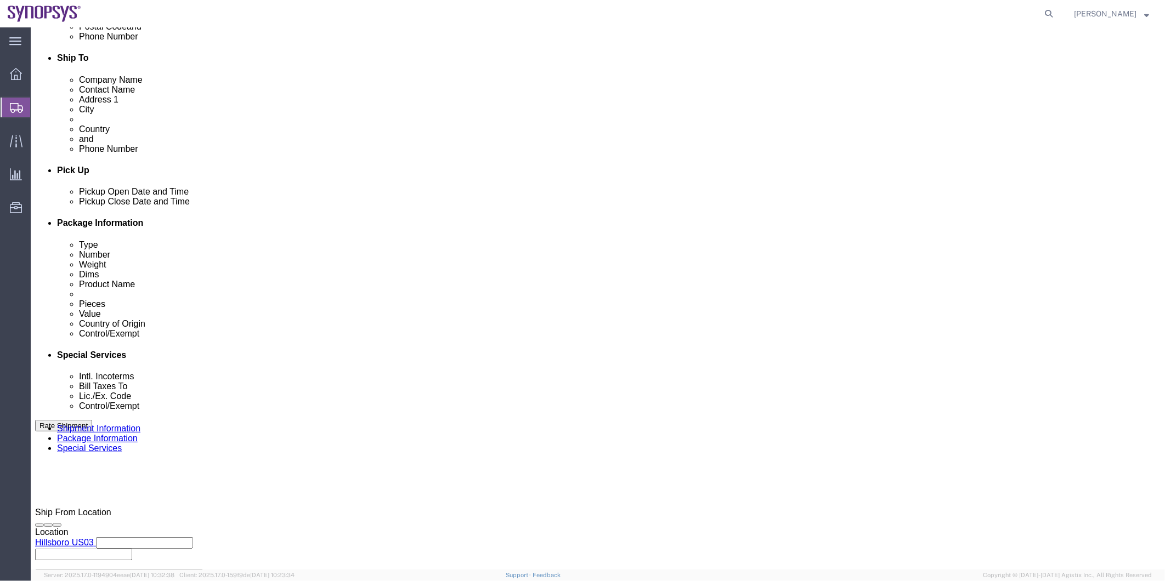
scroll to position [548, 0]
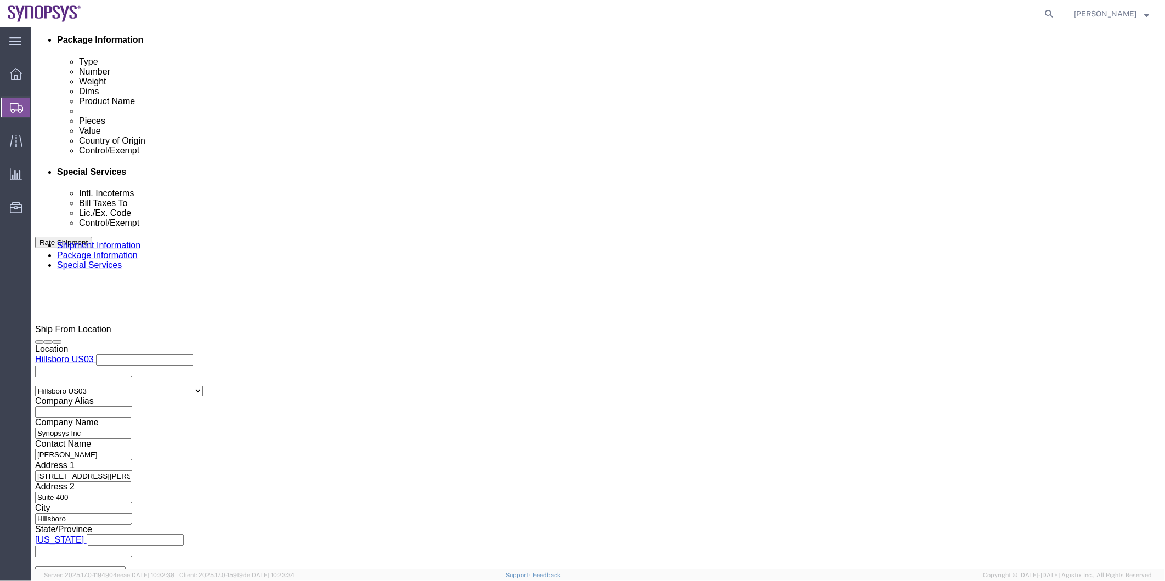
click input "Include shipping documents"
checkbox input "true"
click input "BOL"
checkbox input "true"
click input "Packing List"
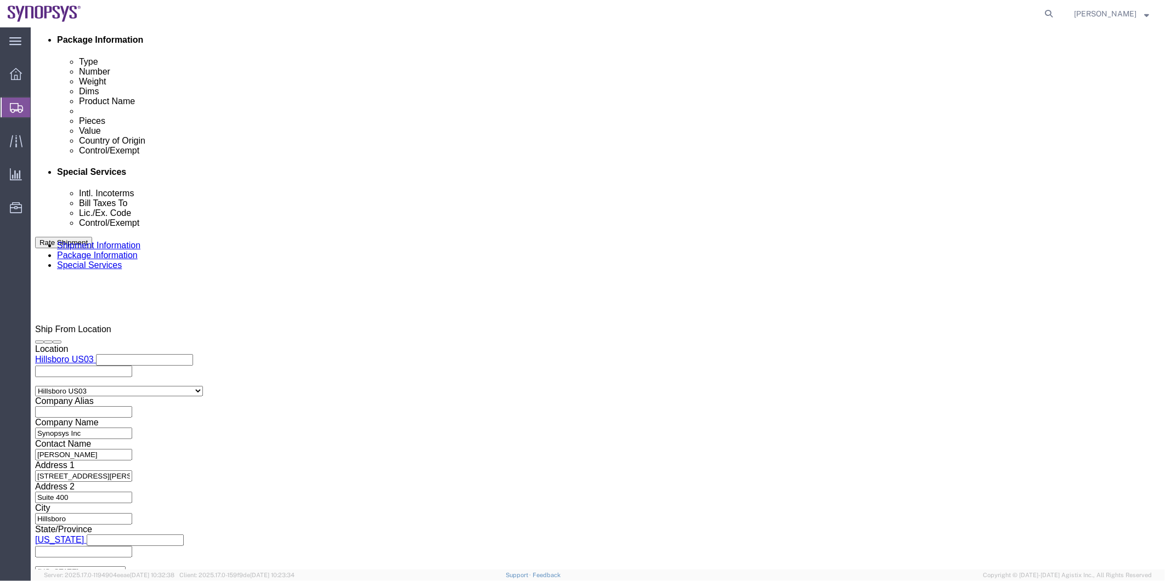
checkbox input "true"
drag, startPoint x: 270, startPoint y: 398, endPoint x: 296, endPoint y: 379, distance: 32.3
click label "Shipping Label"
click input "Shipping Label"
checkbox input "true"
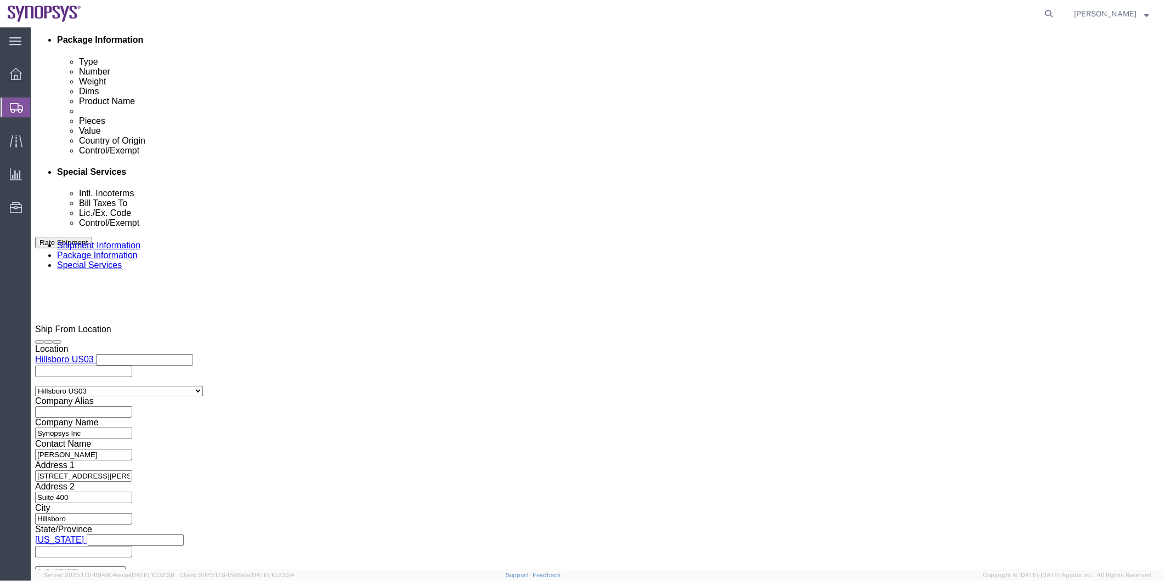
click ul "[PERSON_NAME][EMAIL_ADDRESS][DOMAIN_NAME]"
type input "[EMAIL_ADDRESS][DOMAIN_NAME]"
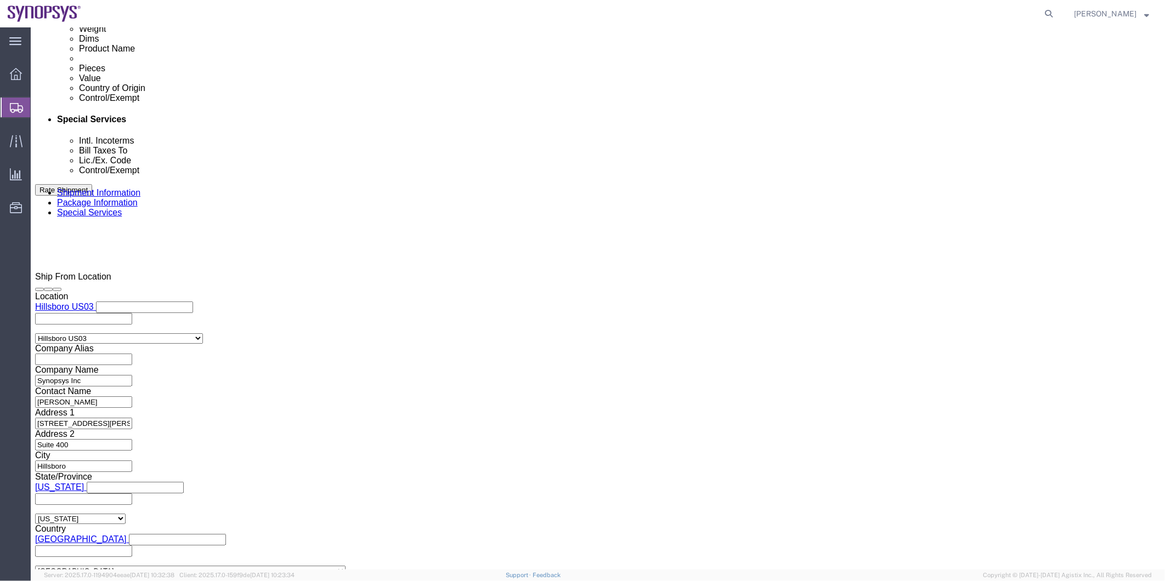
scroll to position [670, 0]
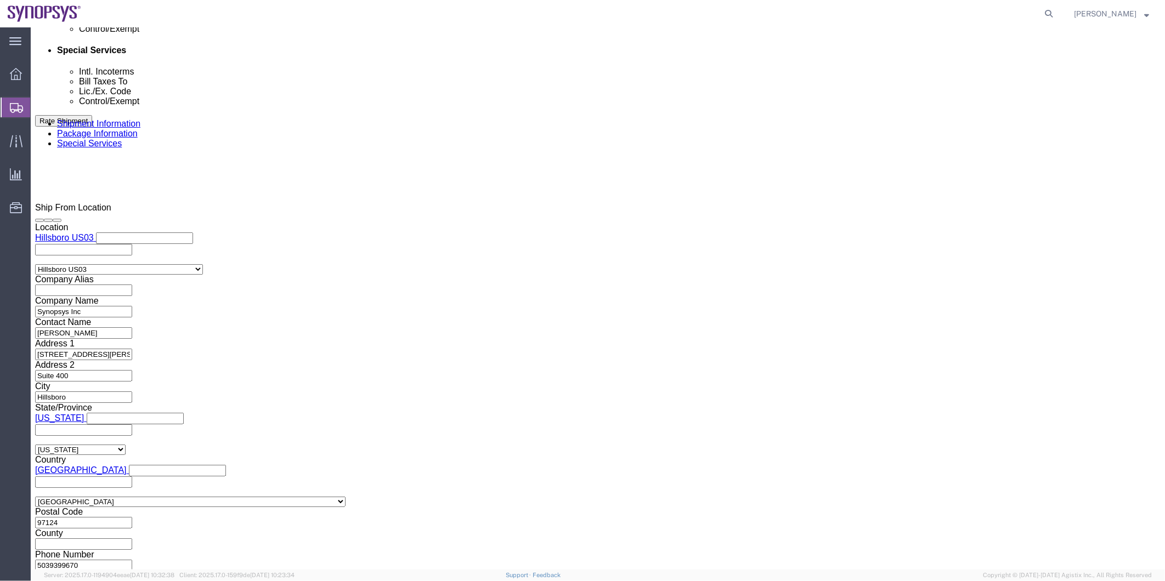
click select "Select AES-Direct EEI Carrier File EEI EEI Exempt"
click select "Select 30.2(d)(2) 30.36 30.37(a) 30.37(f) 30.37(g) 30.37(h) 30.37(i) 30.37(j) 3…"
click div "US Export Info"
click select "Select ATF BIS DEA EPA FDA FTR ITAR OFAC Other (OPA)"
select select "BIS"
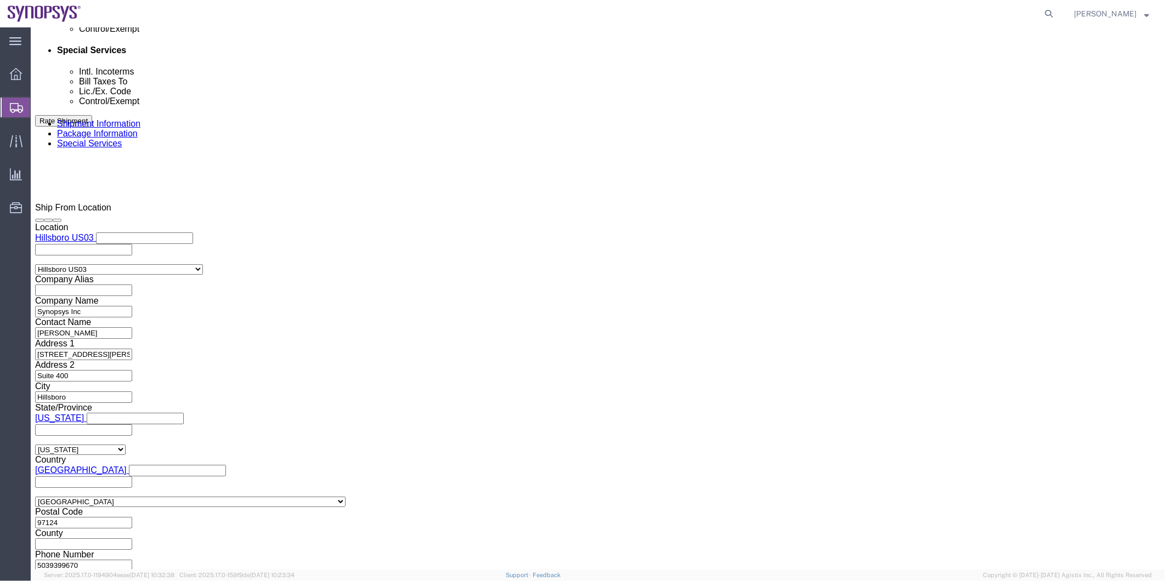
click select "Select ATF BIS DEA EPA FDA FTR ITAR OFAC Other (OPA)"
click select "Select AGR-Agricultural APP-Computers APR-Additional Permissive Exports AVS-Air…"
select select "NLR"
click select "Select AGR-Agricultural APP-Computers APR-Additional Permissive Exports AVS-Air…"
click select "Select AES-Direct EEI Carrier File EEI EEI Exempt"
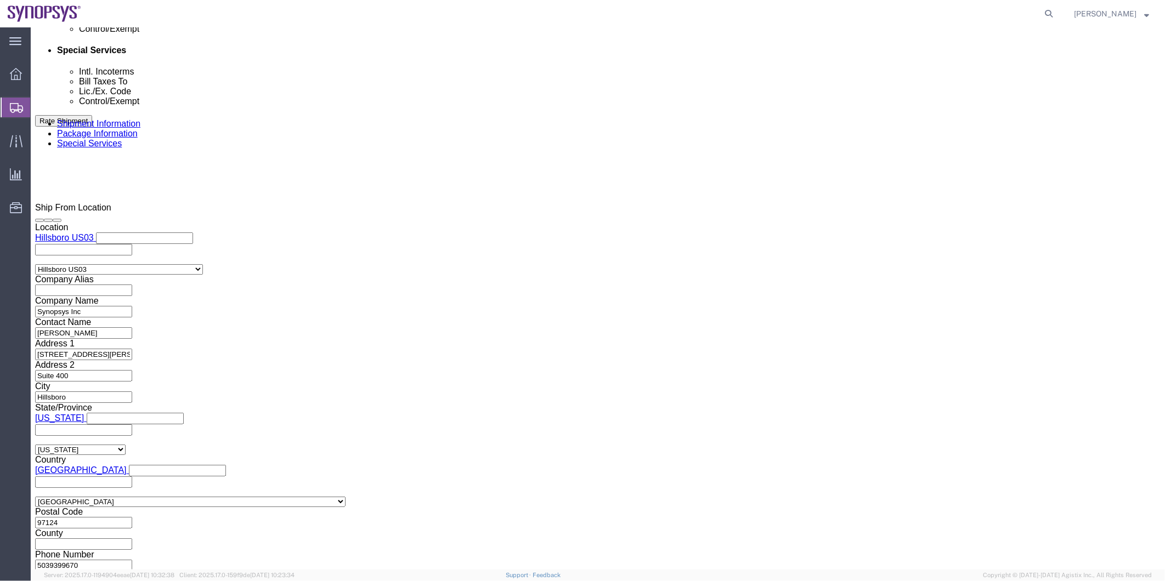
select select "AESD"
click select "Select AES-Direct EEI Carrier File EEI EEI Exempt"
click input "checkbox"
checkbox input "true"
click input "Shipping Label"
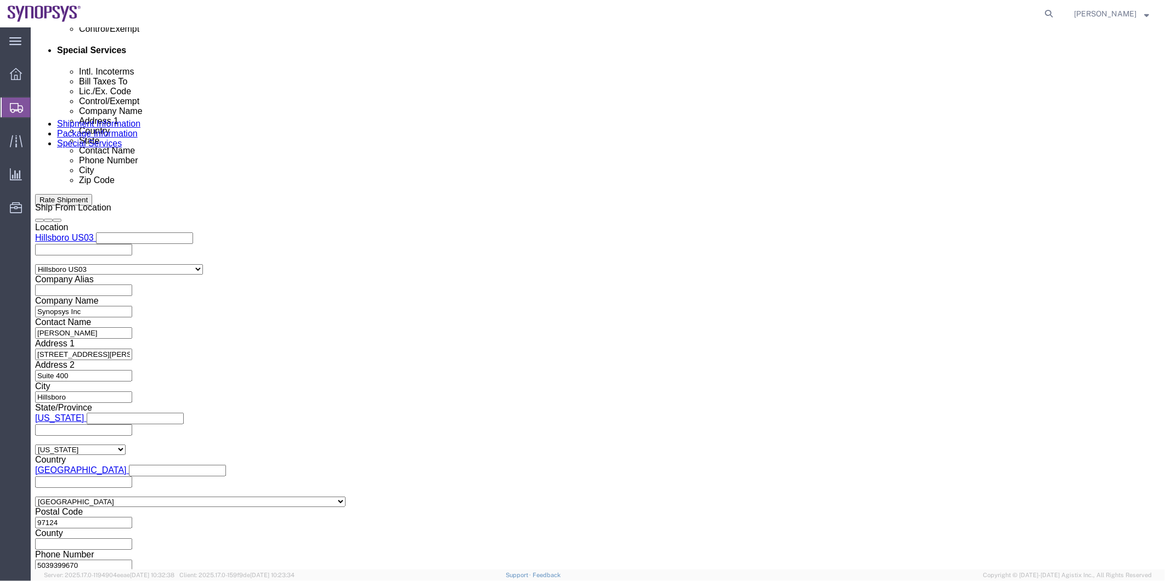
checkbox input "false"
click input "Packing List"
checkbox input "false"
click label "BOL"
click input "BOL"
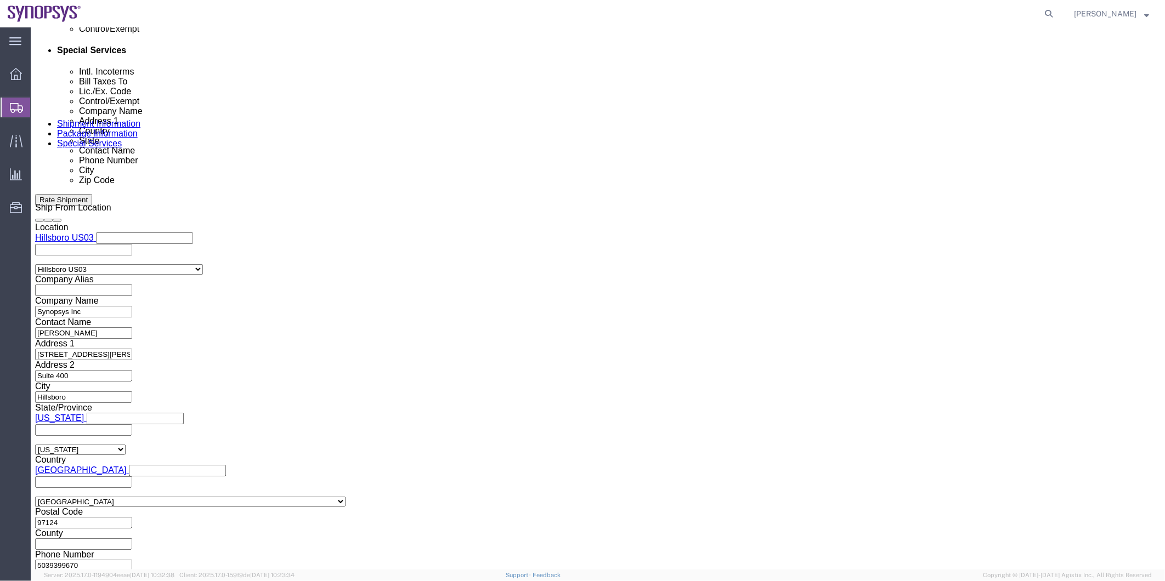
checkbox input "false"
click div "To sarah.wing@synopsys.com Shipping@synopsys.com (new) sarah.wing@synopsys.com …"
click input "Include shipping documents"
checkbox input "false"
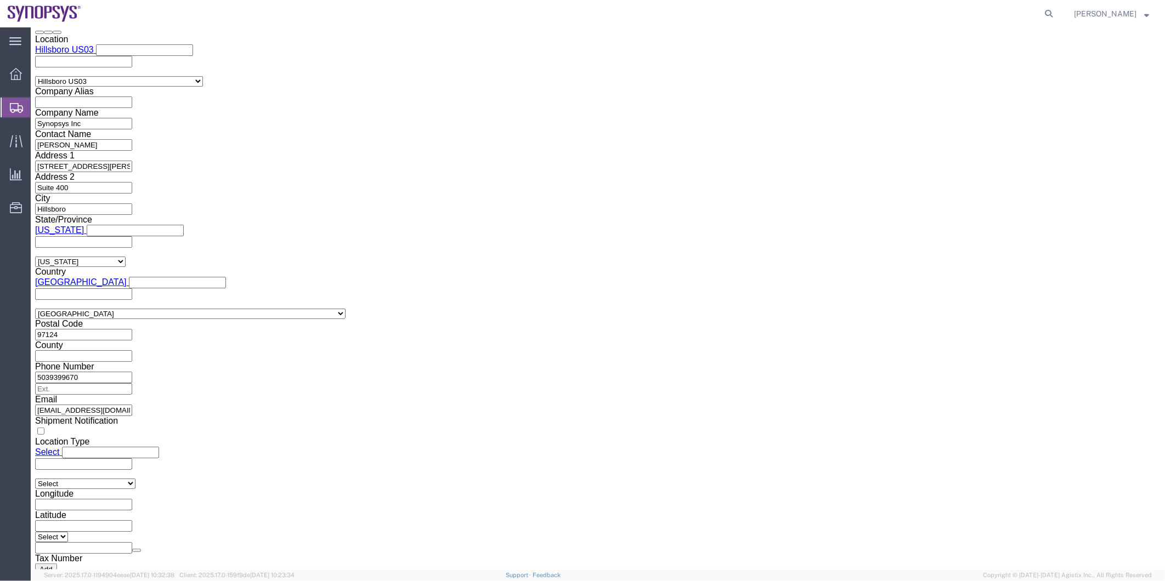
scroll to position [975, 0]
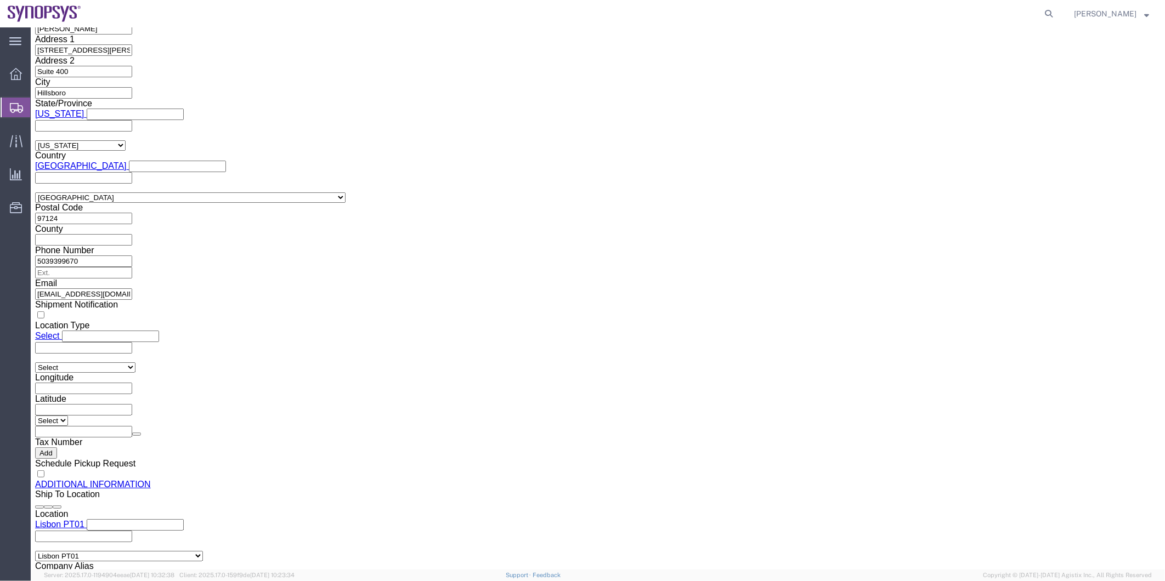
type input "pt01"
click input "text"
paste input "[PERSON_NAME]"
type input "[PERSON_NAME]"
click input "text"
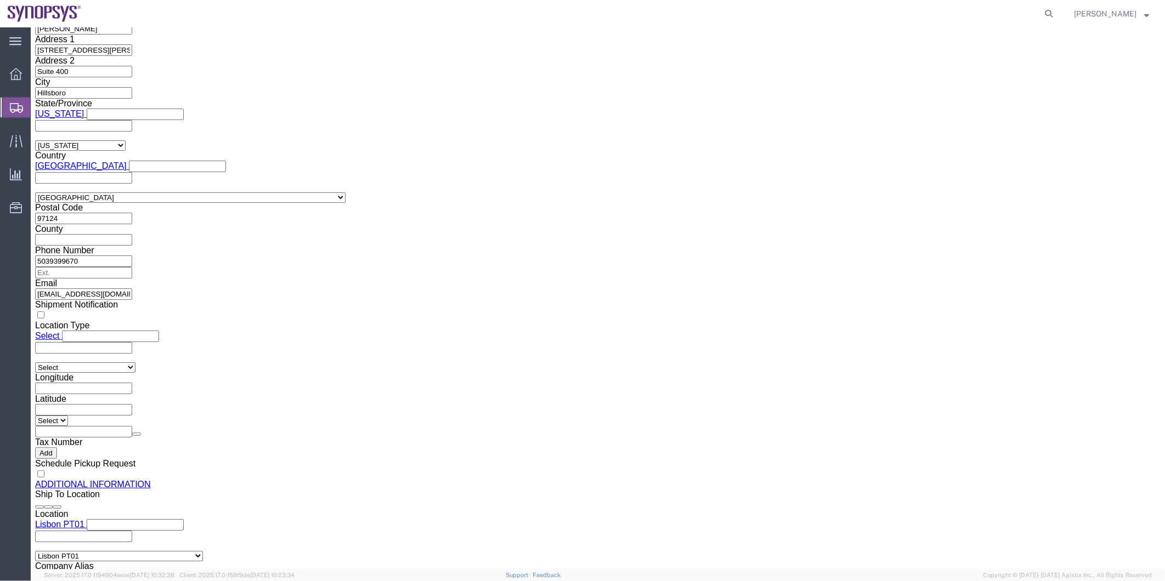
paste input "351.915.185.726"
click input "351.915.185.726"
click input "351915.185.726"
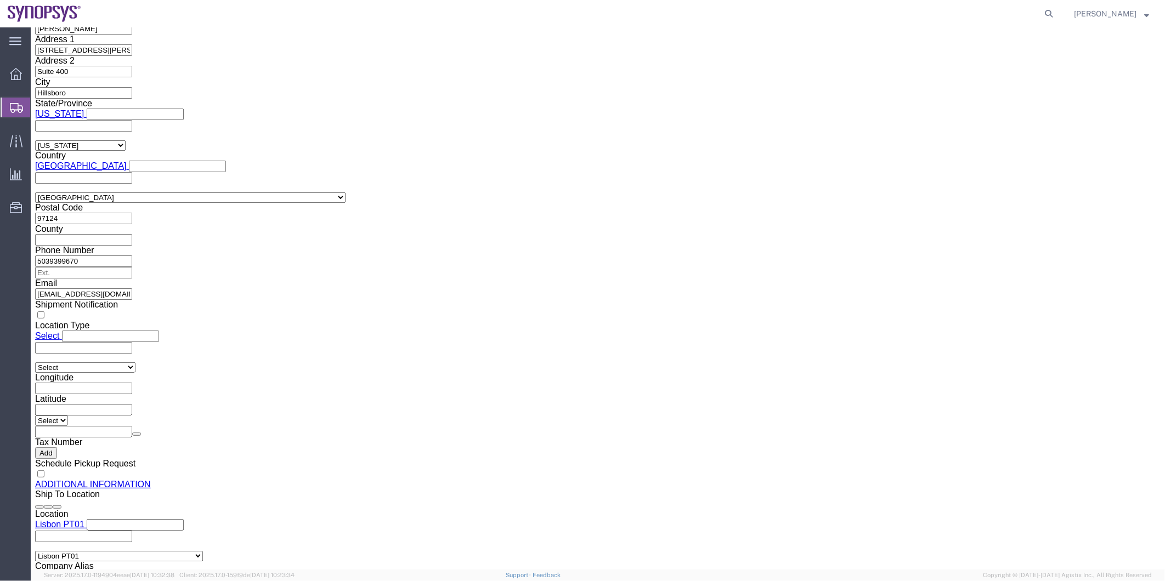
click input "351915185.726"
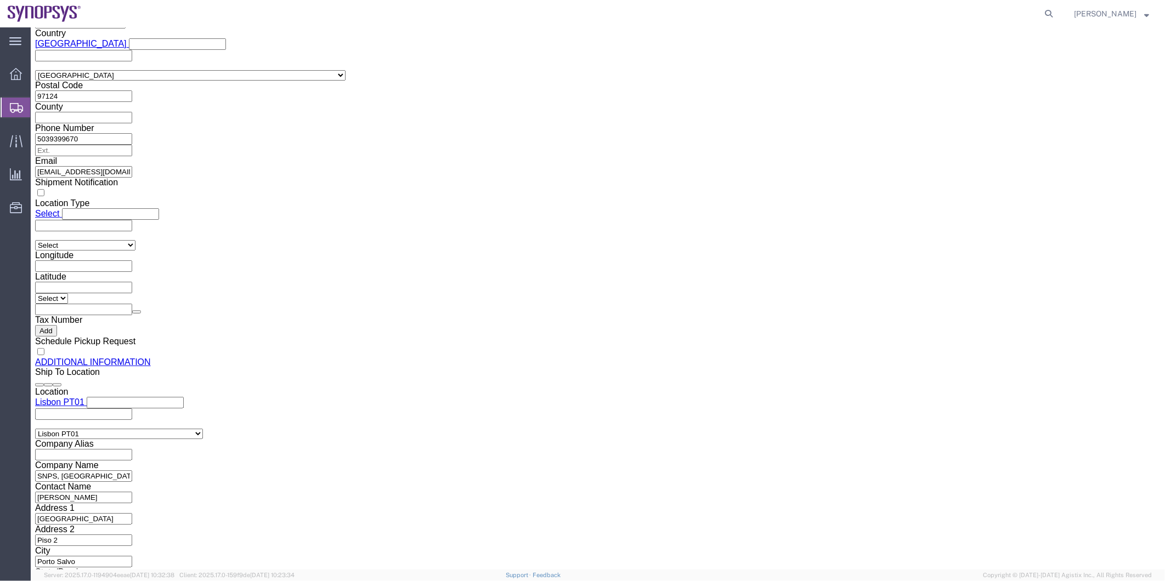
scroll to position [1158, 0]
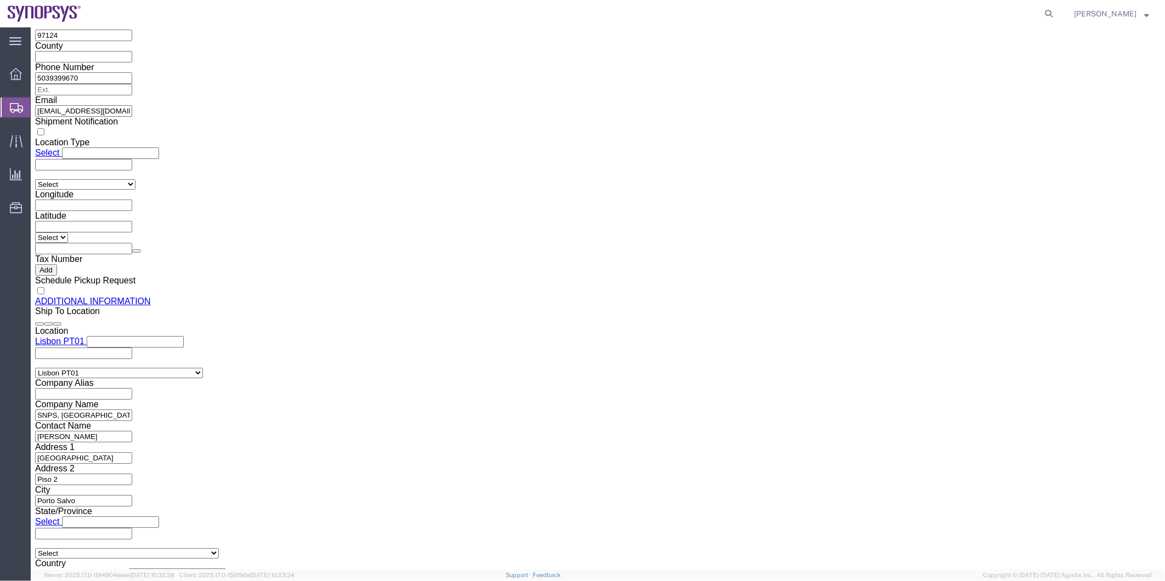
type input "351915185726"
click div "Location Select Select My Profile Location Aachen DE04 Agrate Brianza IT01 Asch…"
type input "ussv"
select select "CA"
click input "Contact Name"
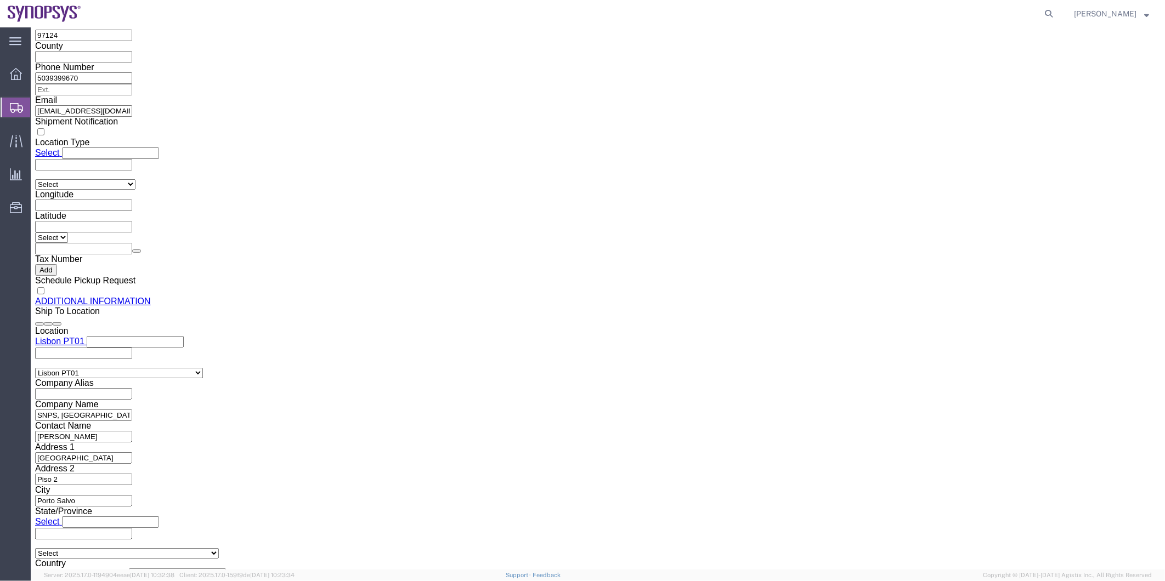
paste input "[PERSON_NAME]"
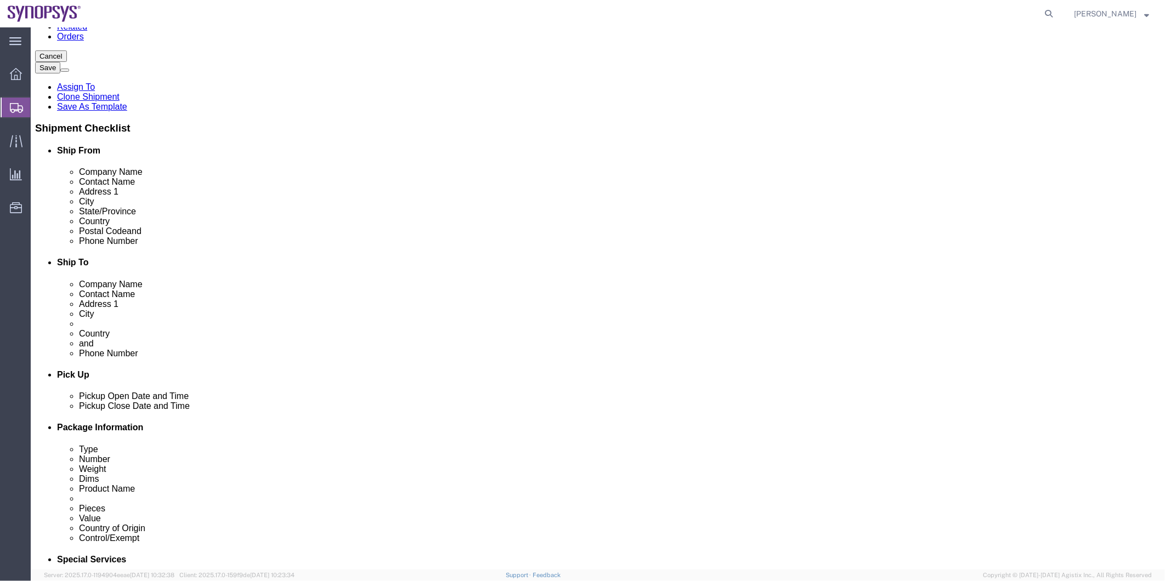
scroll to position [0, 0]
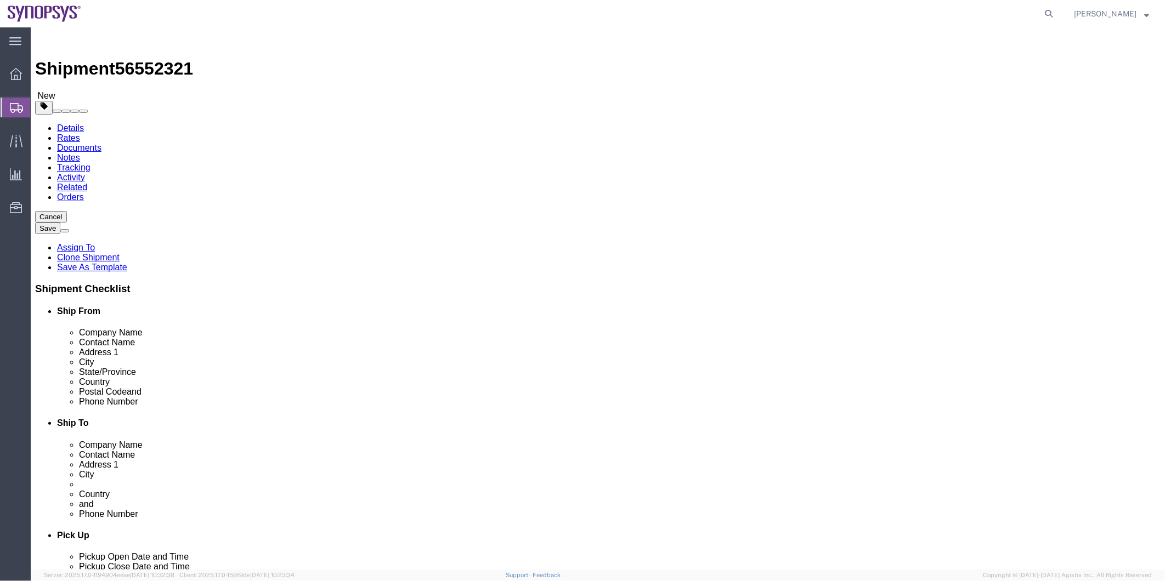
type input "[PERSON_NAME]"
click button "Rate Shipment"
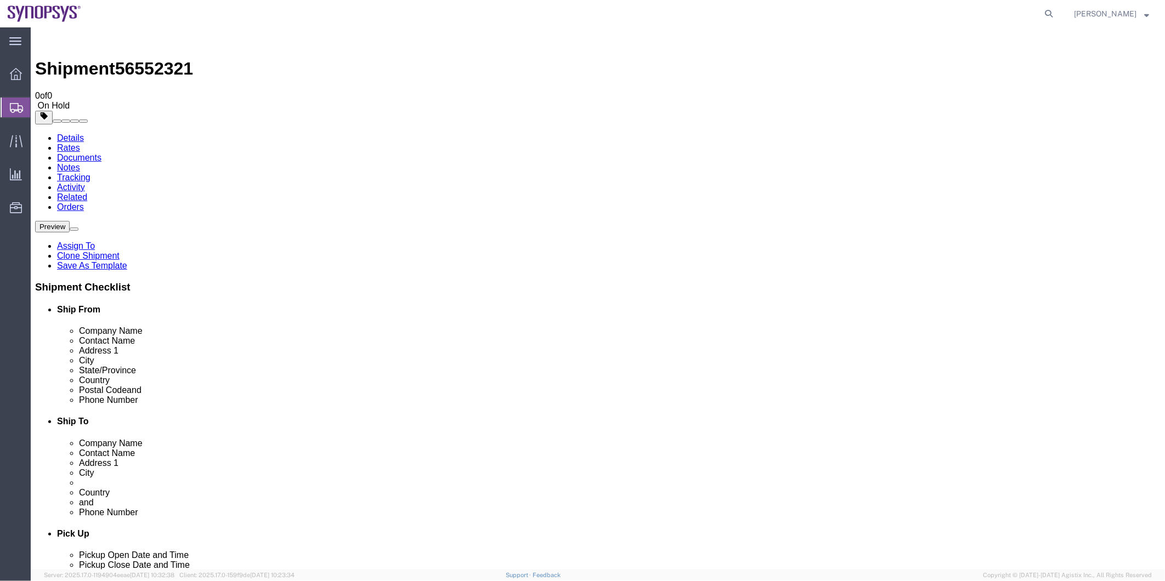
click at [0, 0] on span "Shipment Manager" at bounding box center [0, 0] width 0 height 0
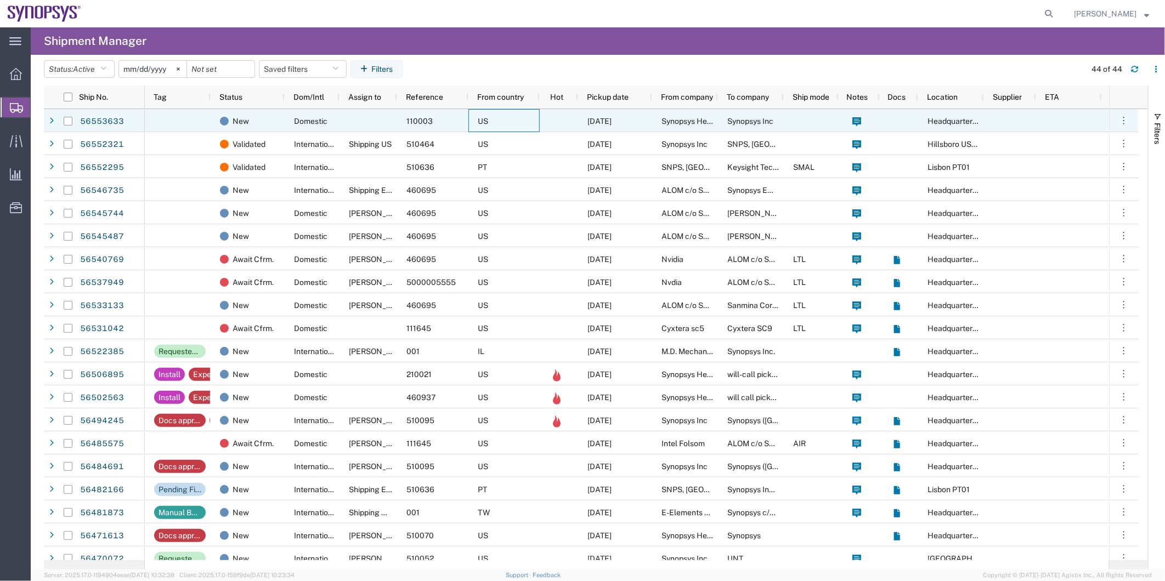
click at [516, 123] on div "US" at bounding box center [503, 120] width 71 height 23
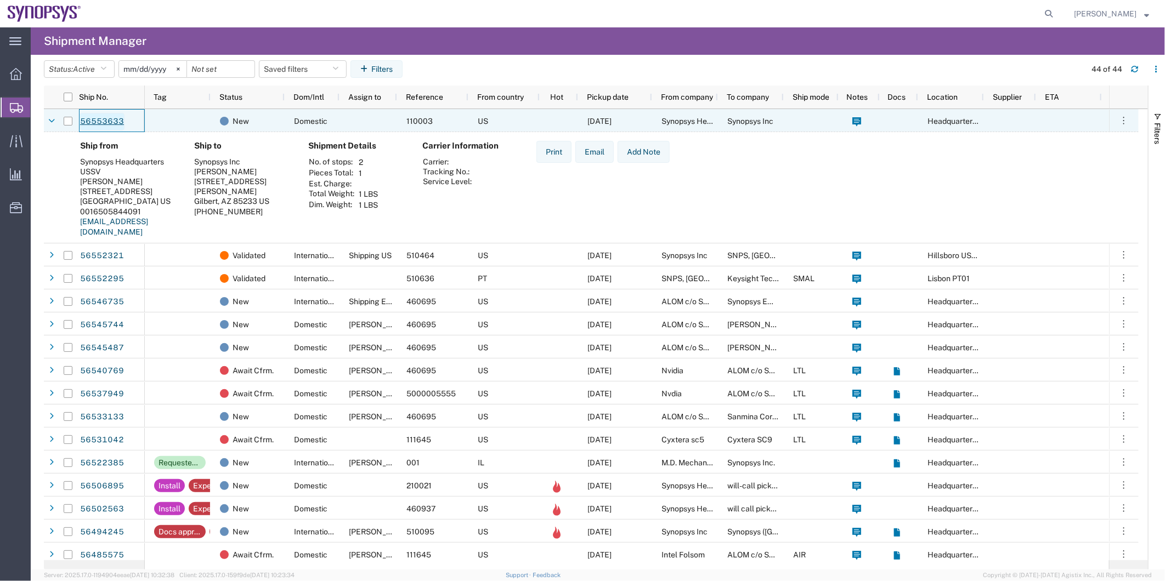
click at [110, 121] on link "56553633" at bounding box center [102, 122] width 45 height 18
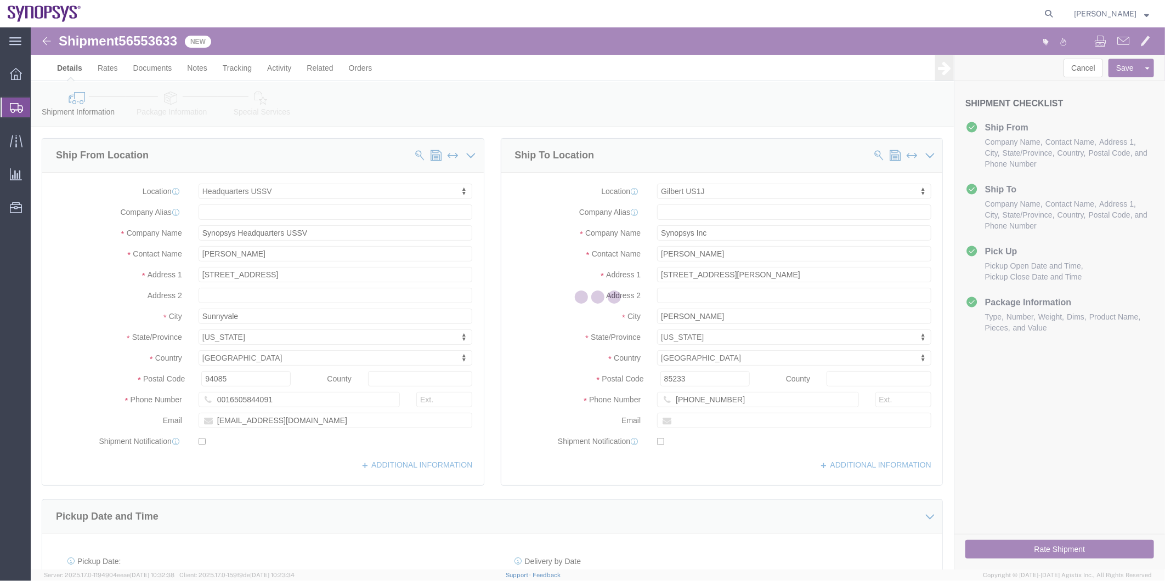
select select "63204"
select select "63188"
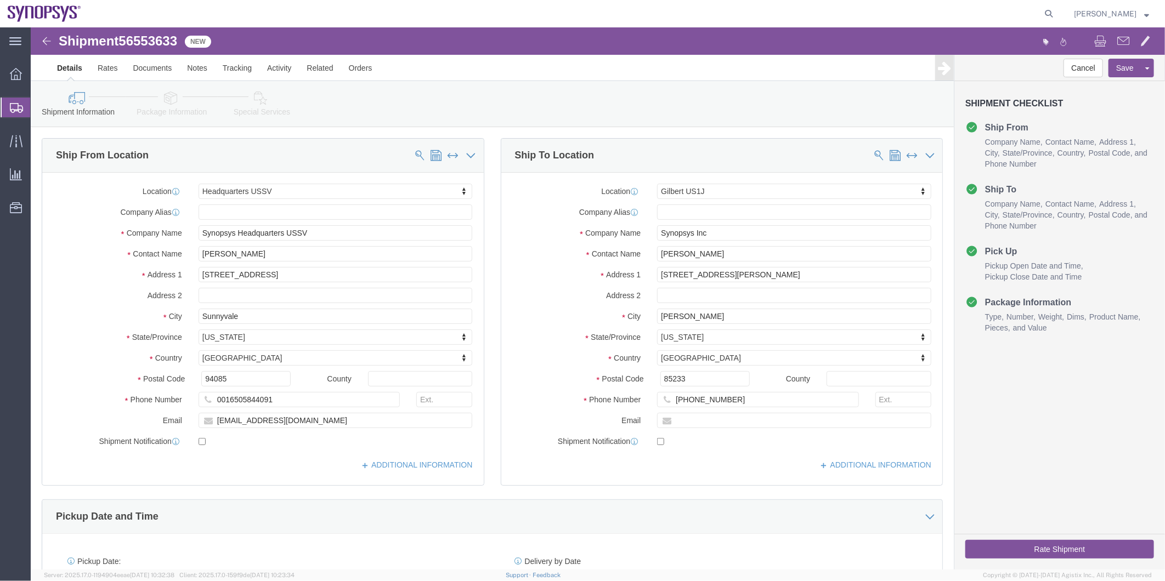
click icon
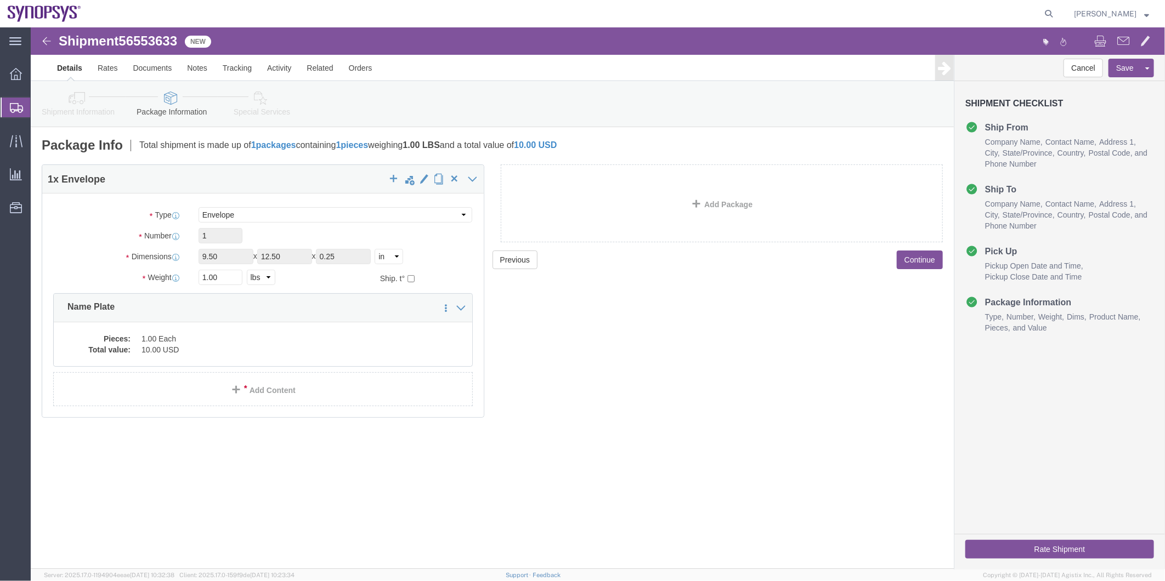
click link "Special Services"
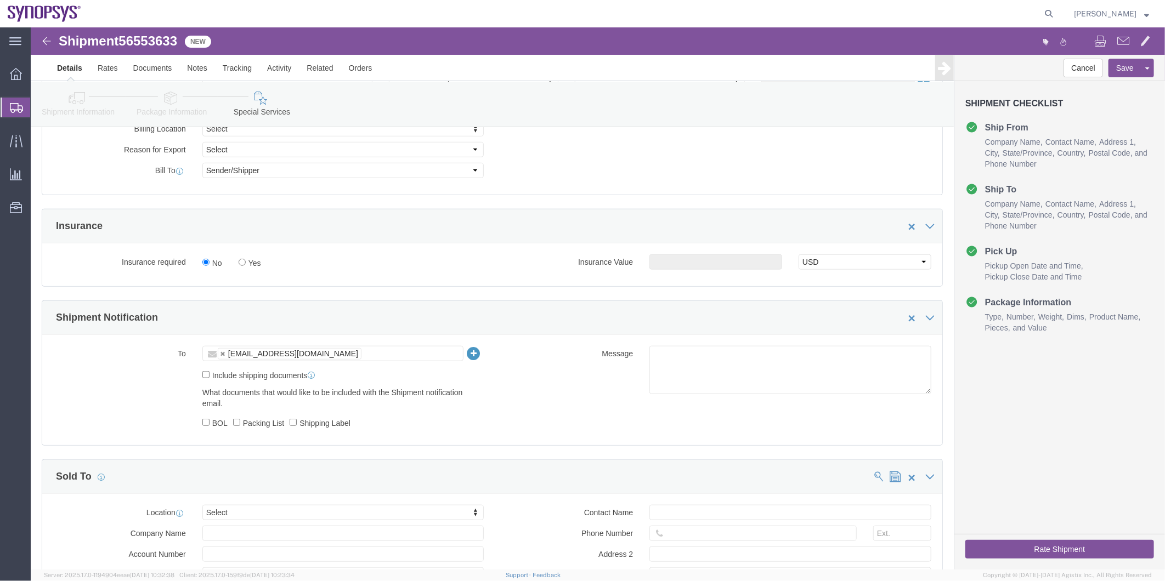
scroll to position [487, 0]
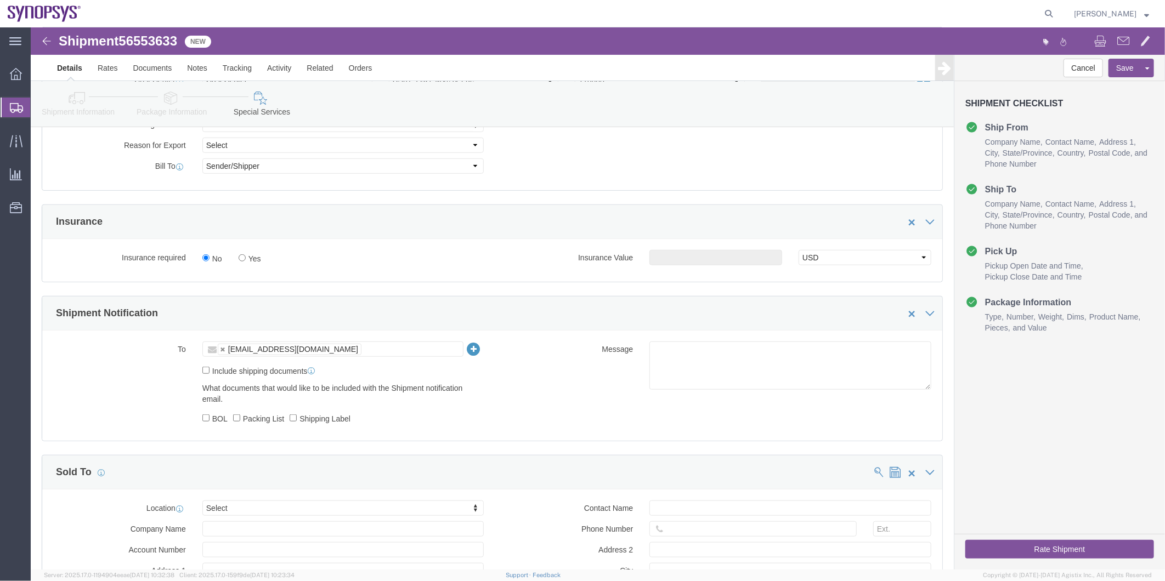
click label "Include shipping documents"
click input "Include shipping documents"
checkbox input "true"
click input "BOL"
checkbox input "true"
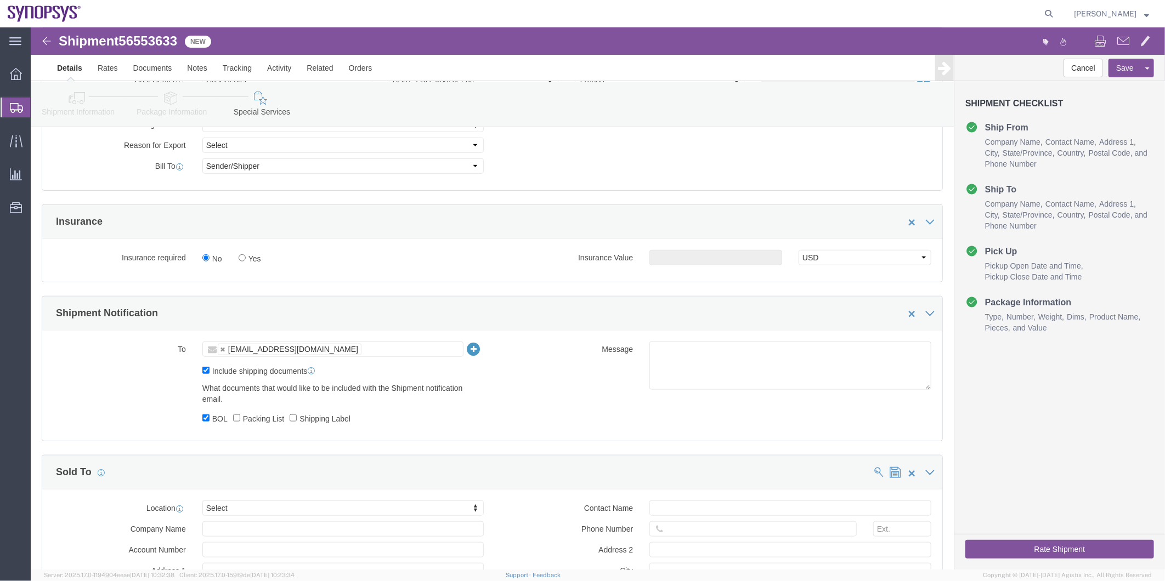
click label "Packing List"
click input "Packing List"
checkbox input "true"
click label "Shipping Label"
click input "Shipping Label"
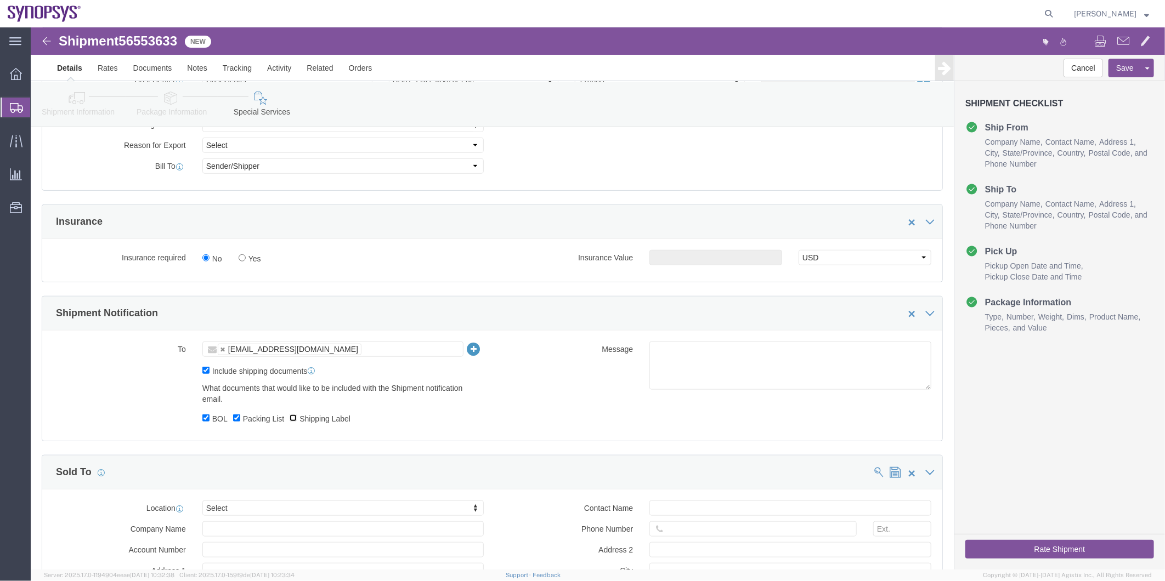
checkbox input "true"
click textarea
type textarea "Please see attached. -Kaelen"
click button "Rate Shipment"
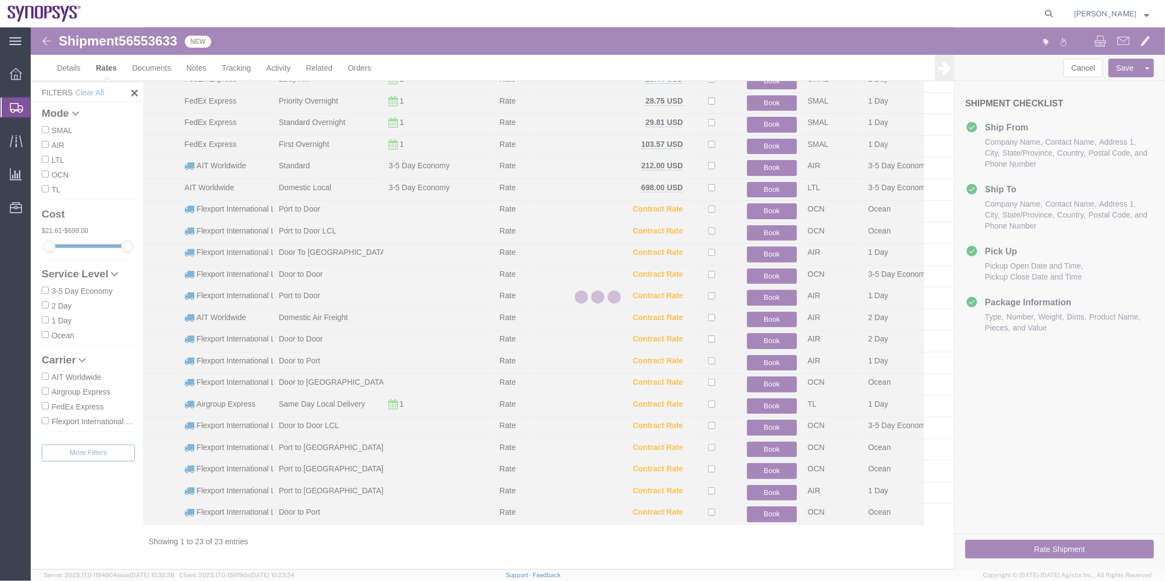
scroll to position [98, 0]
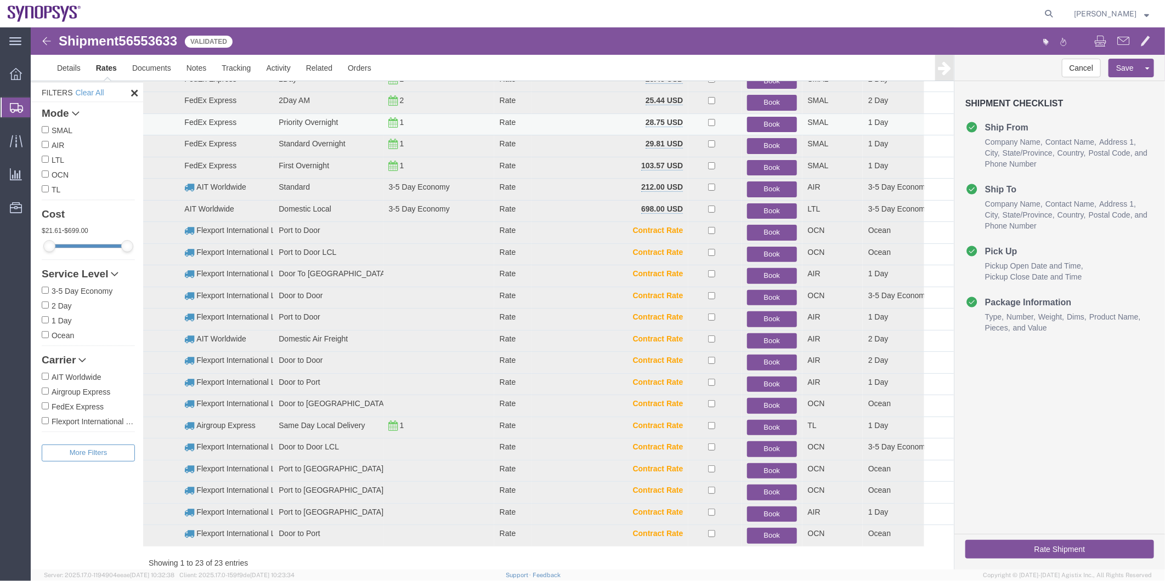
click at [776, 120] on button "Book" at bounding box center [770, 124] width 49 height 16
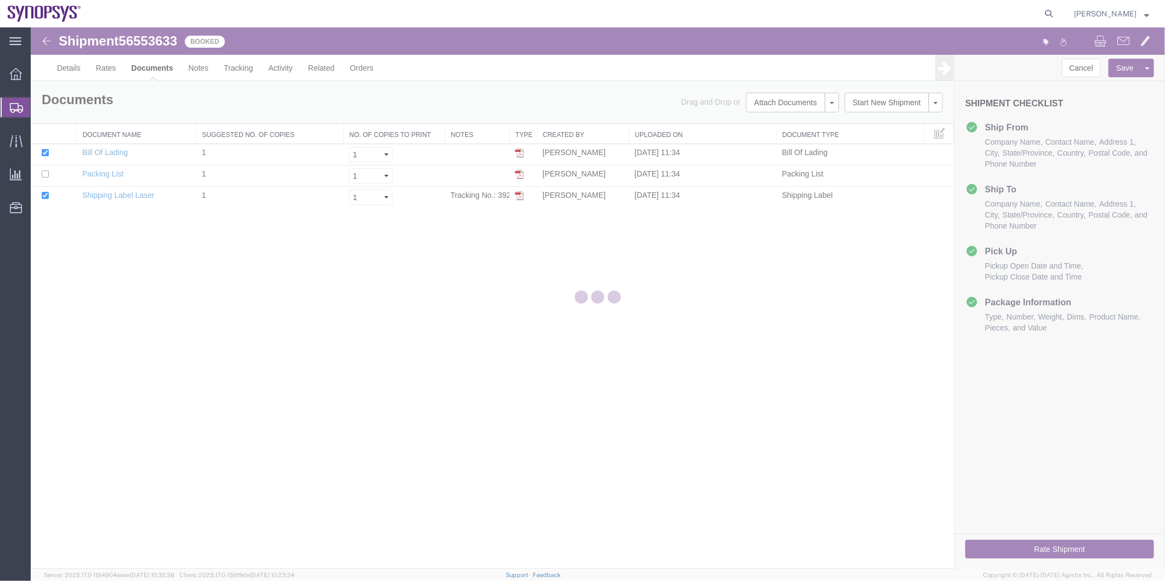
scroll to position [0, 0]
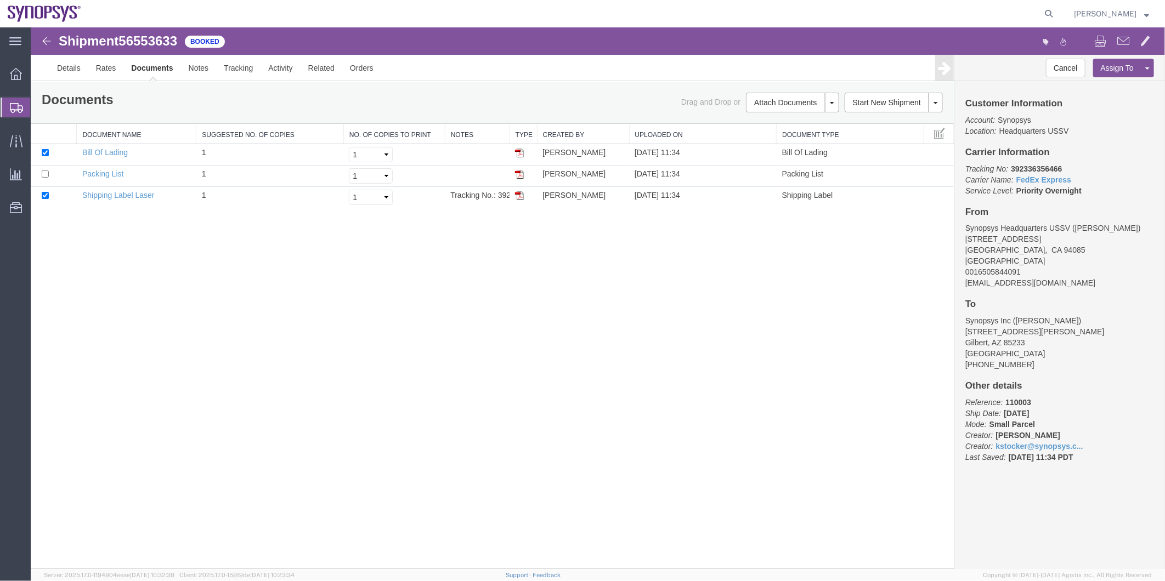
click at [0, 0] on span "Shipment Manager" at bounding box center [0, 0] width 0 height 0
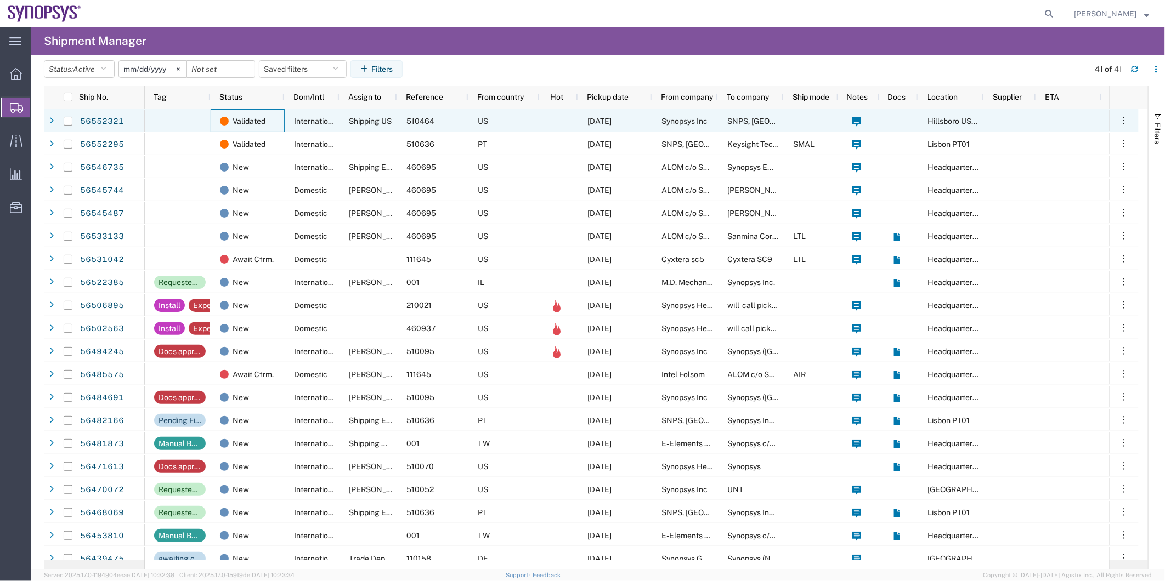
click at [284, 122] on div "Validated" at bounding box center [248, 120] width 74 height 23
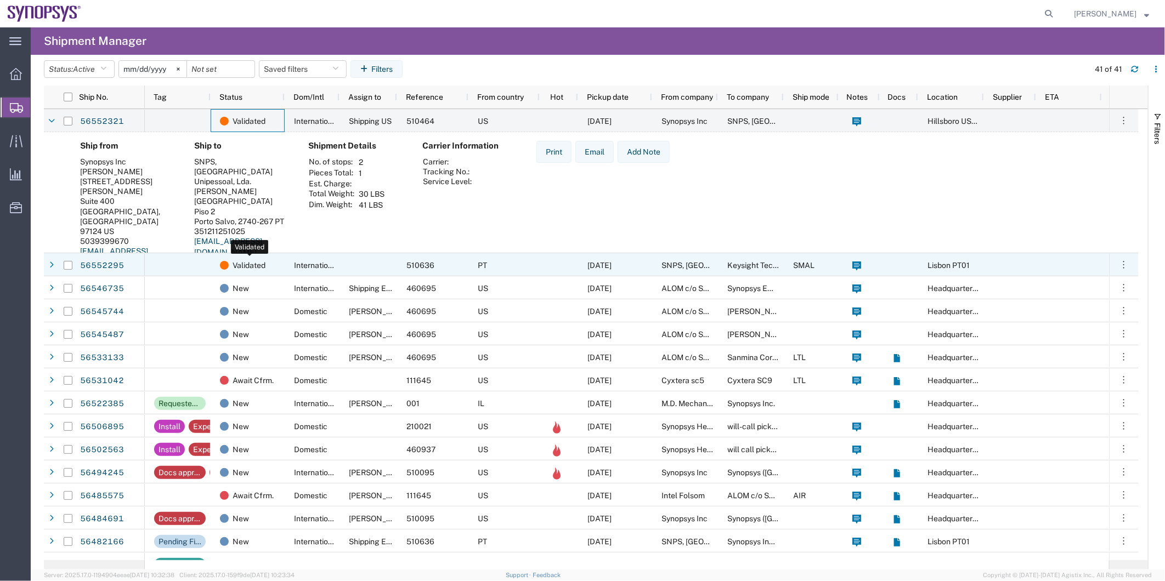
click at [275, 265] on div "Validated" at bounding box center [250, 265] width 60 height 23
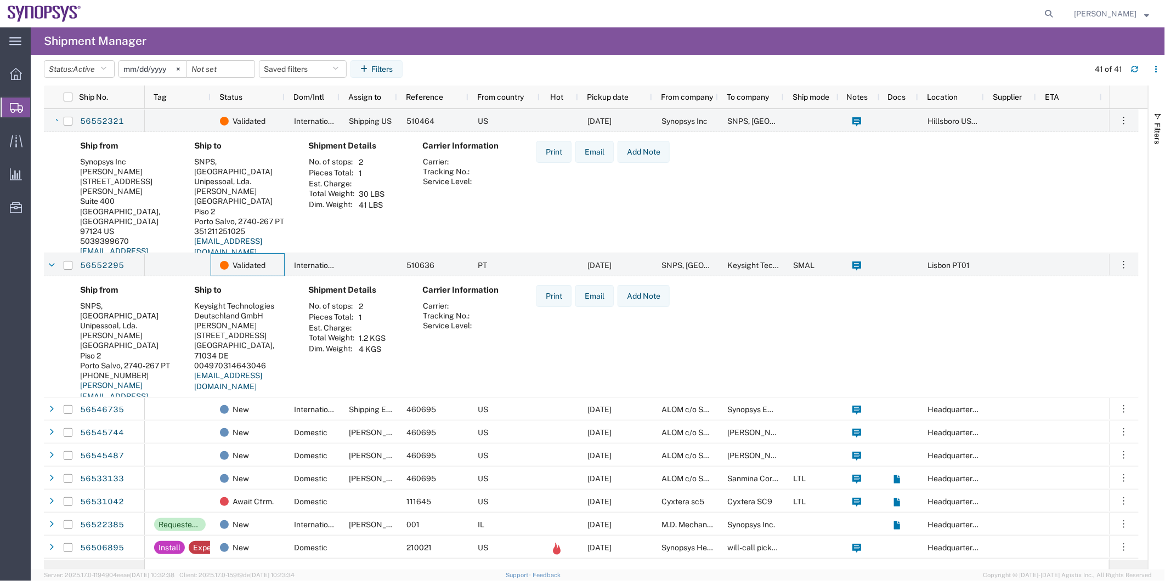
scroll to position [122, 0]
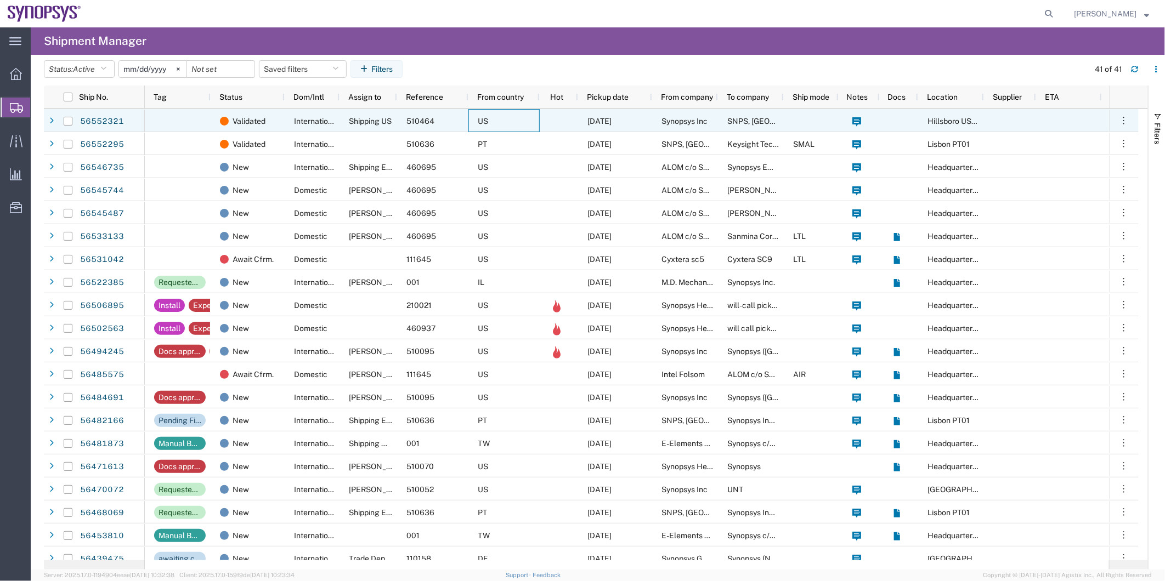
click at [516, 117] on div "US" at bounding box center [503, 120] width 71 height 23
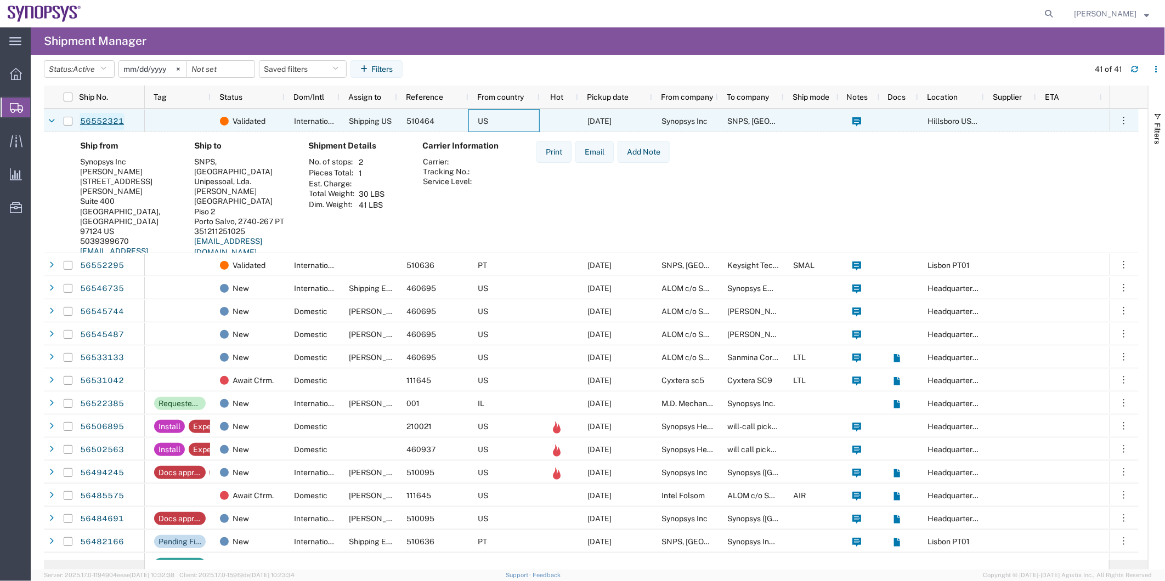
click at [101, 117] on link "56552321" at bounding box center [102, 122] width 45 height 18
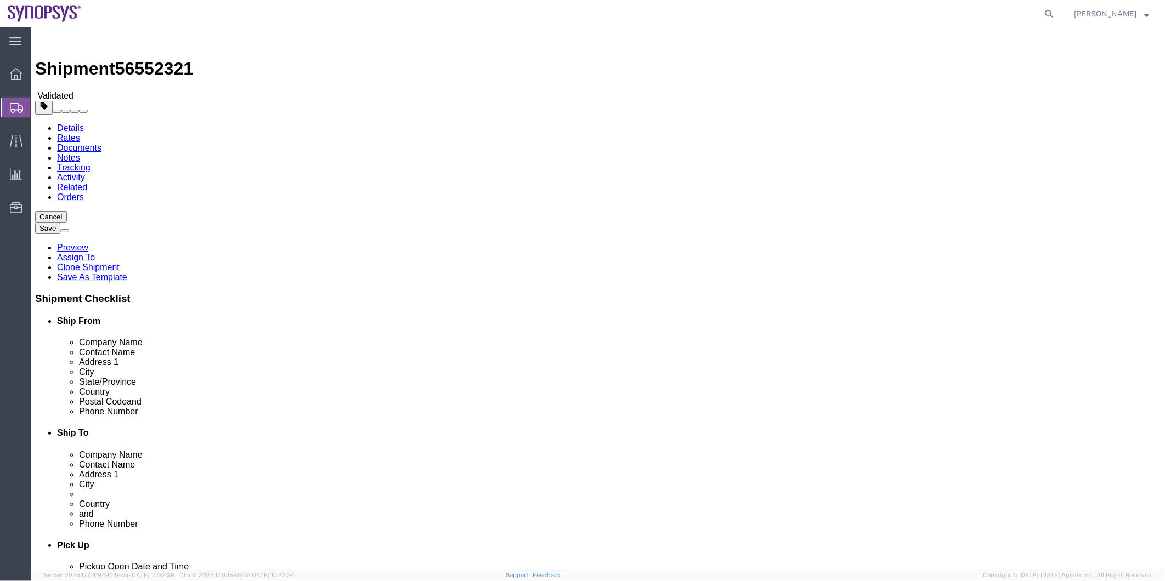
select select "63190"
select select "63152"
click icon
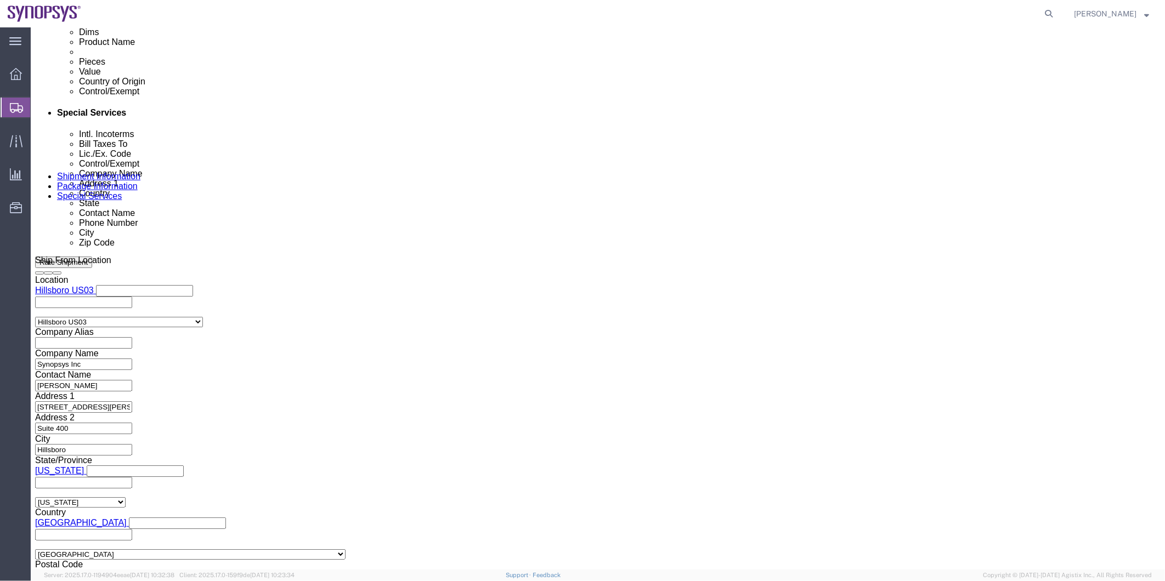
scroll to position [670, 0]
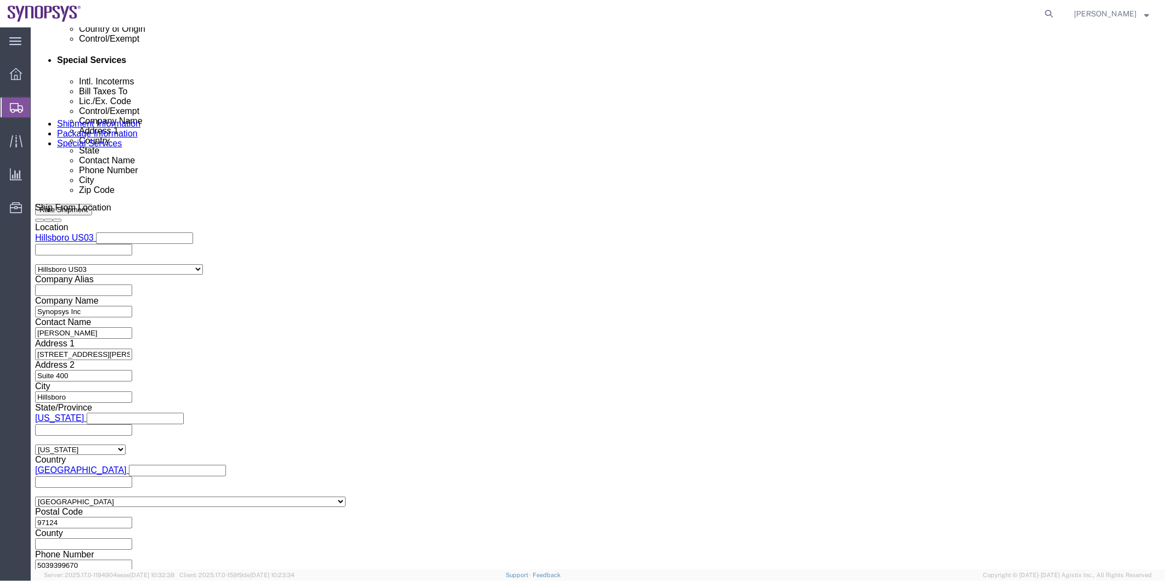
click input "checkbox"
checkbox input "false"
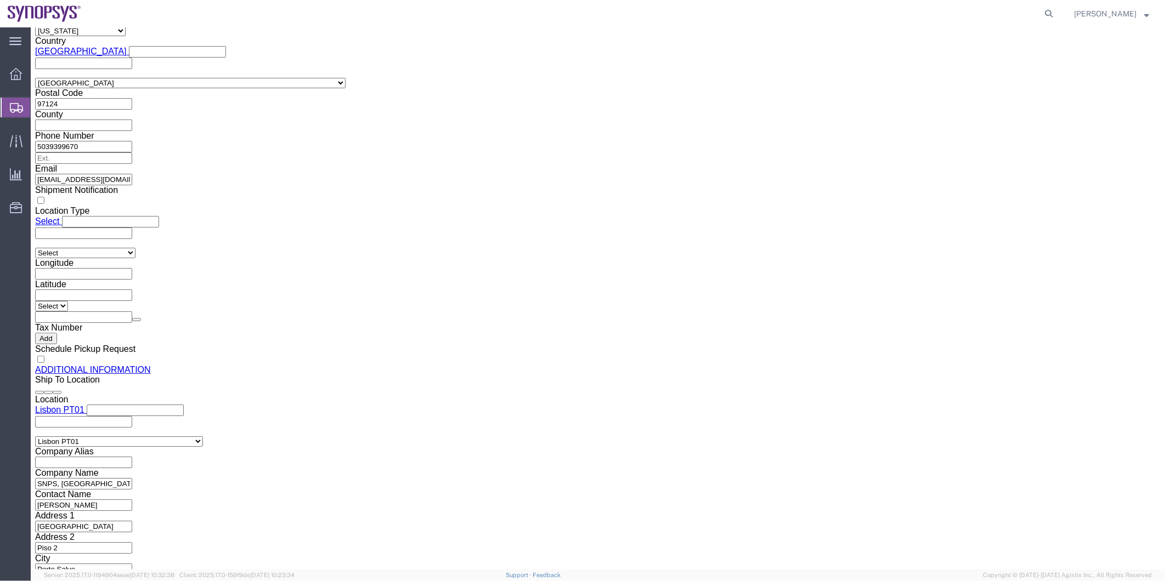
scroll to position [1097, 0]
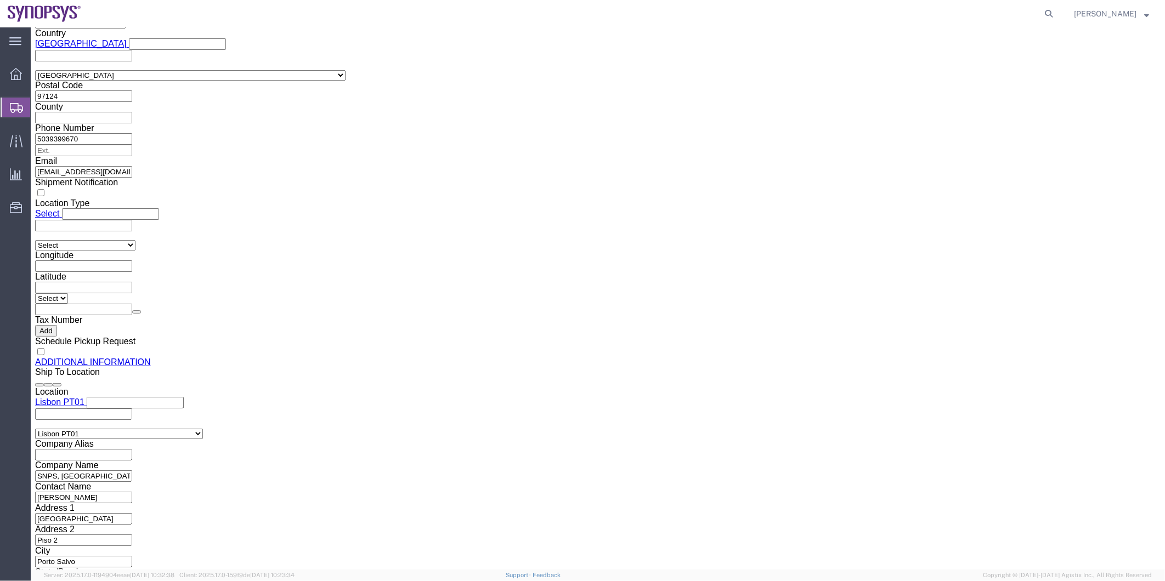
click button "Rate Shipment"
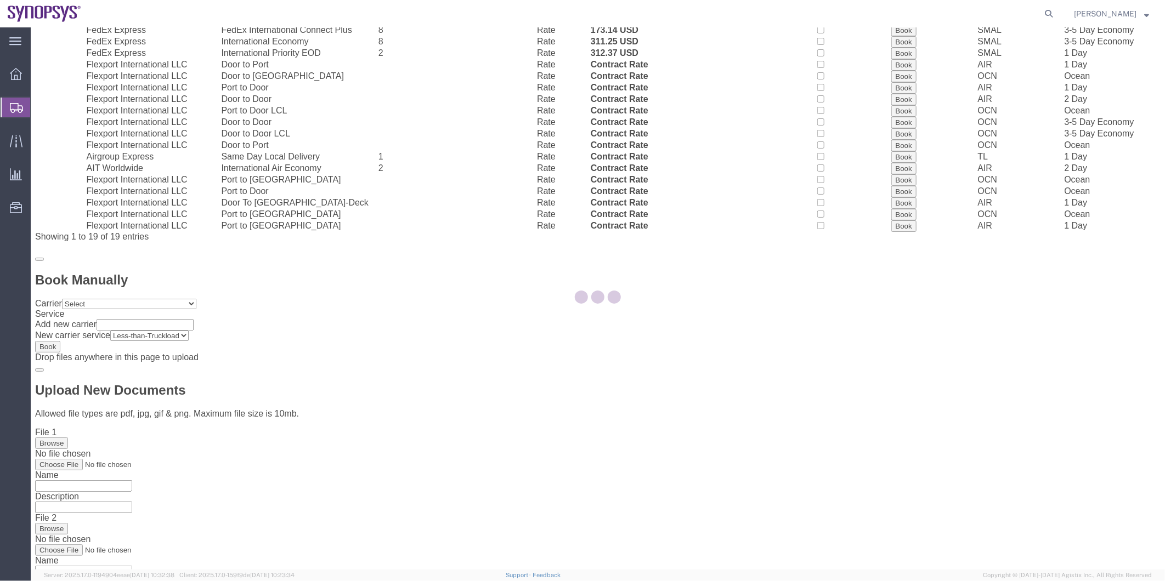
scroll to position [12, 0]
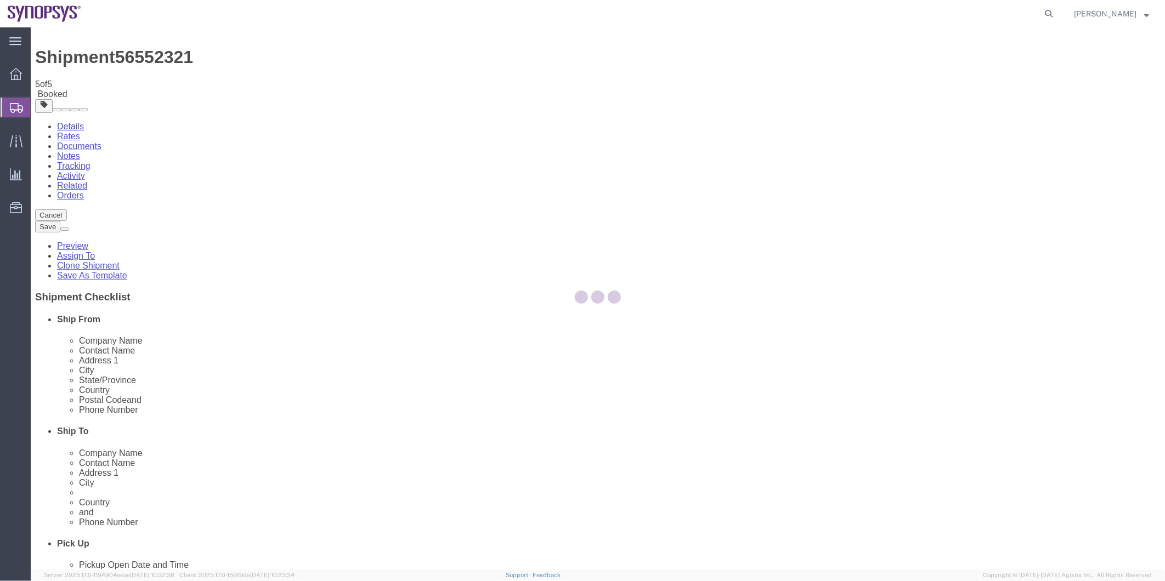
scroll to position [0, 0]
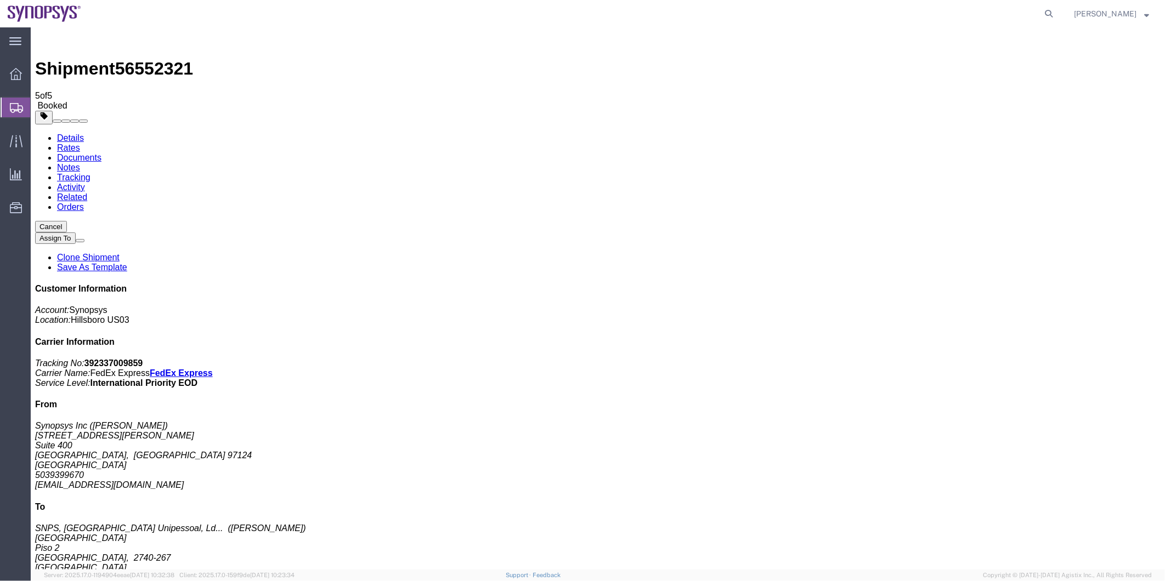
click at [135, 58] on span "56552321" at bounding box center [154, 68] width 78 height 20
copy span "56552321"
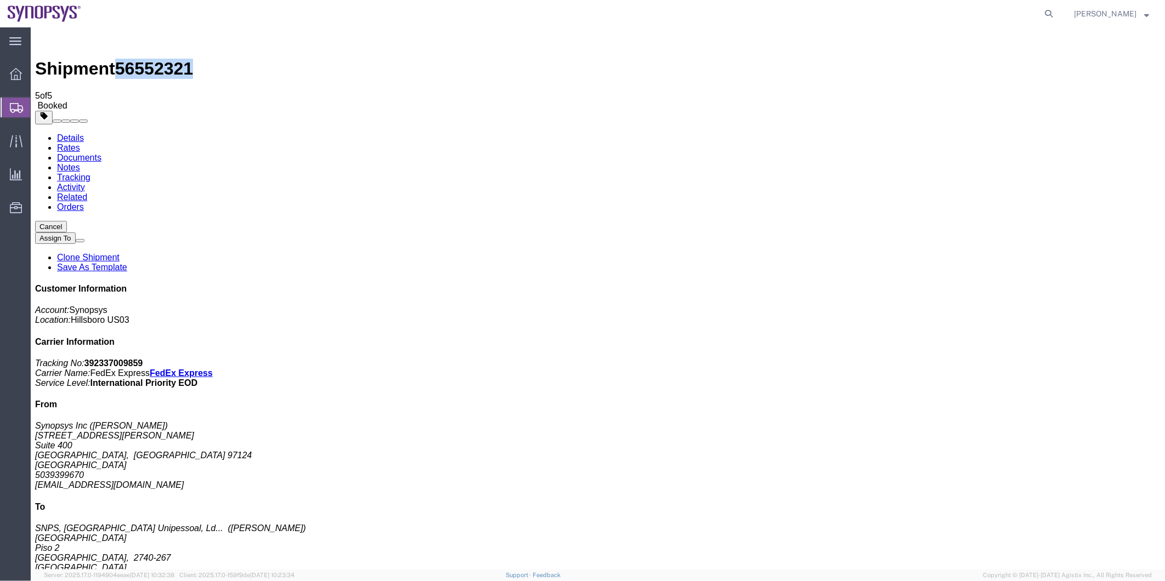
drag, startPoint x: 98, startPoint y: 172, endPoint x: 123, endPoint y: 173, distance: 24.7
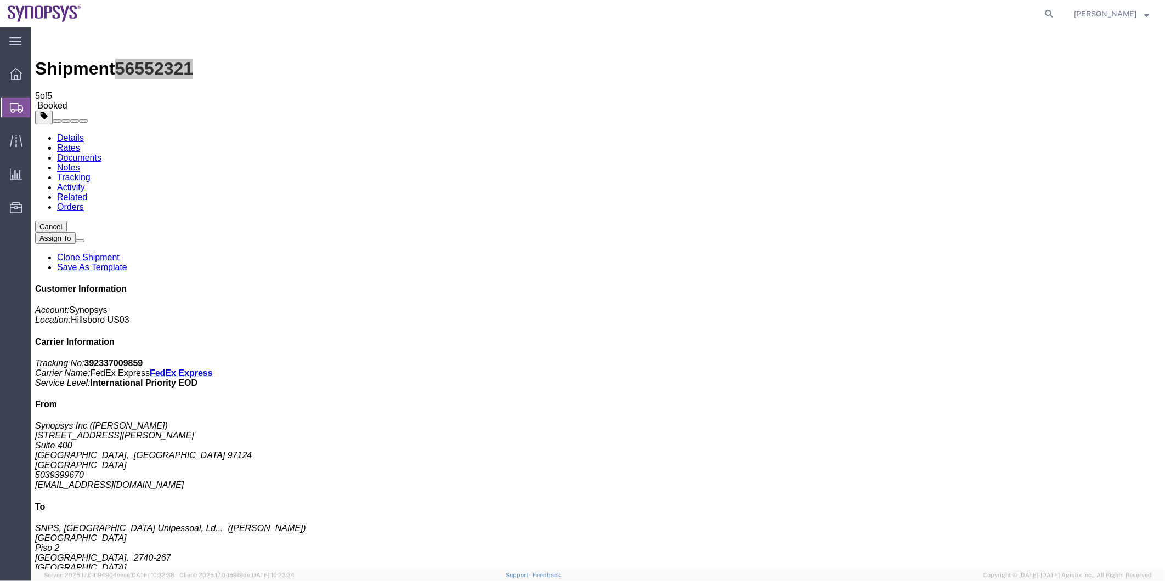
click at [0, 0] on span "Shipment Manager" at bounding box center [0, 0] width 0 height 0
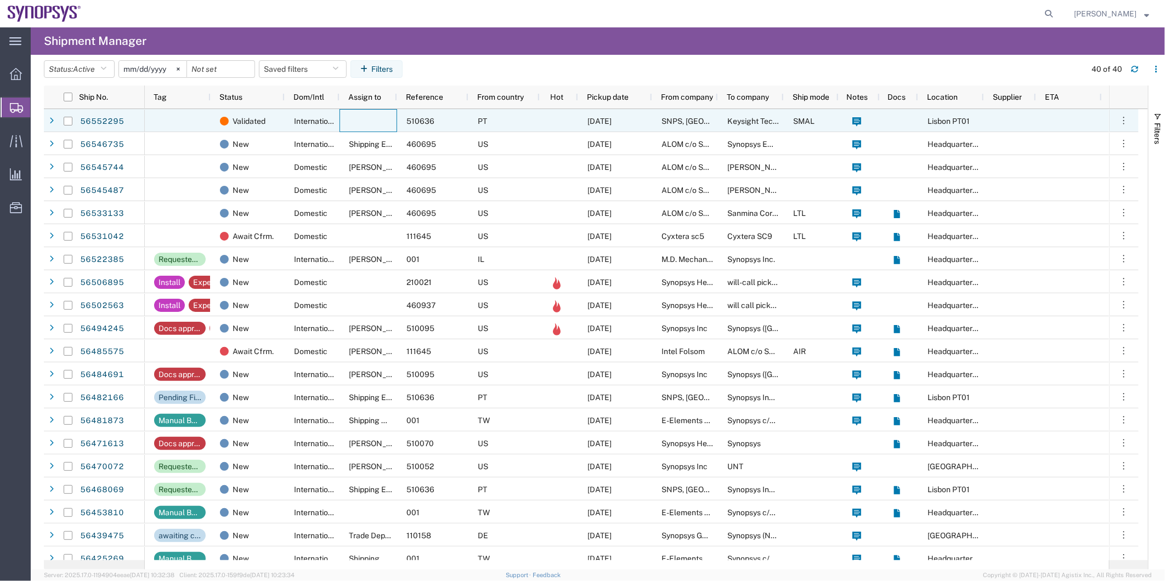
click at [346, 122] on div at bounding box center [369, 120] width 58 height 23
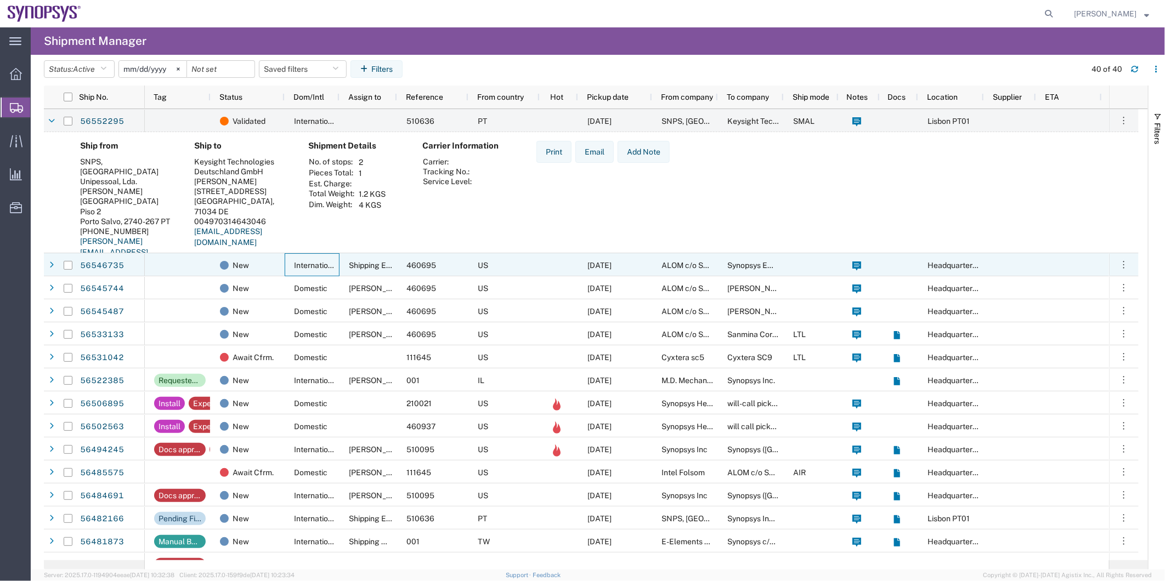
click at [295, 263] on span "International" at bounding box center [316, 265] width 45 height 9
